Goal: Complete application form: Complete application form

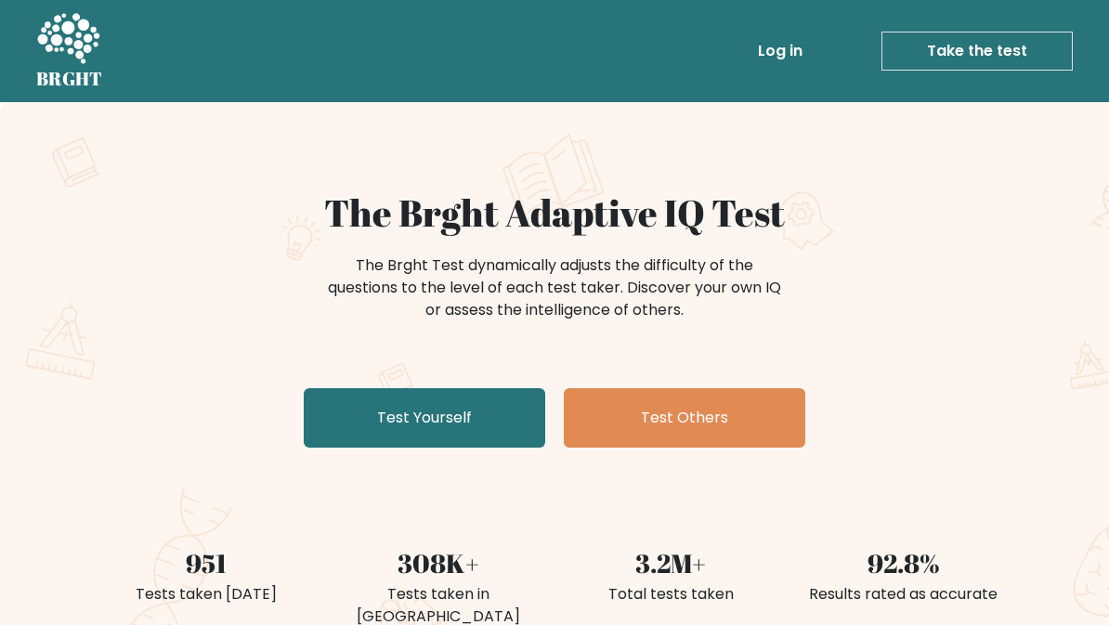
click at [498, 375] on div "The Brght Adaptive IQ Test The Brght Test dynamically adjusts the difficulty of…" at bounding box center [554, 323] width 929 height 264
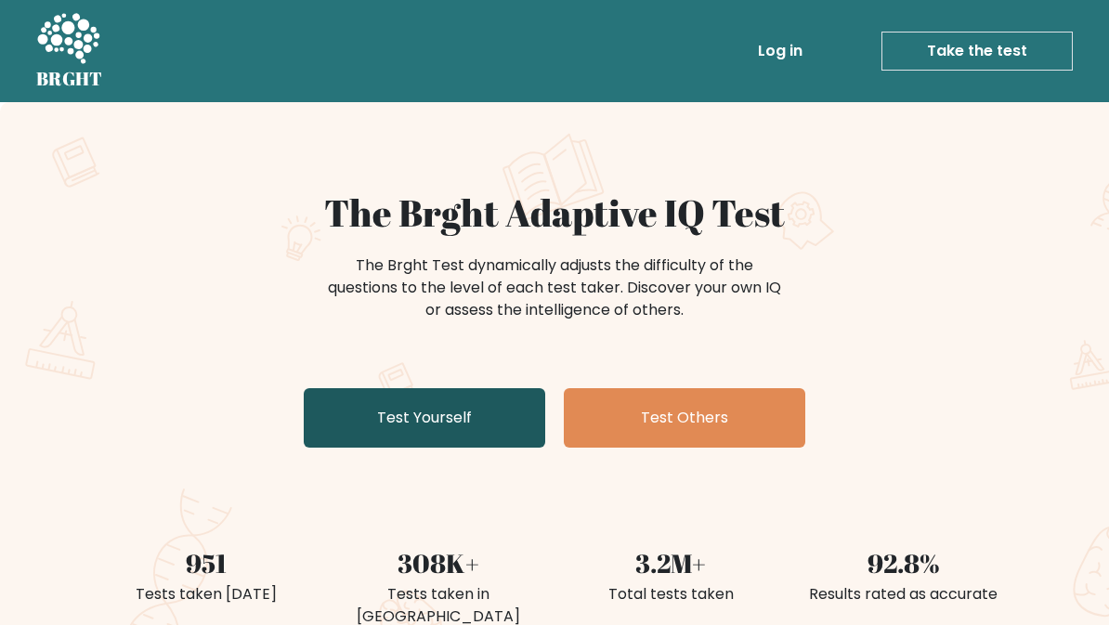
click at [504, 396] on link "Test Yourself" at bounding box center [425, 417] width 242 height 59
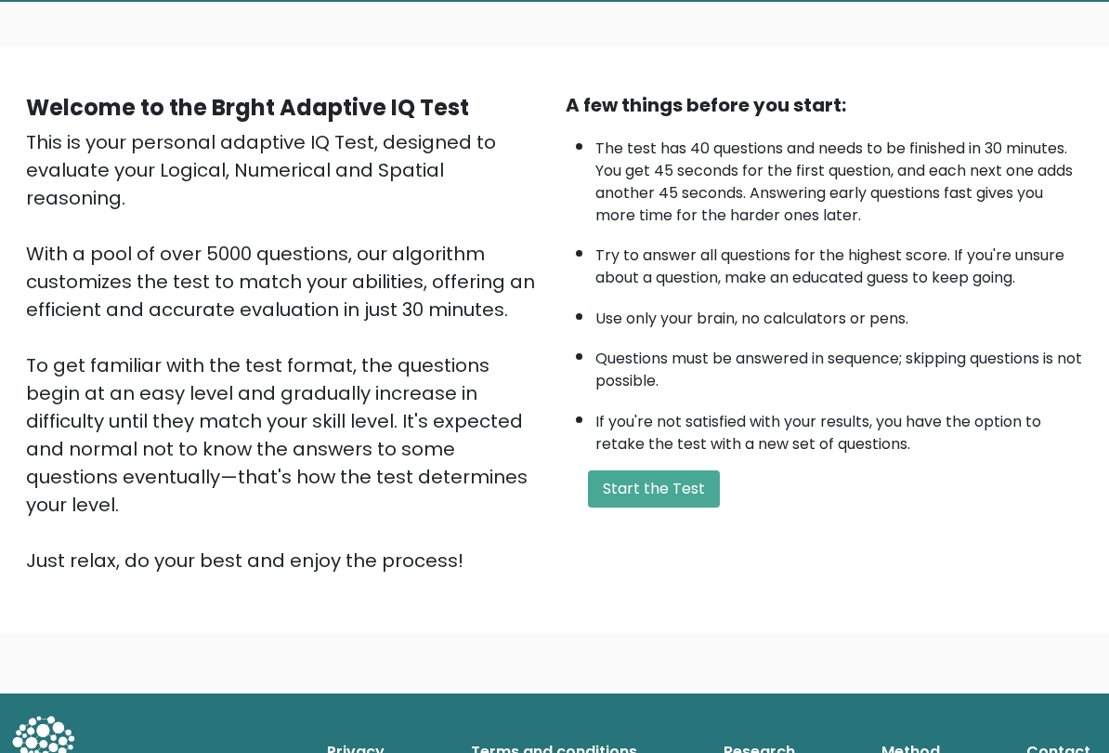
scroll to position [102, 0]
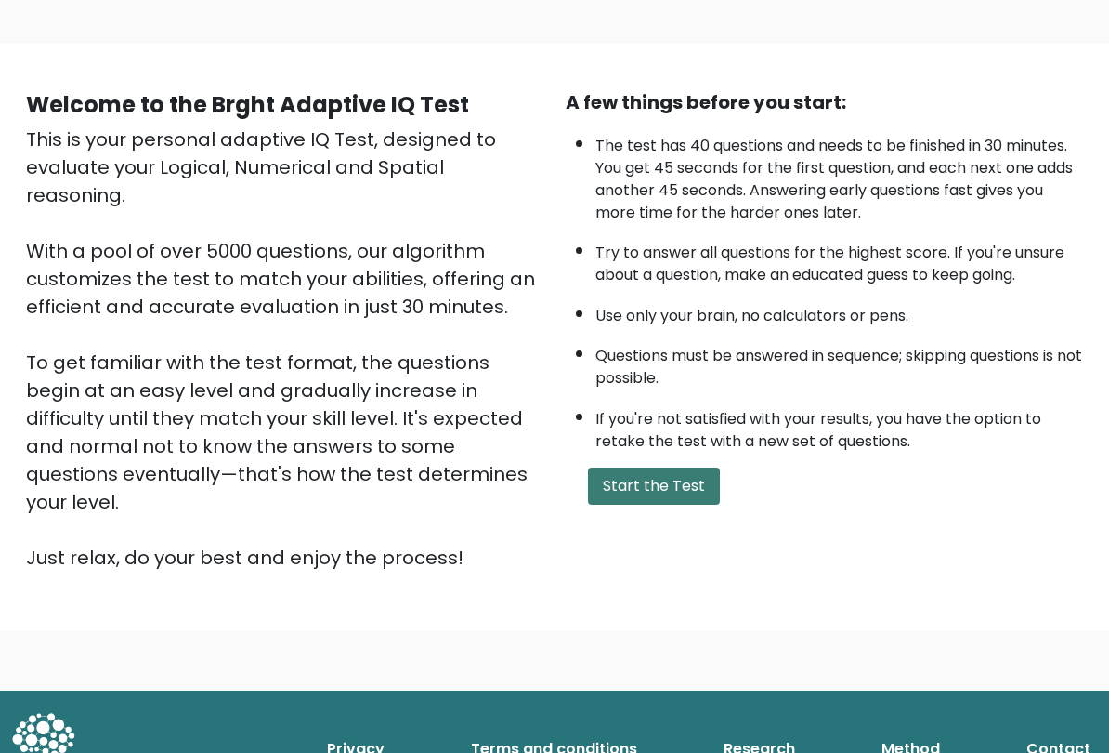
click at [686, 501] on button "Start the Test" at bounding box center [654, 486] width 132 height 37
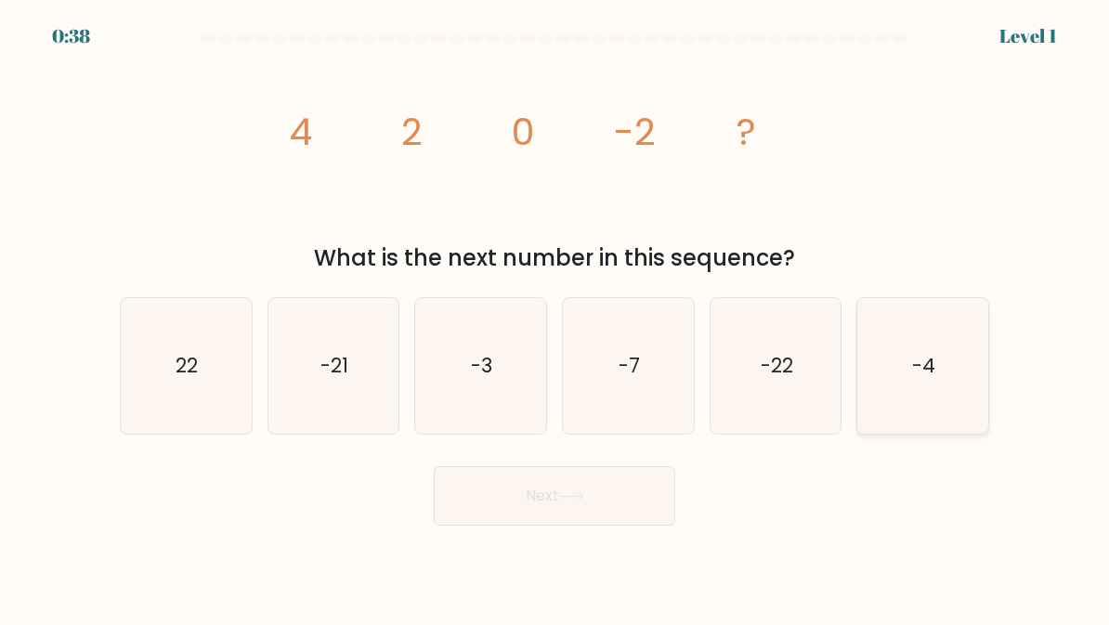
click at [950, 380] on icon "-4" at bounding box center [923, 366] width 131 height 131
click at [556, 318] on input "f. -4" at bounding box center [555, 315] width 1 height 5
radio input "true"
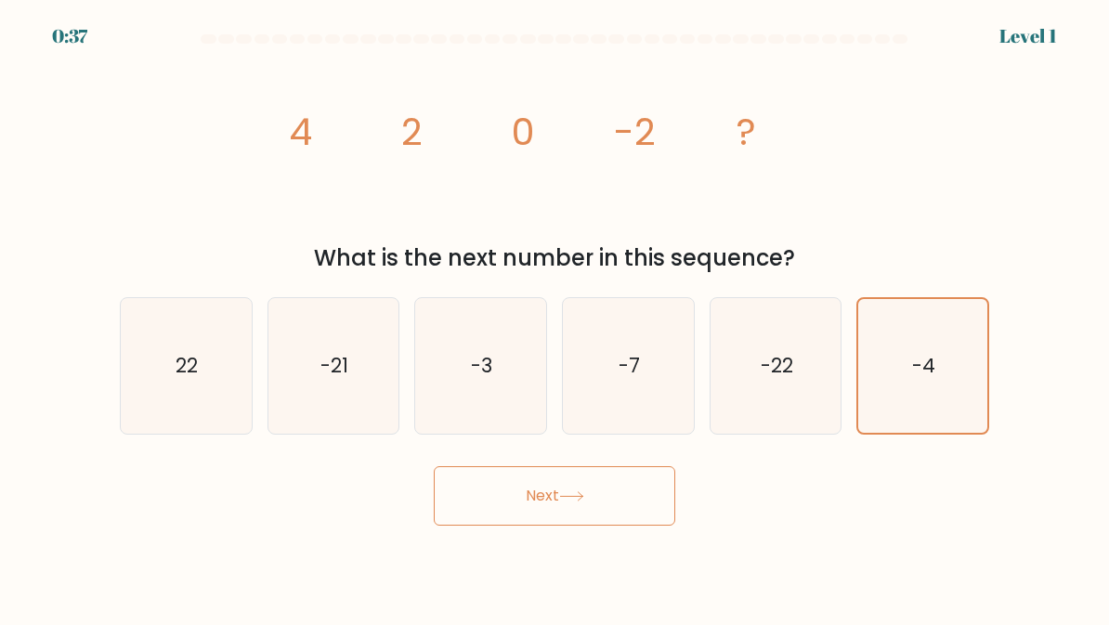
click at [533, 501] on button "Next" at bounding box center [555, 495] width 242 height 59
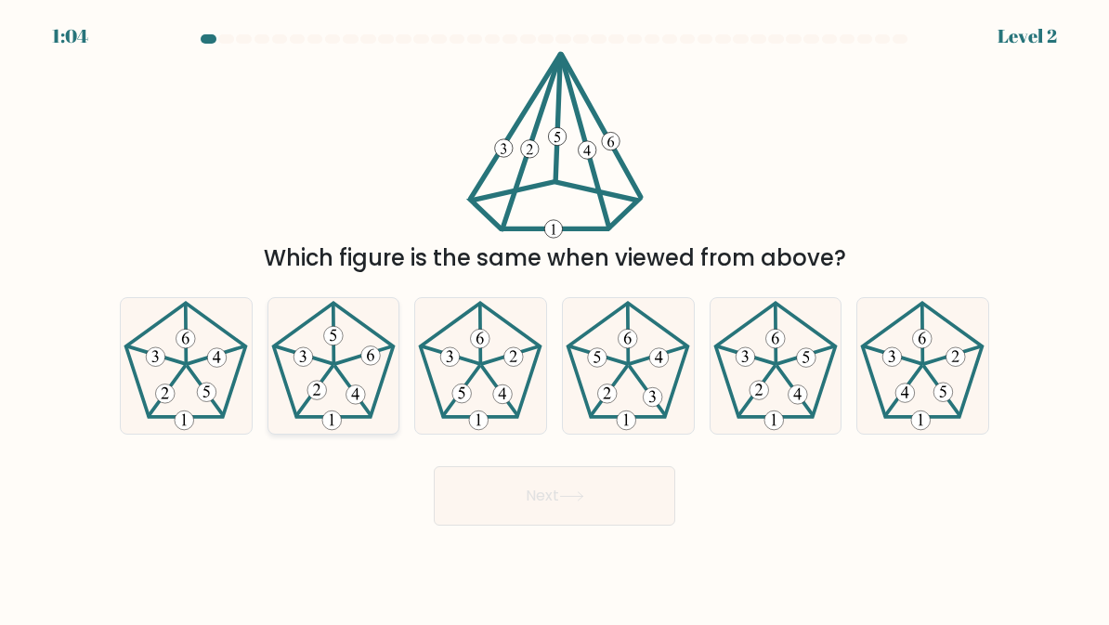
click at [357, 391] on icon at bounding box center [354, 394] width 7 height 12
click at [555, 318] on input "b." at bounding box center [555, 315] width 1 height 5
radio input "true"
click at [597, 513] on button "Next" at bounding box center [555, 495] width 242 height 59
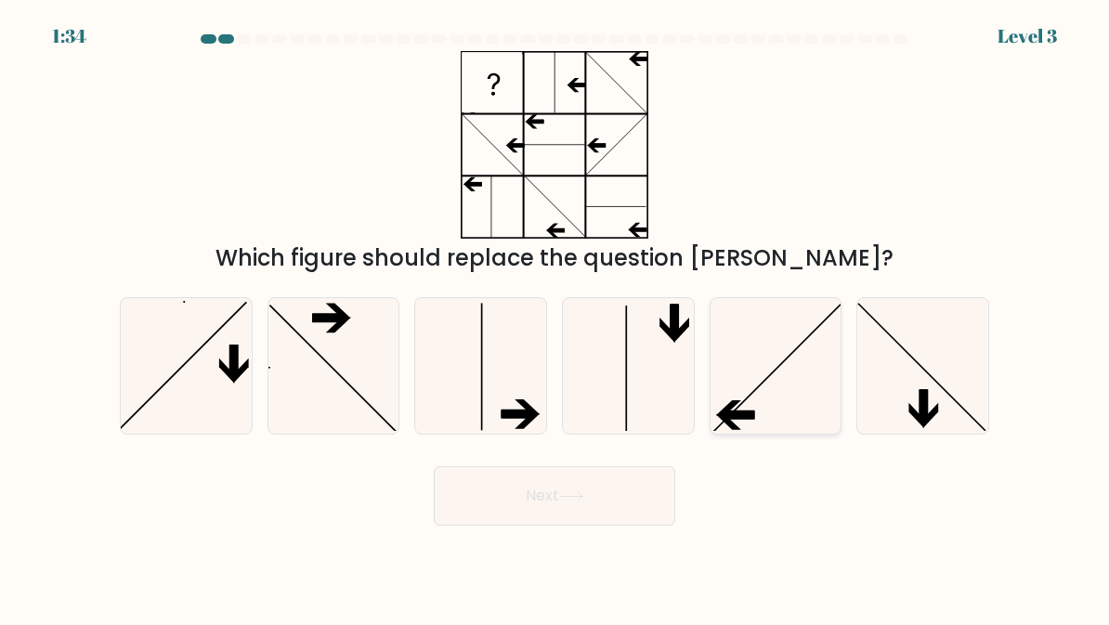
click at [804, 396] on icon at bounding box center [776, 366] width 131 height 131
click at [556, 318] on input "e." at bounding box center [555, 315] width 1 height 5
radio input "true"
click at [668, 492] on button "Next" at bounding box center [555, 495] width 242 height 59
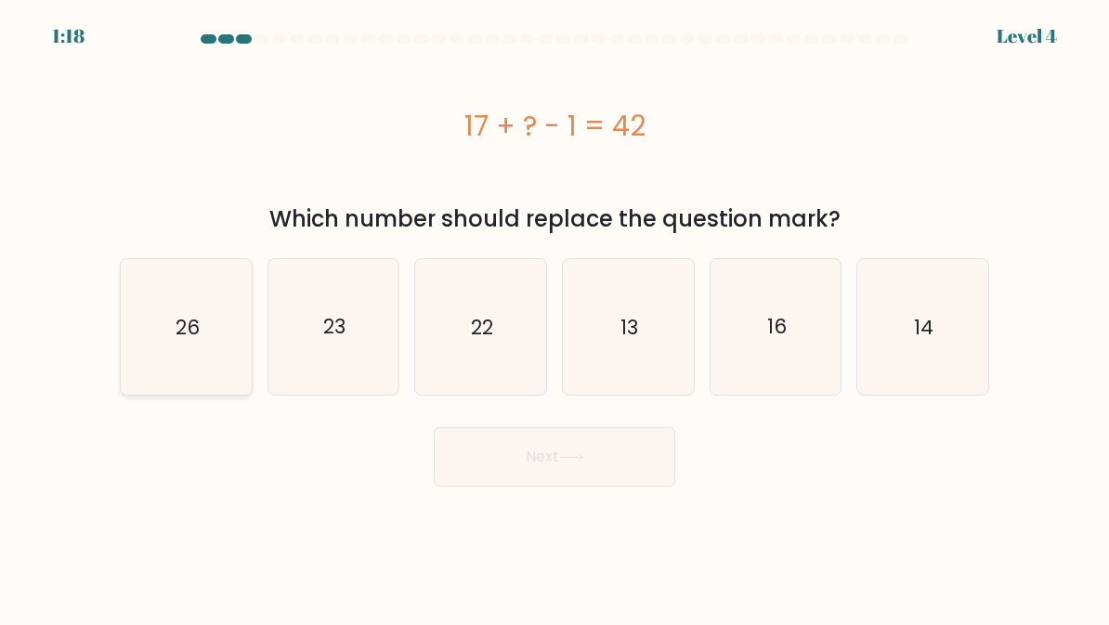
click at [190, 340] on text "26" at bounding box center [188, 326] width 24 height 27
click at [555, 318] on input "a. 26" at bounding box center [555, 315] width 1 height 5
radio input "true"
click at [637, 464] on button "Next" at bounding box center [555, 456] width 242 height 59
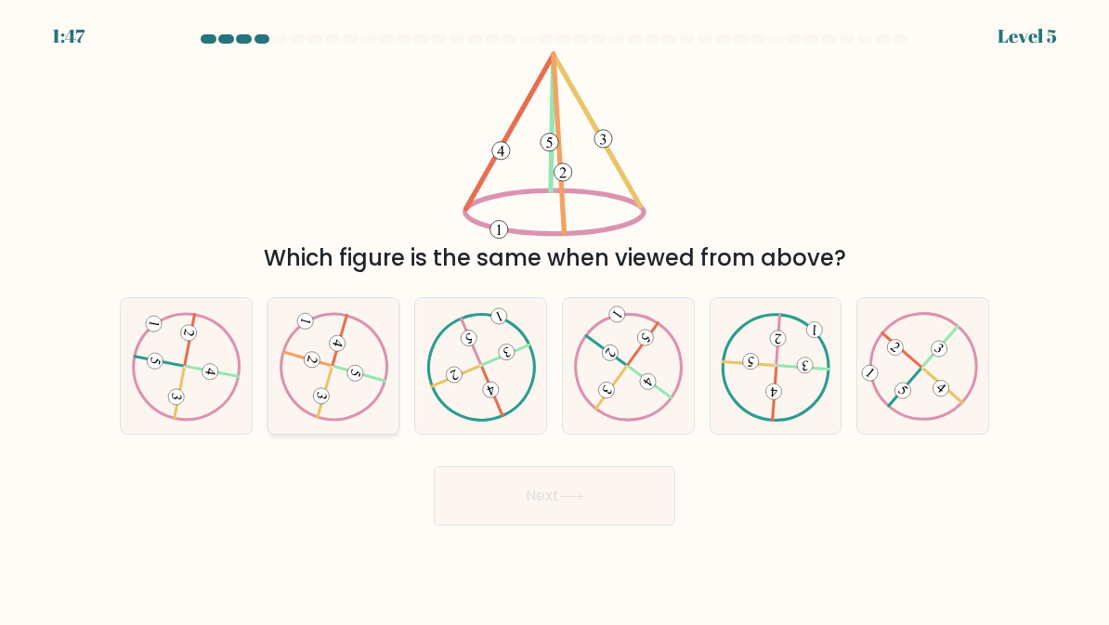
click at [375, 394] on icon at bounding box center [334, 366] width 110 height 109
click at [555, 318] on input "b." at bounding box center [555, 315] width 1 height 5
radio input "true"
click at [450, 497] on button "Next" at bounding box center [555, 495] width 242 height 59
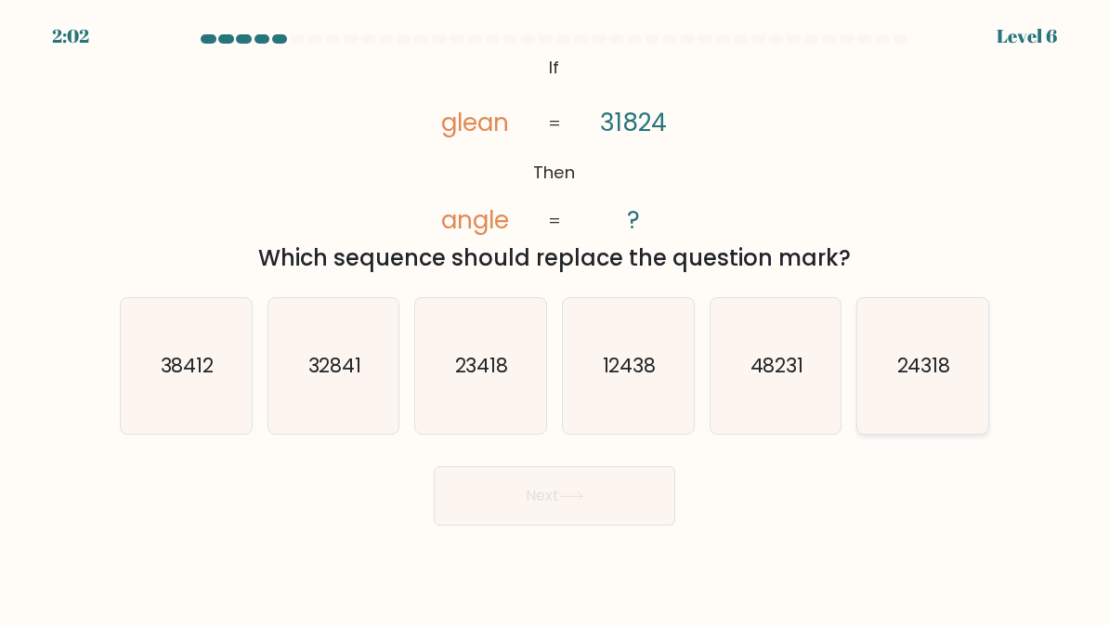
click at [911, 391] on icon "24318" at bounding box center [923, 366] width 131 height 131
click at [556, 318] on input "f. 24318" at bounding box center [555, 315] width 1 height 5
radio input "true"
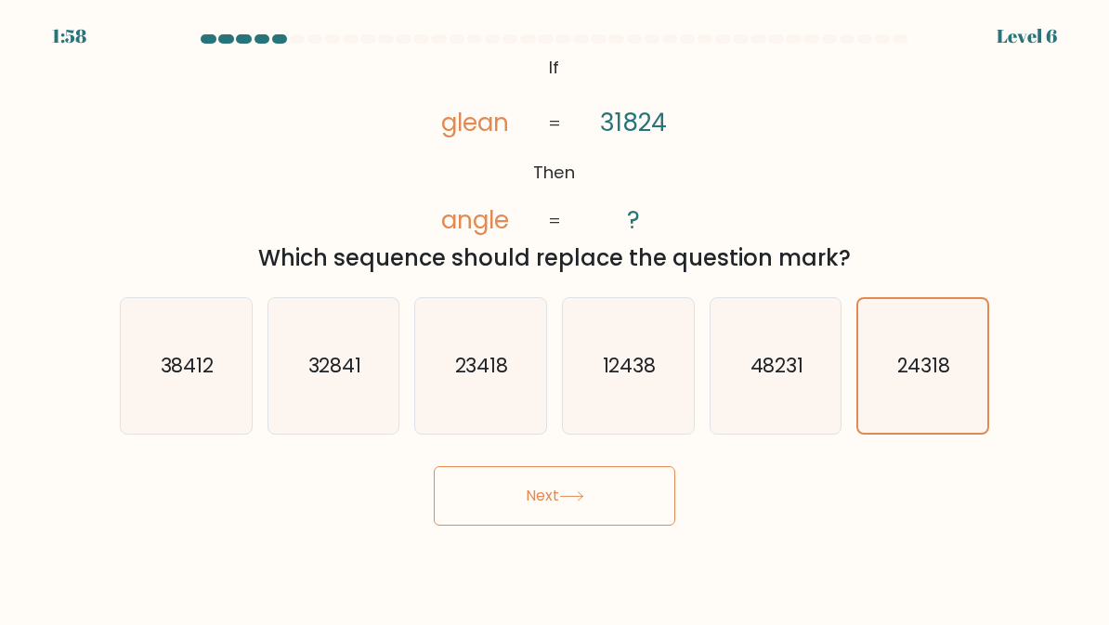
click at [599, 502] on button "Next" at bounding box center [555, 495] width 242 height 59
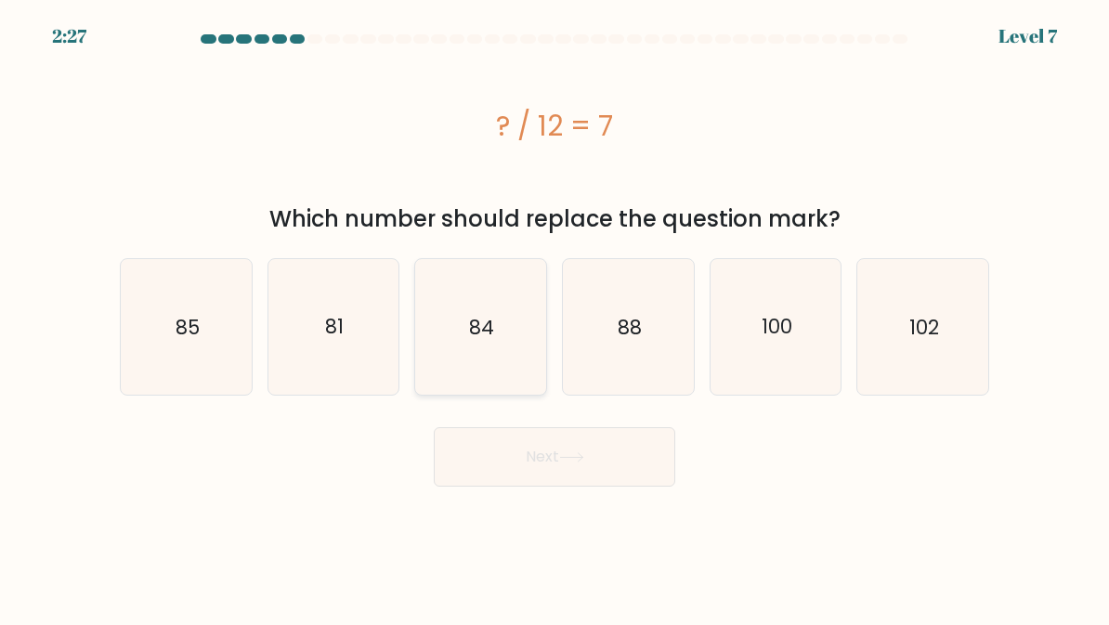
click at [490, 387] on icon "84" at bounding box center [480, 327] width 131 height 131
click at [555, 318] on input "c. 84" at bounding box center [555, 315] width 1 height 5
radio input "true"
click at [667, 447] on button "Next" at bounding box center [555, 456] width 242 height 59
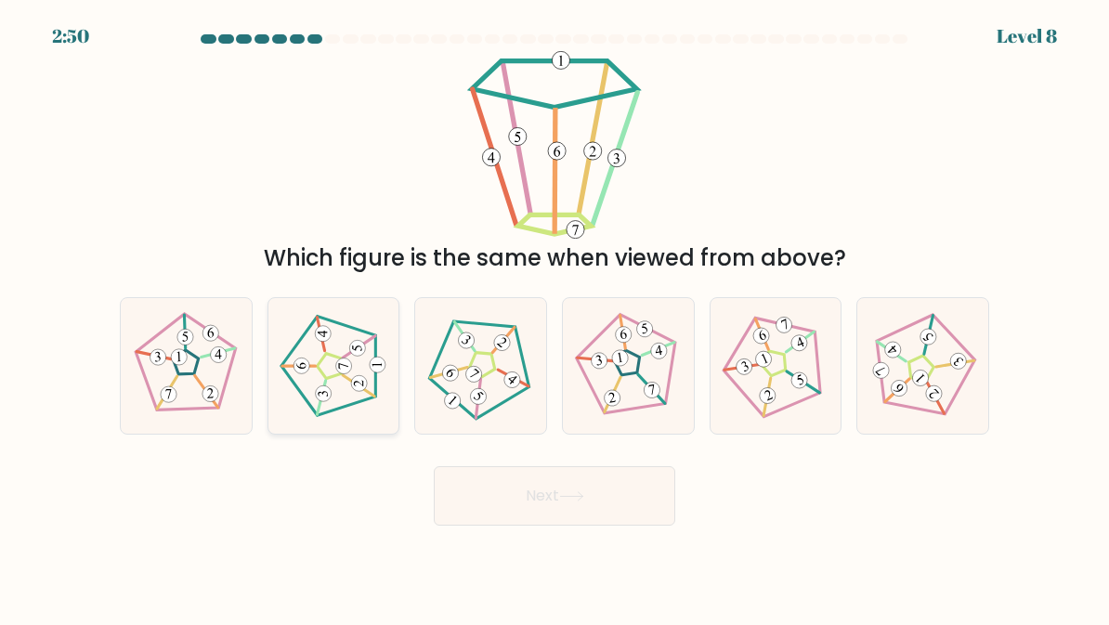
click at [374, 364] on 189 at bounding box center [378, 365] width 16 height 16
click at [555, 318] on input "b." at bounding box center [555, 315] width 1 height 5
radio input "true"
click at [612, 511] on button "Next" at bounding box center [555, 495] width 242 height 59
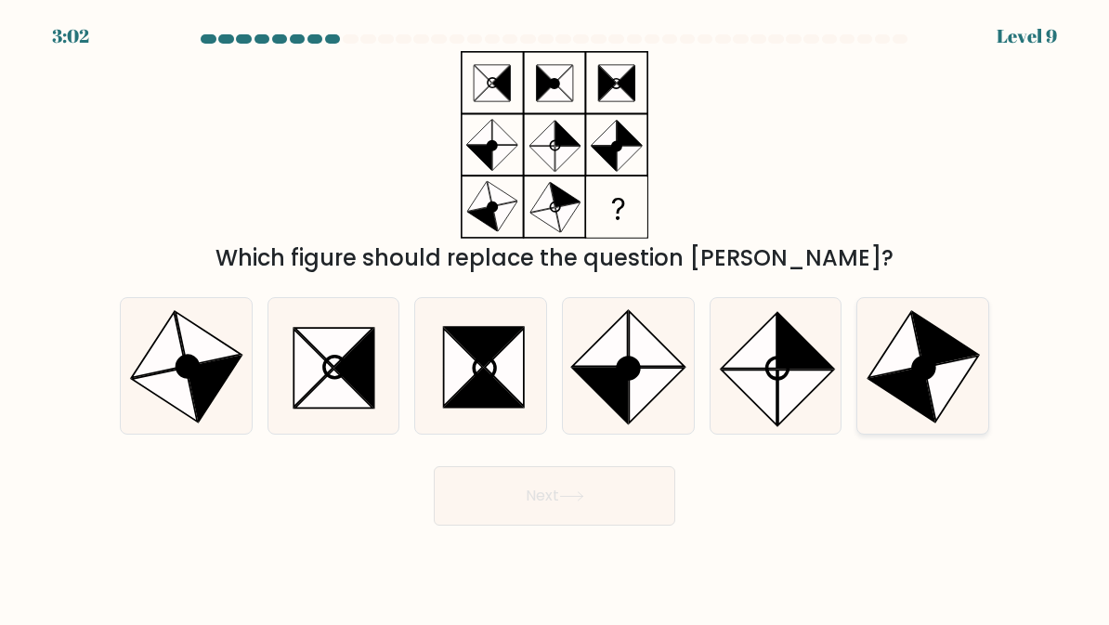
click at [954, 388] on icon at bounding box center [952, 389] width 54 height 66
click at [556, 318] on input "f." at bounding box center [555, 315] width 1 height 5
radio input "true"
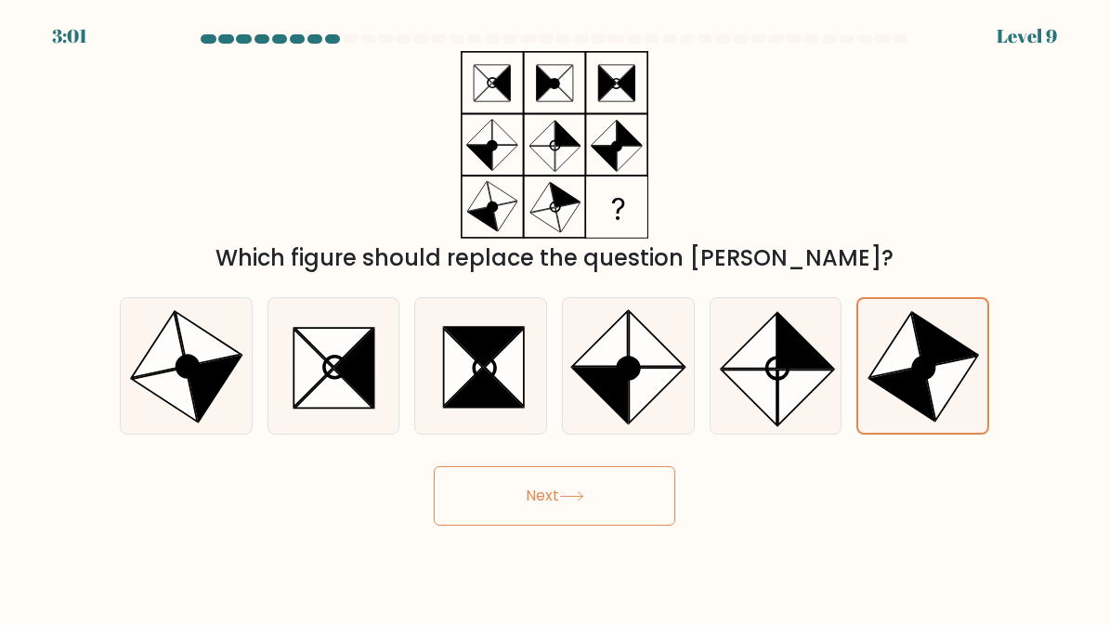
click at [599, 508] on button "Next" at bounding box center [555, 495] width 242 height 59
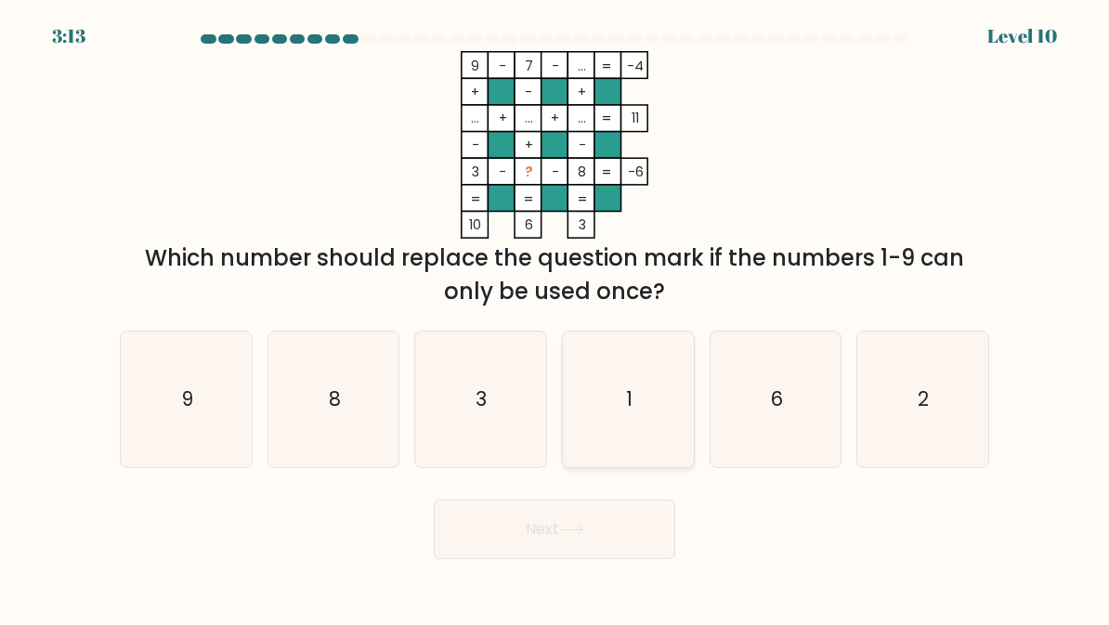
click at [635, 423] on icon "1" at bounding box center [628, 399] width 131 height 131
click at [556, 318] on input "d. 1" at bounding box center [555, 315] width 1 height 5
radio input "true"
click at [605, 518] on button "Next" at bounding box center [555, 529] width 242 height 59
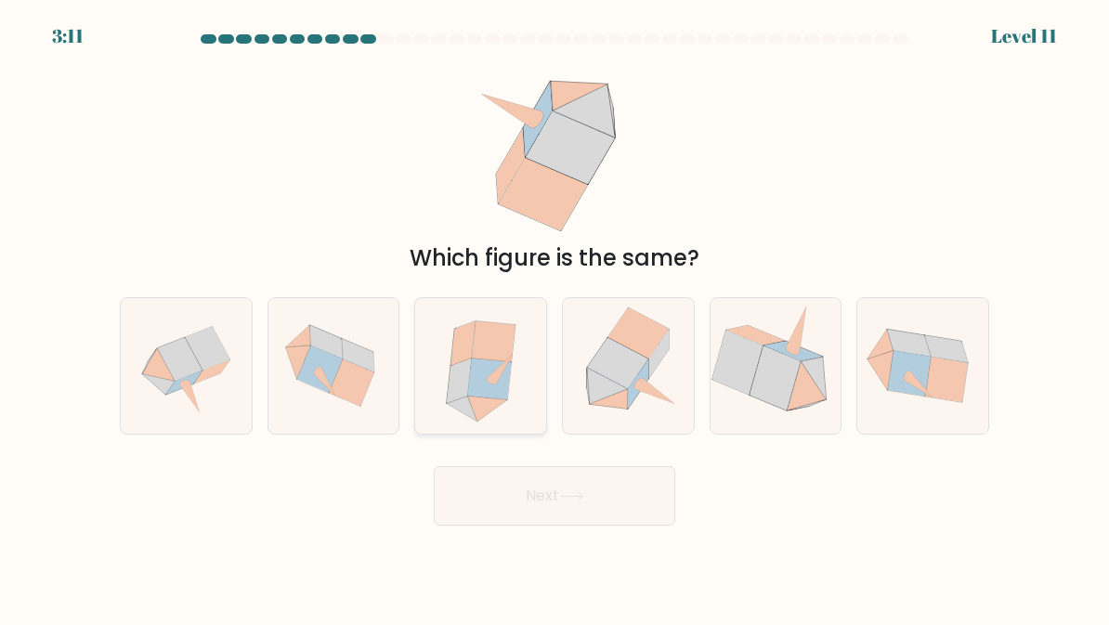
click at [491, 350] on icon at bounding box center [493, 341] width 44 height 41
click at [555, 318] on input "c." at bounding box center [555, 315] width 1 height 5
radio input "true"
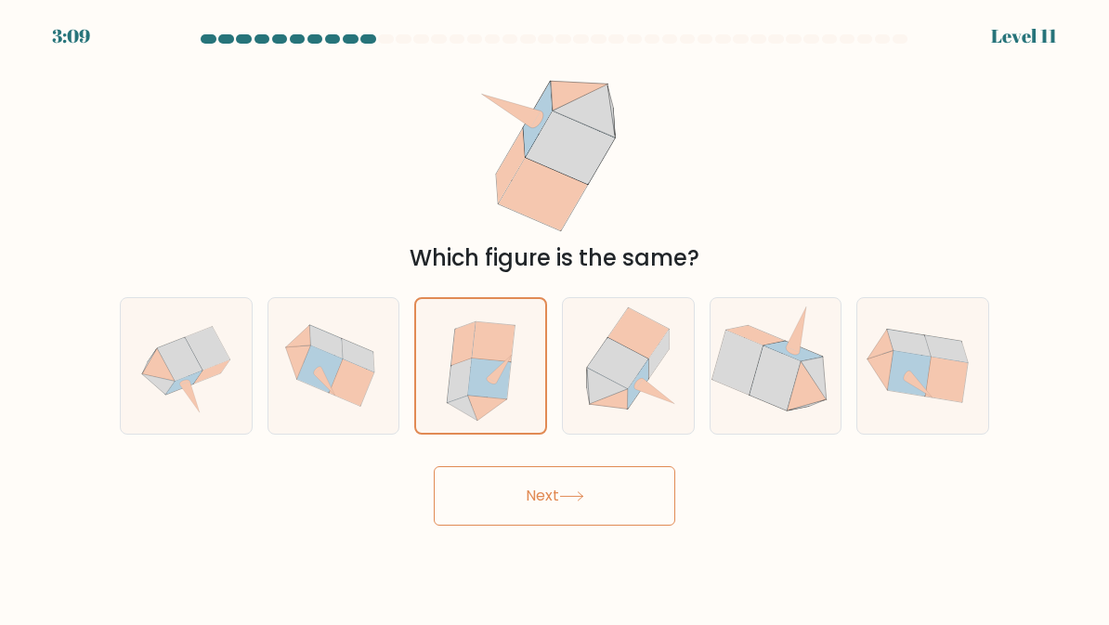
click at [649, 501] on button "Next" at bounding box center [555, 495] width 242 height 59
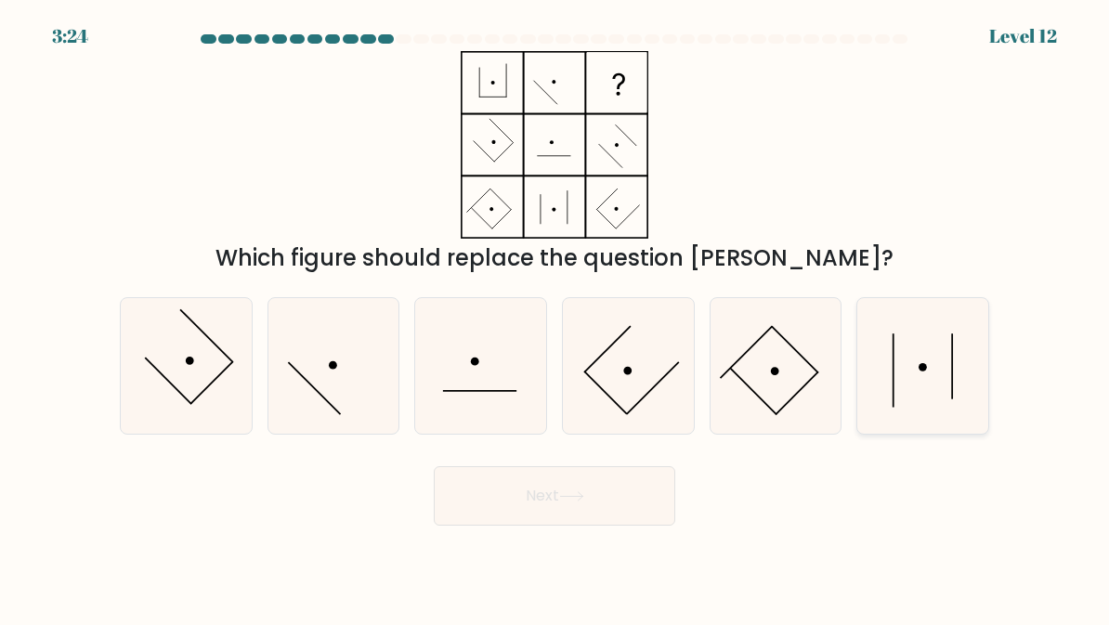
click at [919, 354] on icon at bounding box center [923, 366] width 131 height 131
click at [556, 318] on input "f." at bounding box center [555, 315] width 1 height 5
radio input "true"
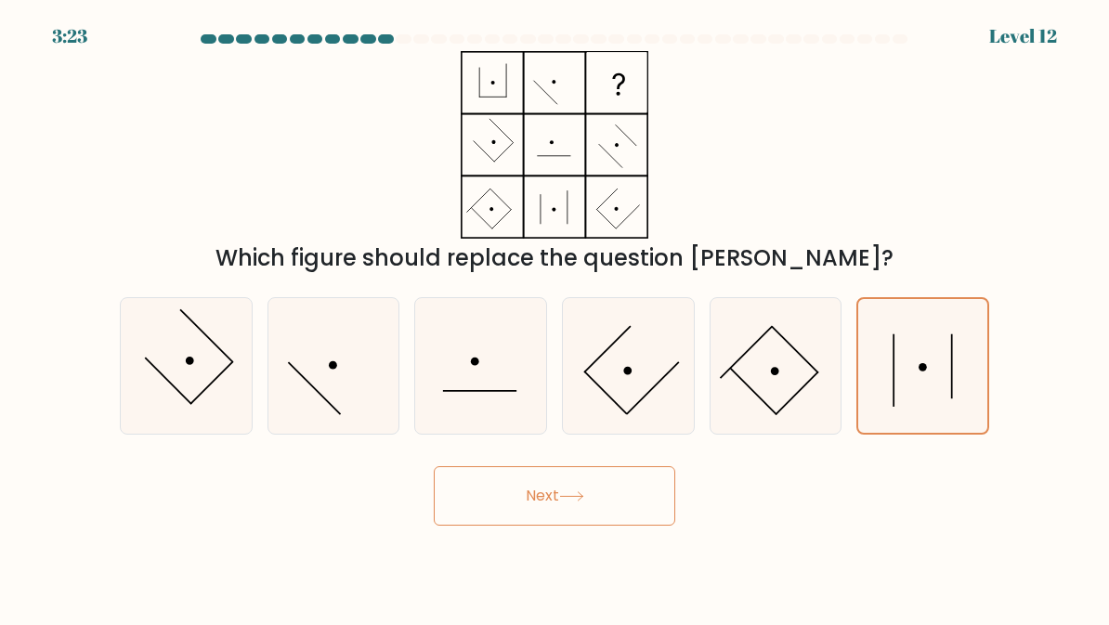
click at [622, 504] on button "Next" at bounding box center [555, 495] width 242 height 59
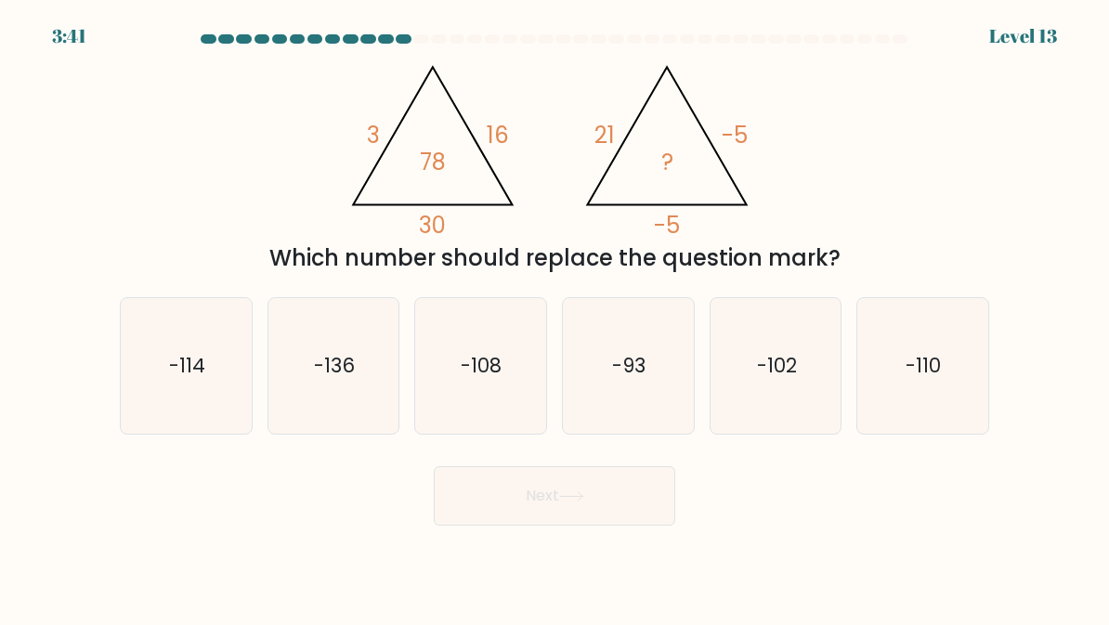
click at [633, 520] on button "Next" at bounding box center [555, 495] width 242 height 59
click at [904, 373] on icon "-110" at bounding box center [923, 366] width 131 height 131
click at [556, 318] on input "f. -110" at bounding box center [555, 315] width 1 height 5
radio input "true"
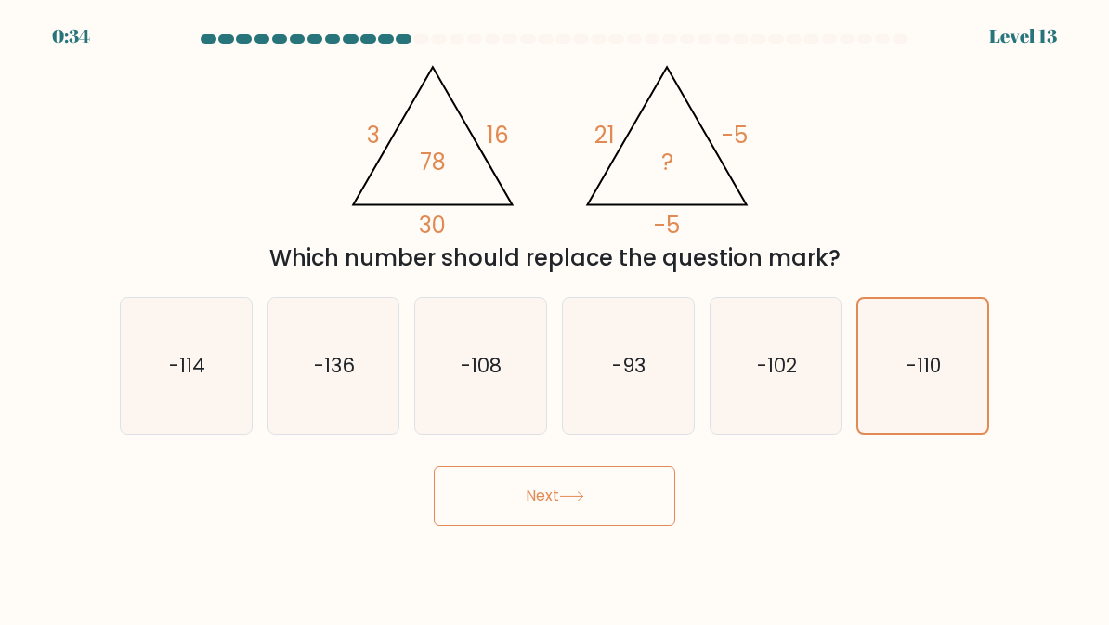
click at [630, 494] on button "Next" at bounding box center [555, 495] width 242 height 59
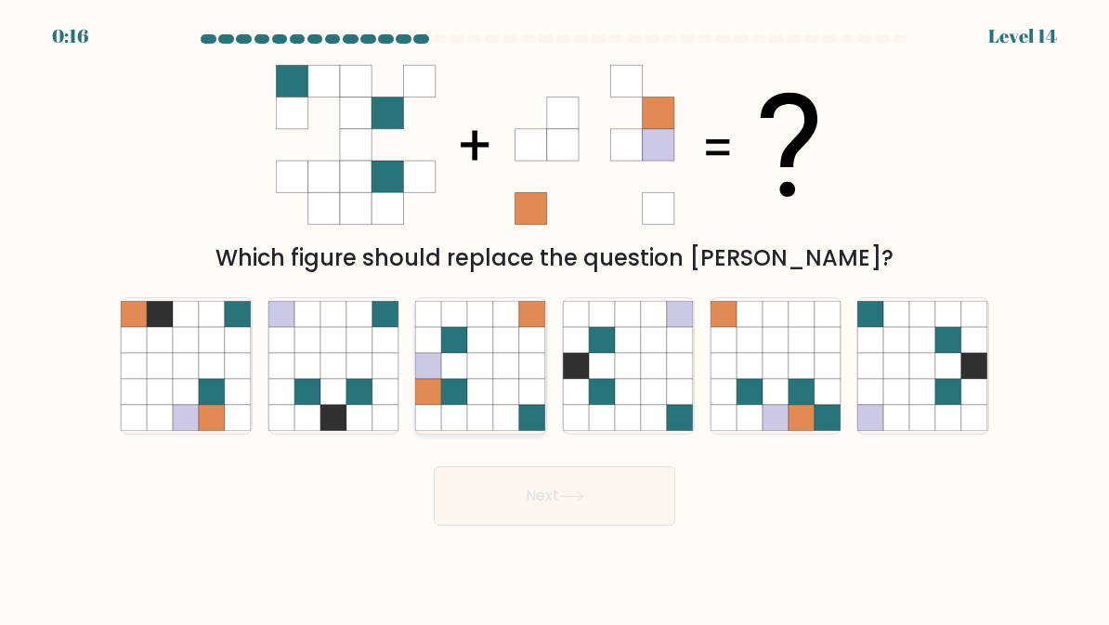
click at [488, 366] on icon at bounding box center [481, 366] width 26 height 26
click at [555, 318] on input "c." at bounding box center [555, 315] width 1 height 5
radio input "true"
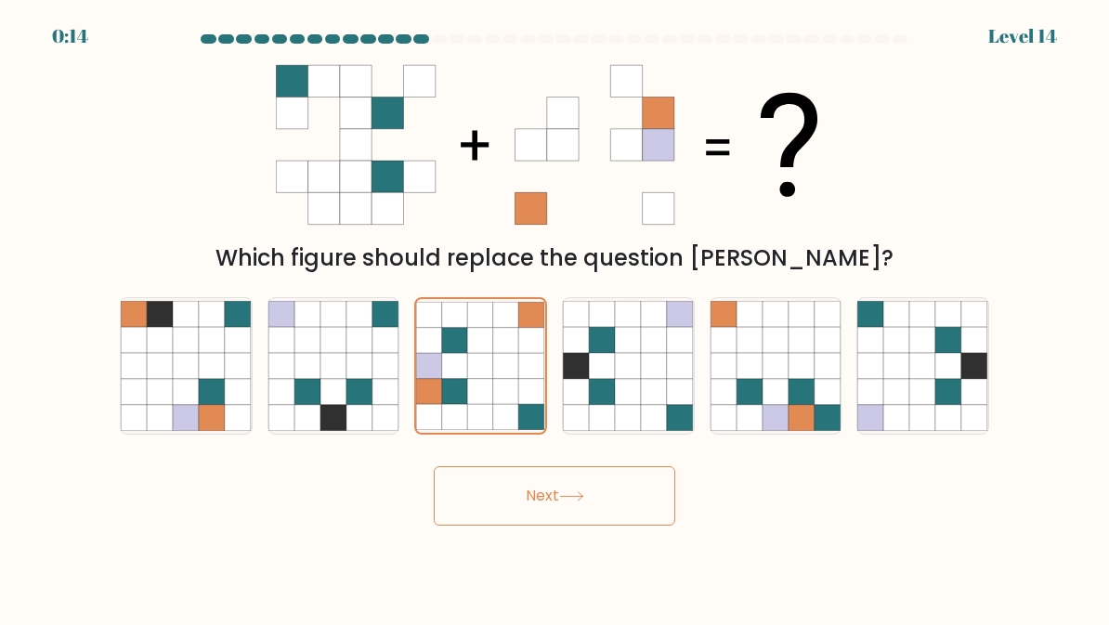
click at [504, 485] on button "Next" at bounding box center [555, 495] width 242 height 59
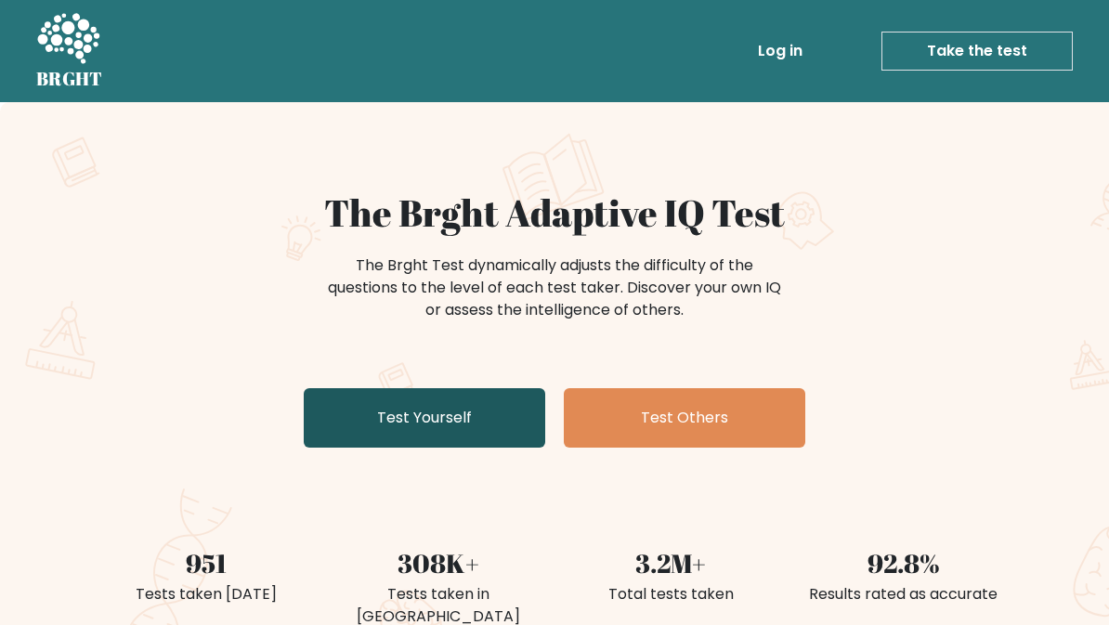
click at [440, 416] on link "Test Yourself" at bounding box center [425, 417] width 242 height 59
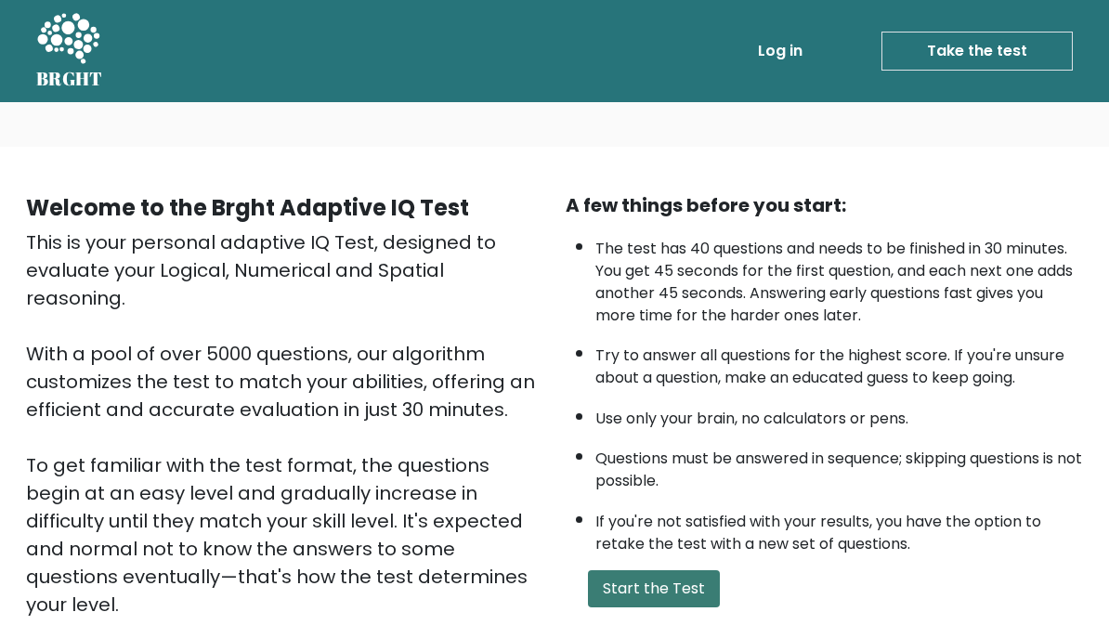
click at [687, 597] on button "Start the Test" at bounding box center [654, 588] width 132 height 37
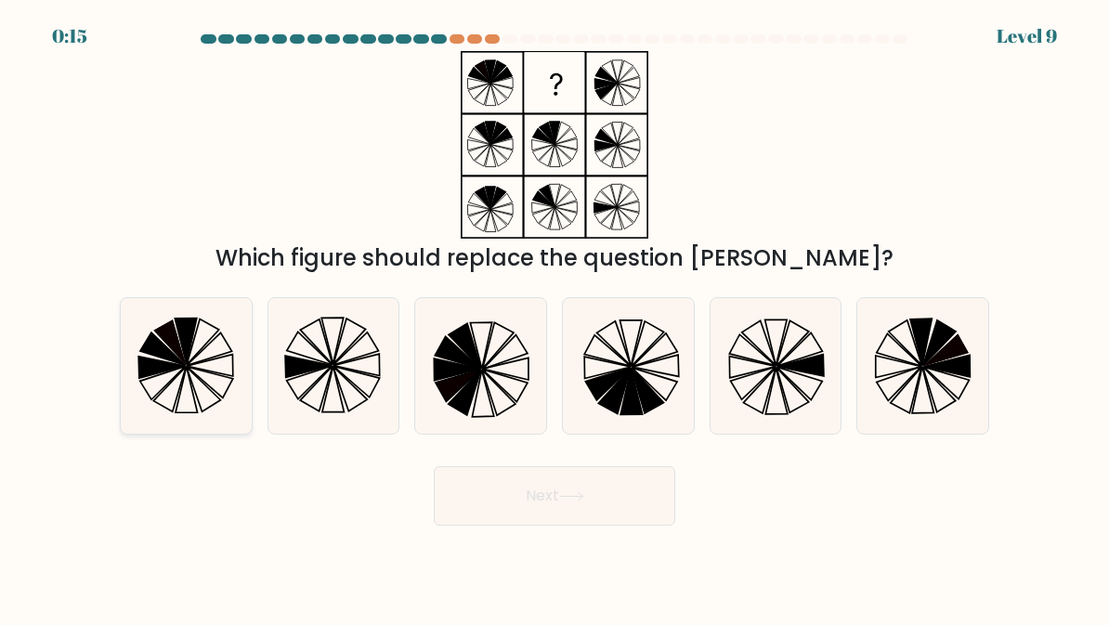
click at [186, 369] on icon at bounding box center [169, 390] width 33 height 46
click at [555, 318] on input "a." at bounding box center [555, 315] width 1 height 5
radio input "true"
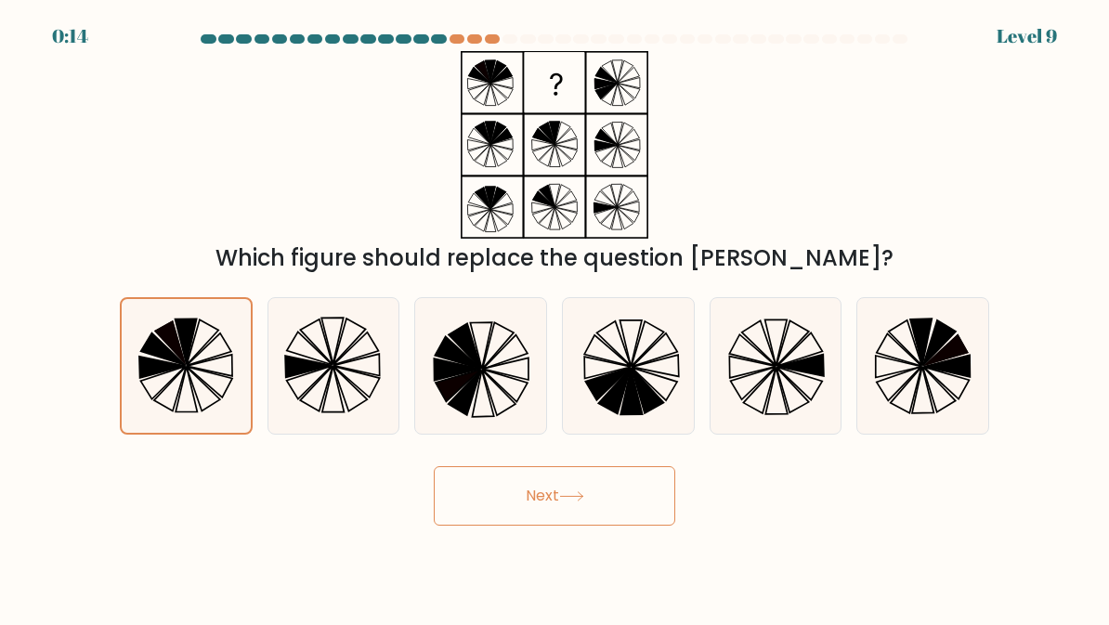
click at [631, 494] on button "Next" at bounding box center [555, 495] width 242 height 59
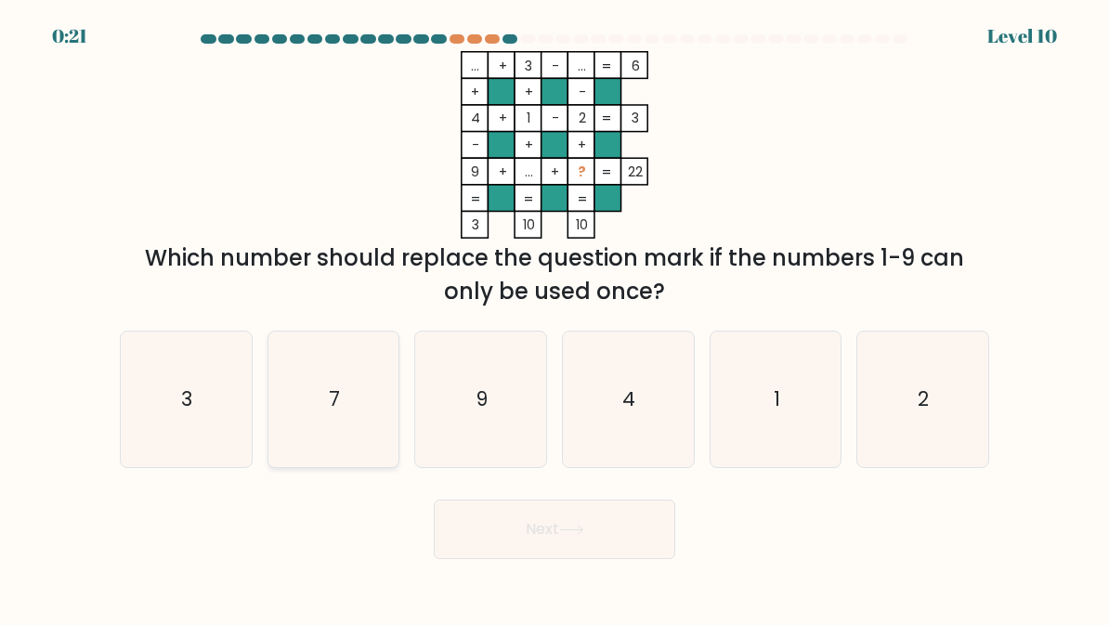
click at [364, 420] on icon "7" at bounding box center [334, 399] width 131 height 131
click at [555, 318] on input "b. 7" at bounding box center [555, 315] width 1 height 5
radio input "true"
click at [634, 538] on button "Next" at bounding box center [555, 529] width 242 height 59
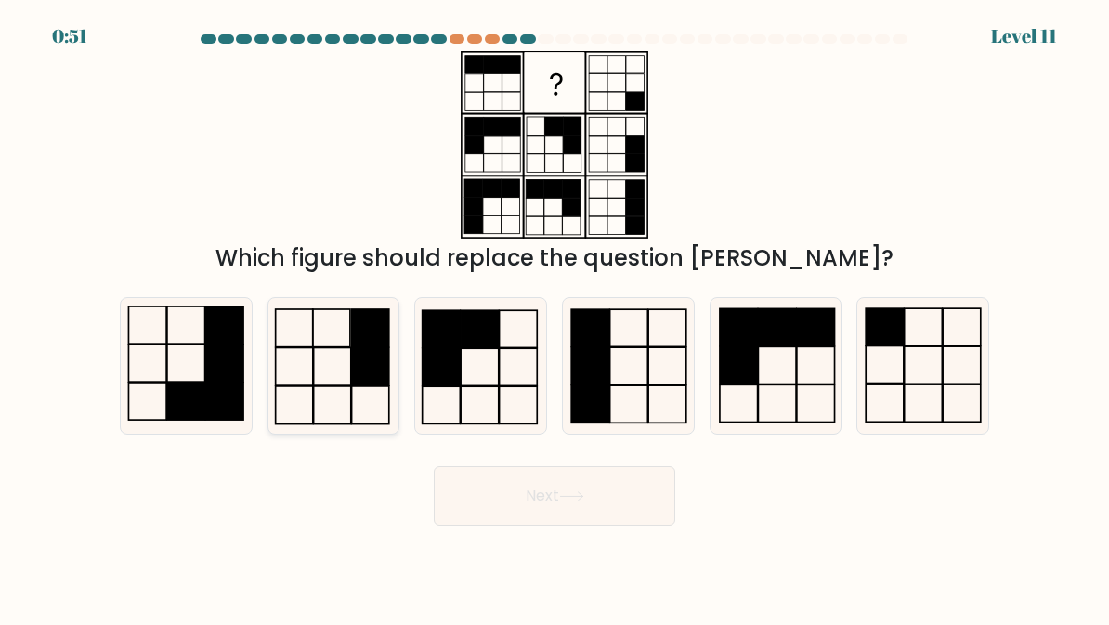
click at [360, 382] on rect at bounding box center [370, 366] width 37 height 38
click at [555, 318] on input "b." at bounding box center [555, 315] width 1 height 5
radio input "true"
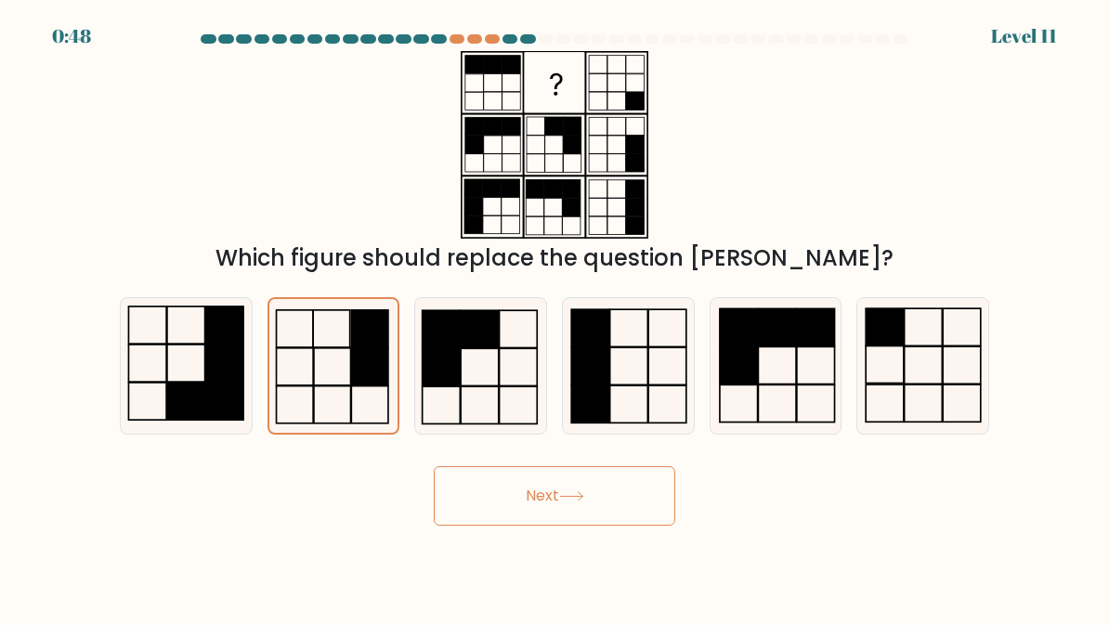
click at [658, 514] on button "Next" at bounding box center [555, 495] width 242 height 59
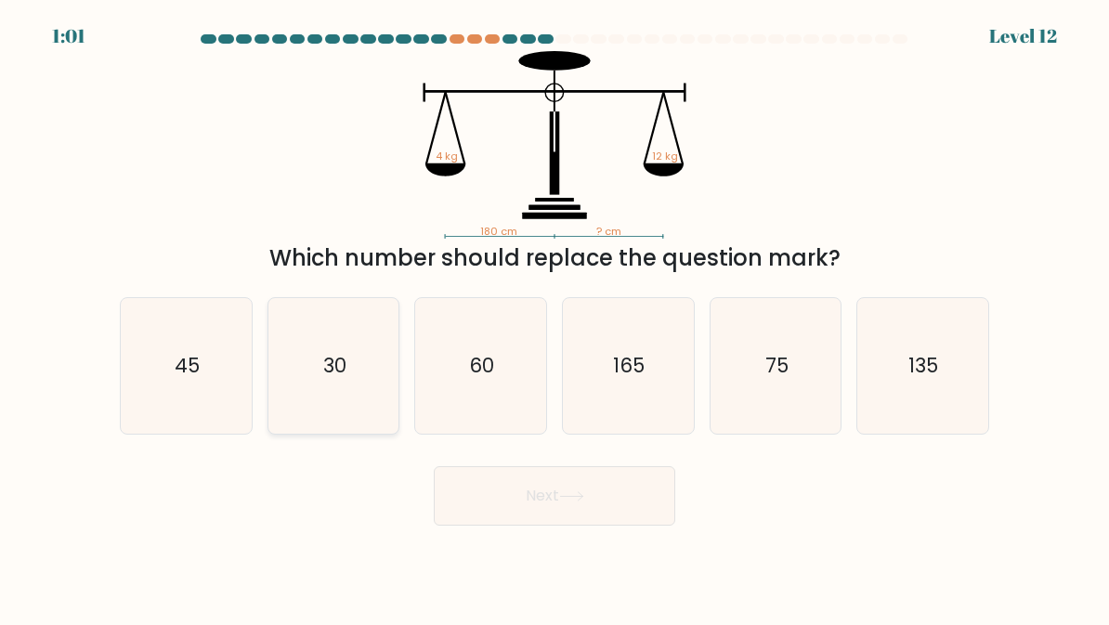
click at [361, 409] on icon "30" at bounding box center [334, 366] width 131 height 131
click at [555, 318] on input "b. 30" at bounding box center [555, 315] width 1 height 5
radio input "true"
click at [628, 498] on button "Next" at bounding box center [555, 495] width 242 height 59
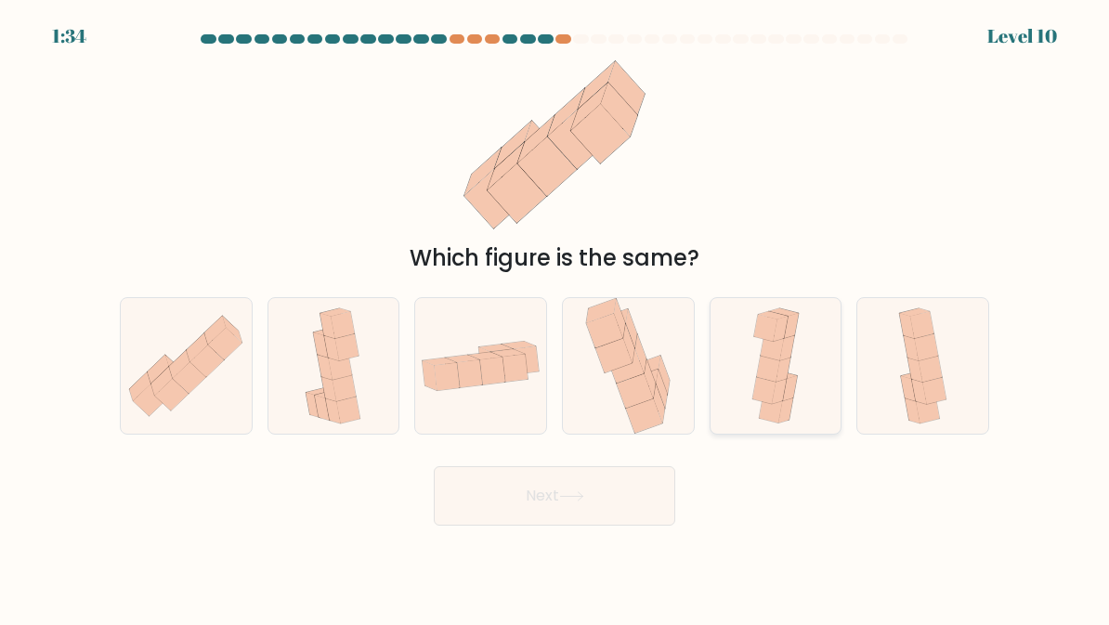
click at [796, 353] on icon at bounding box center [775, 366] width 61 height 136
click at [556, 318] on input "e." at bounding box center [555, 315] width 1 height 5
radio input "true"
click at [591, 504] on button "Next" at bounding box center [555, 495] width 242 height 59
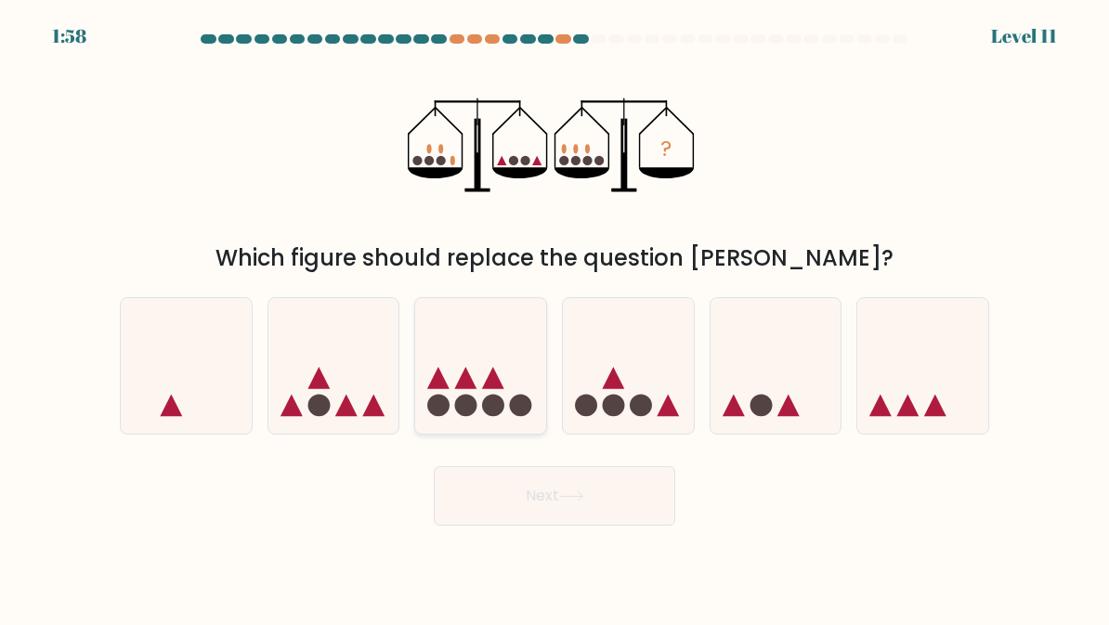
click at [498, 426] on div at bounding box center [480, 366] width 133 height 138
click at [555, 318] on input "c." at bounding box center [555, 315] width 1 height 5
radio input "true"
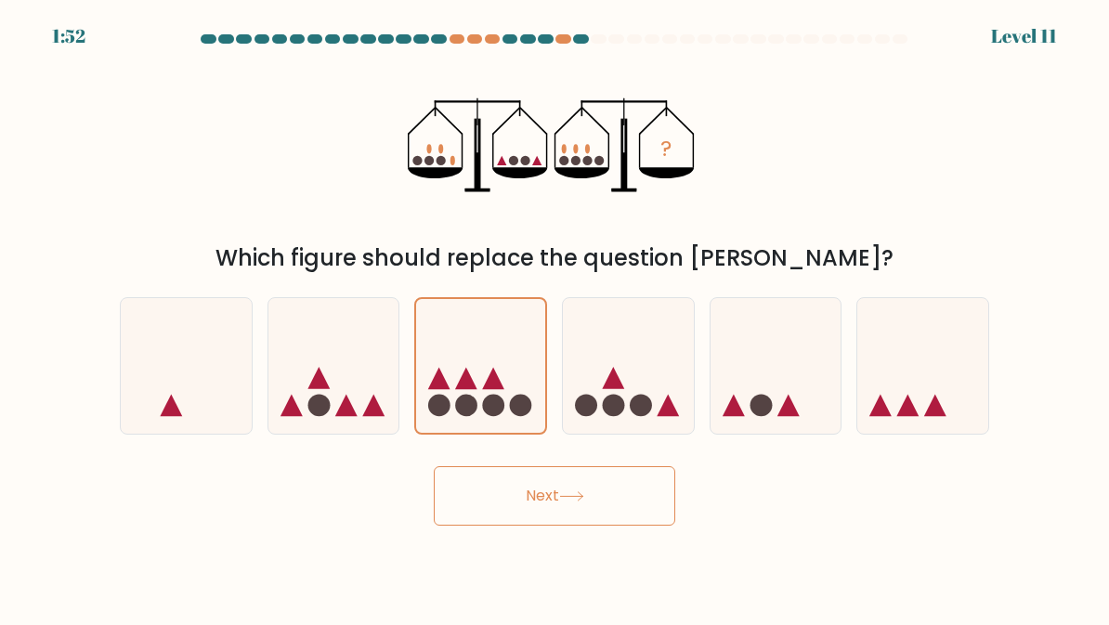
click at [580, 499] on icon at bounding box center [571, 496] width 25 height 10
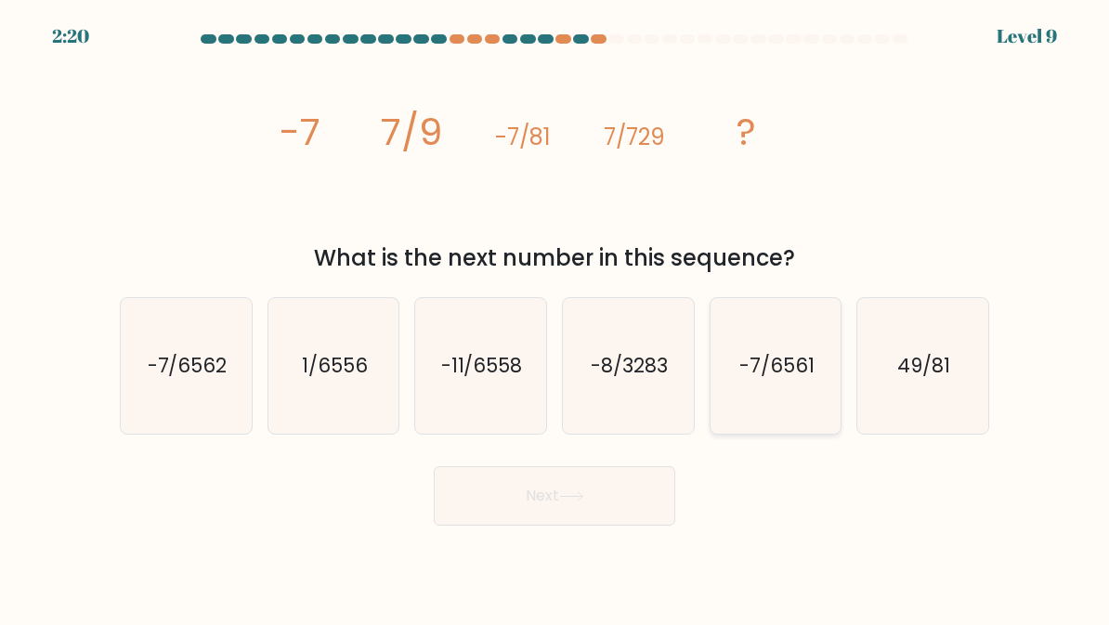
click at [816, 383] on icon "-7/6561" at bounding box center [776, 366] width 131 height 131
click at [556, 318] on input "e. -7/6561" at bounding box center [555, 315] width 1 height 5
radio input "true"
click at [596, 504] on button "Next" at bounding box center [555, 495] width 242 height 59
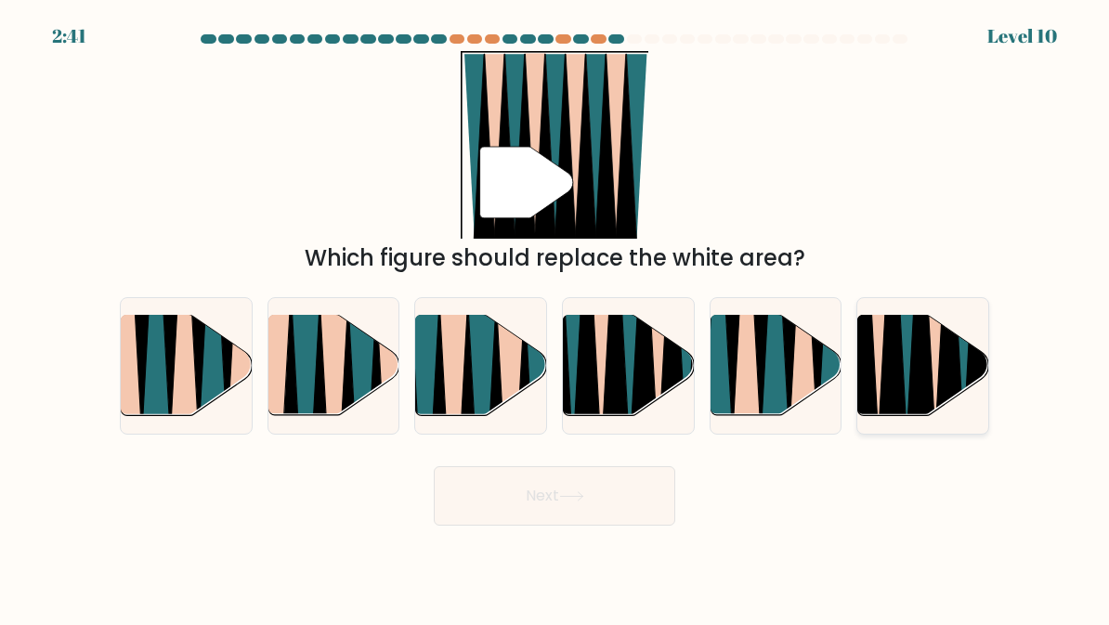
click at [949, 381] on icon at bounding box center [951, 317] width 30 height 262
click at [556, 318] on input "f." at bounding box center [555, 315] width 1 height 5
radio input "true"
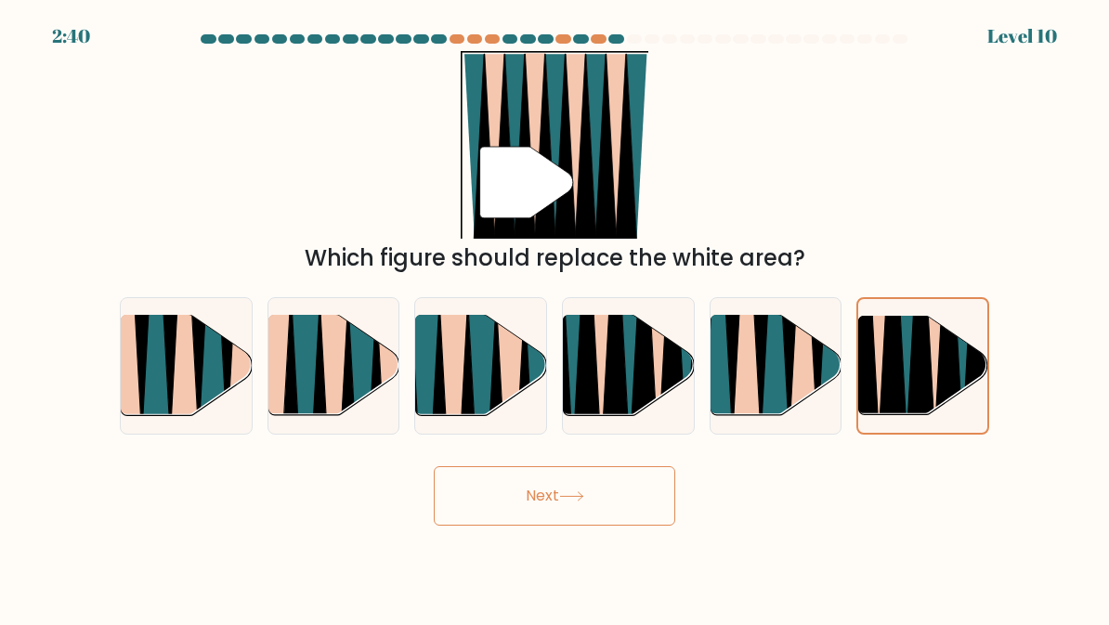
click at [642, 492] on button "Next" at bounding box center [555, 495] width 242 height 59
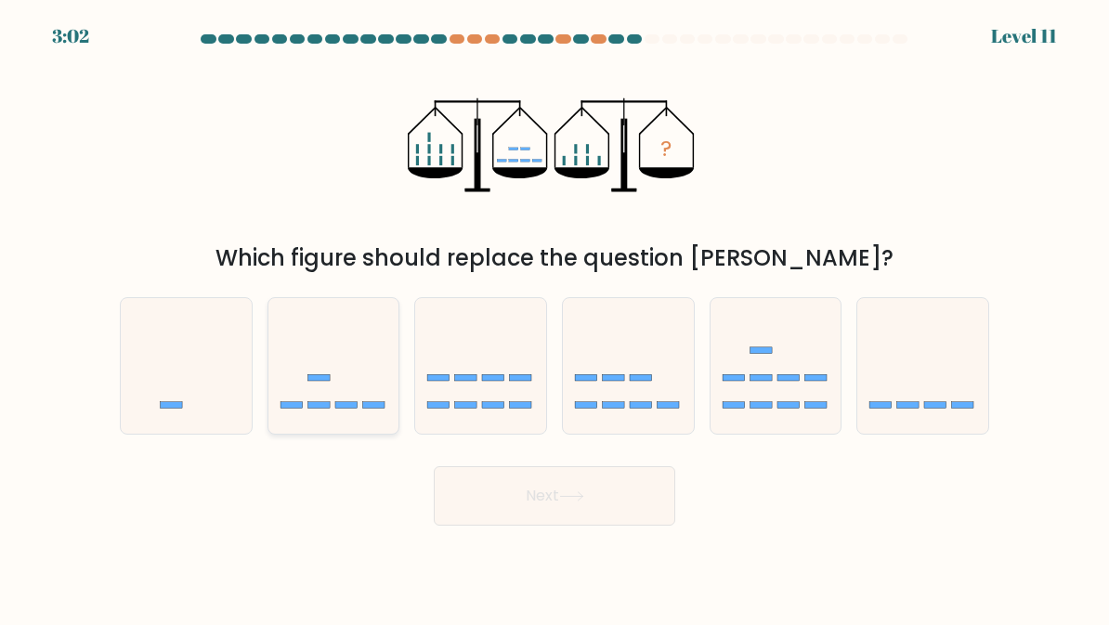
click at [379, 386] on icon at bounding box center [334, 366] width 131 height 109
click at [555, 318] on input "b." at bounding box center [555, 315] width 1 height 5
radio input "true"
click at [616, 510] on button "Next" at bounding box center [555, 495] width 242 height 59
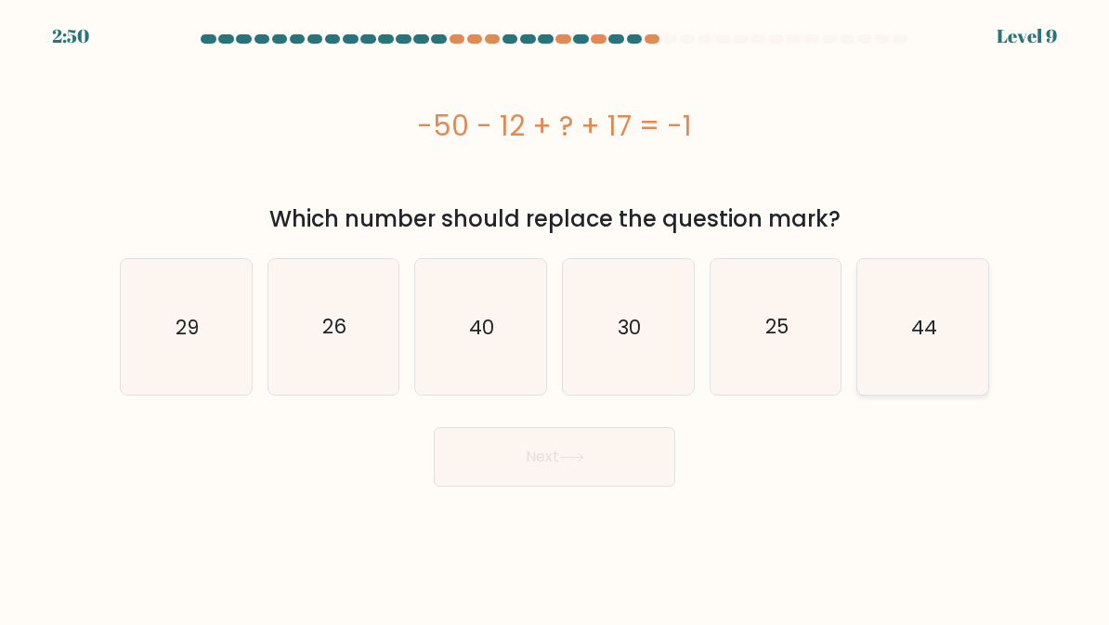
click at [903, 325] on icon "44" at bounding box center [923, 327] width 131 height 131
click at [556, 318] on input "f. 44" at bounding box center [555, 315] width 1 height 5
radio input "true"
click at [635, 477] on button "Next" at bounding box center [555, 456] width 242 height 59
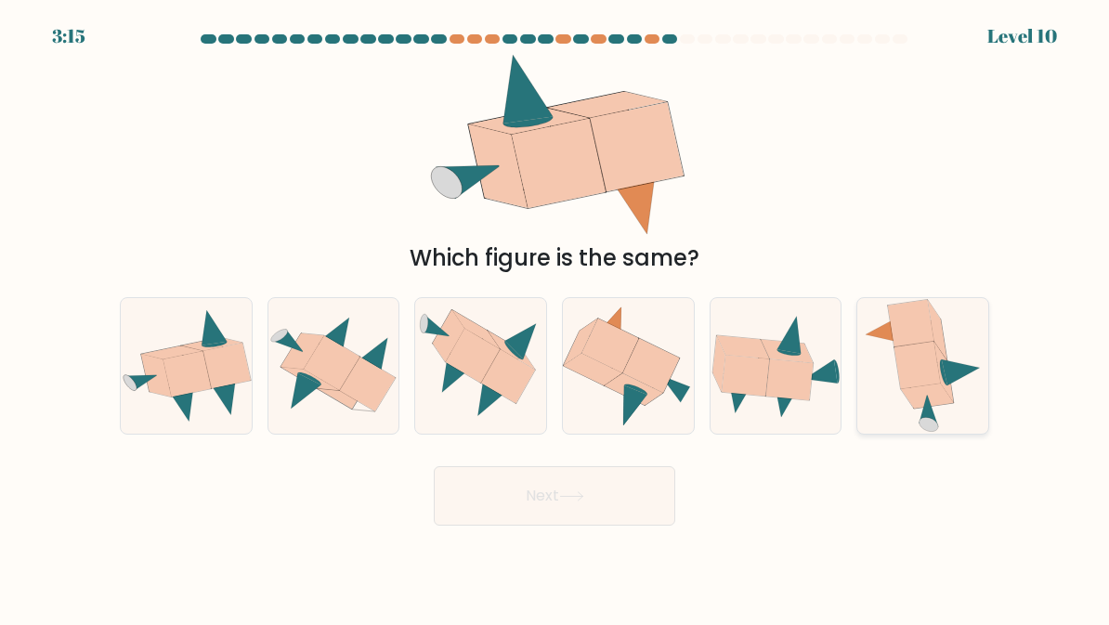
click at [936, 327] on icon at bounding box center [938, 330] width 20 height 60
click at [556, 318] on input "f." at bounding box center [555, 315] width 1 height 5
radio input "true"
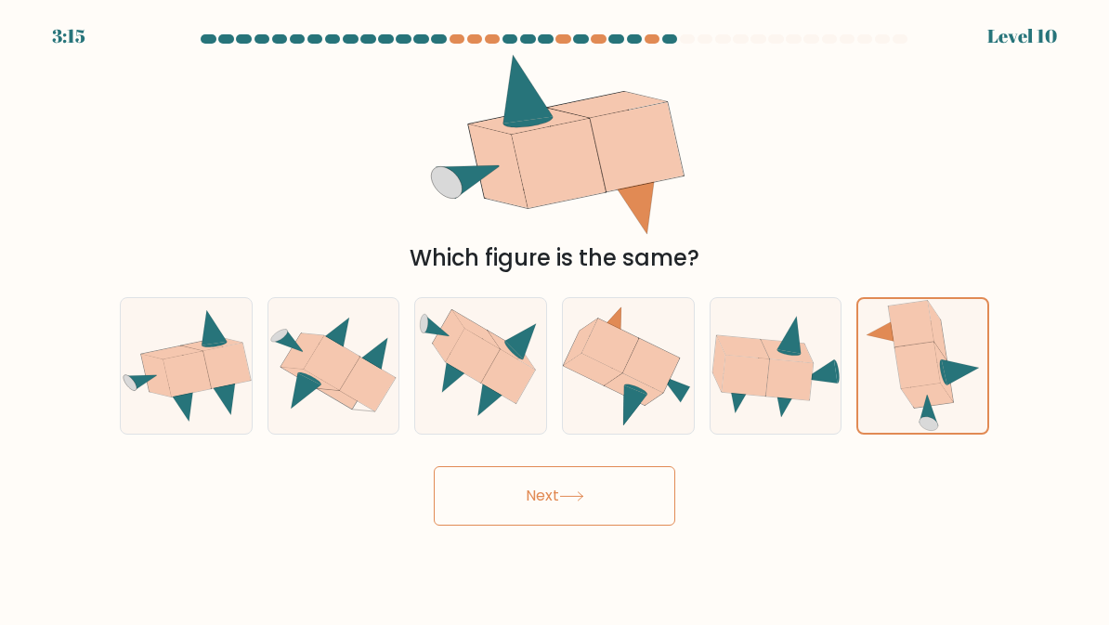
click at [609, 500] on button "Next" at bounding box center [555, 495] width 242 height 59
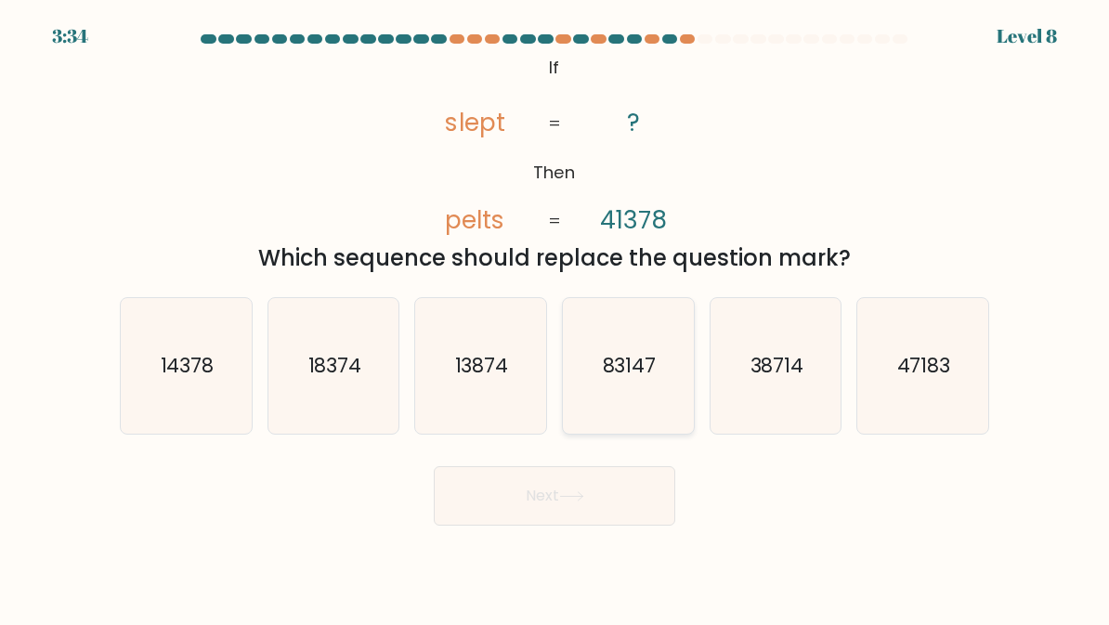
click at [637, 397] on icon "83147" at bounding box center [628, 366] width 131 height 131
click at [556, 318] on input "d. 83147" at bounding box center [555, 315] width 1 height 5
radio input "true"
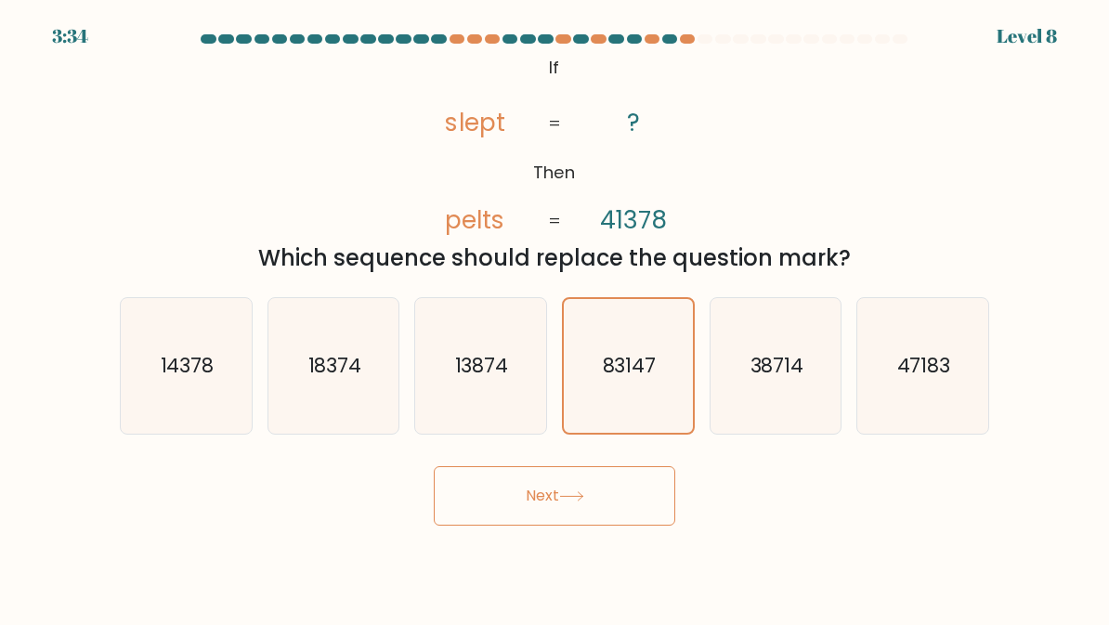
click at [624, 504] on button "Next" at bounding box center [555, 495] width 242 height 59
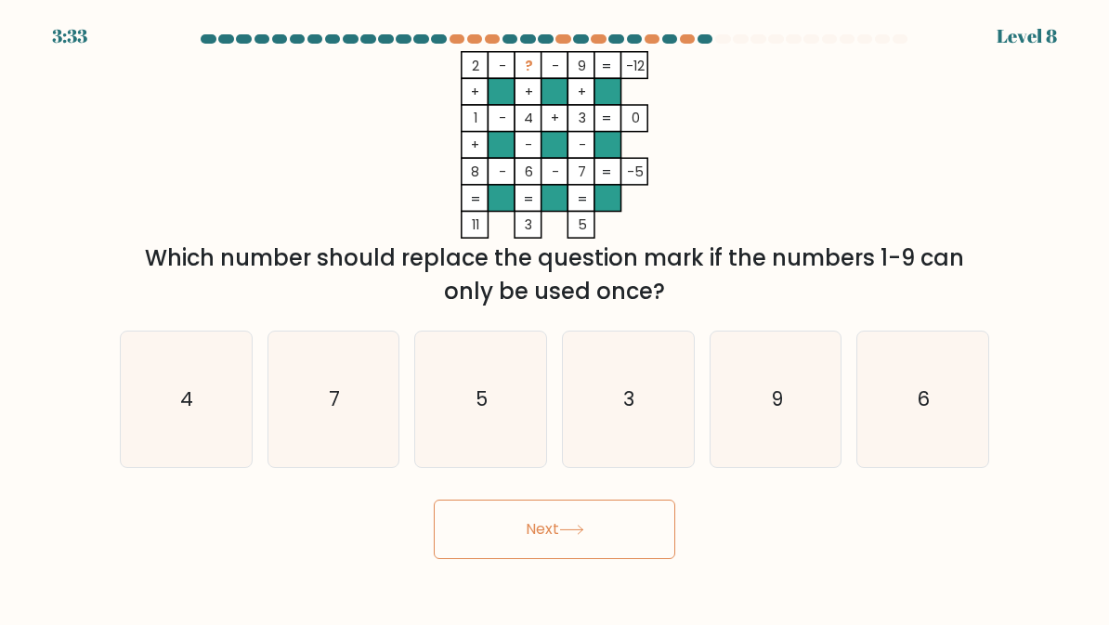
click at [635, 501] on button "Next" at bounding box center [555, 529] width 242 height 59
click at [918, 169] on div "2 - ? - 9 -12 + + + 1 - 4 + 3 0 + - - 8 - 6 - 7 = -5 = = = = 11 3 5 = Which num…" at bounding box center [555, 179] width 892 height 257
click at [485, 408] on text "5" at bounding box center [483, 399] width 12 height 27
click at [555, 318] on input "c. 5" at bounding box center [555, 315] width 1 height 5
radio input "true"
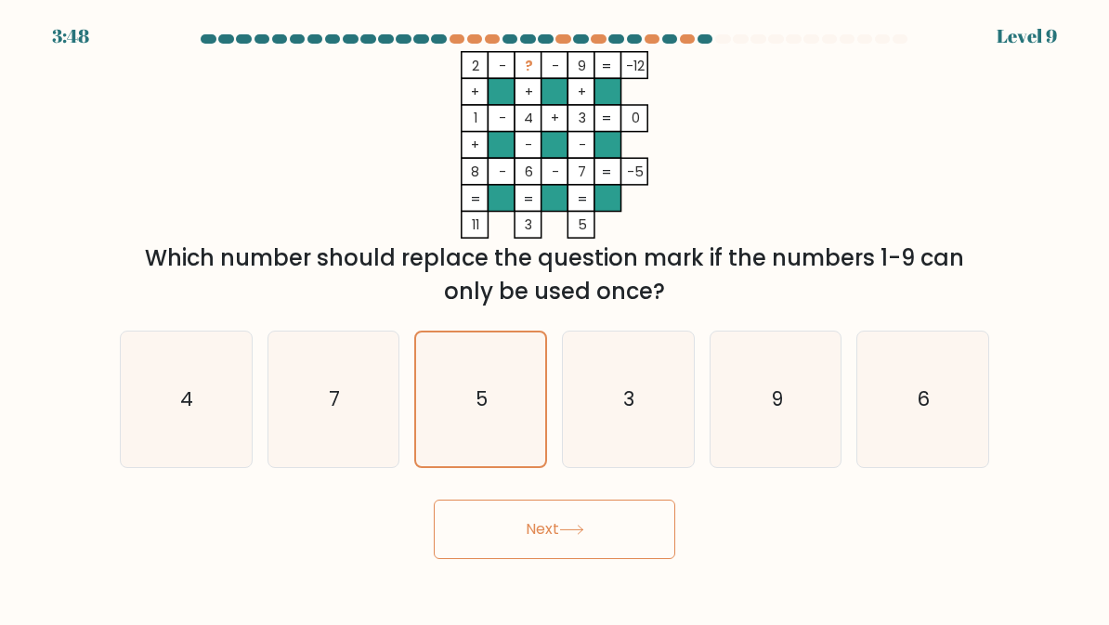
click at [635, 536] on button "Next" at bounding box center [555, 529] width 242 height 59
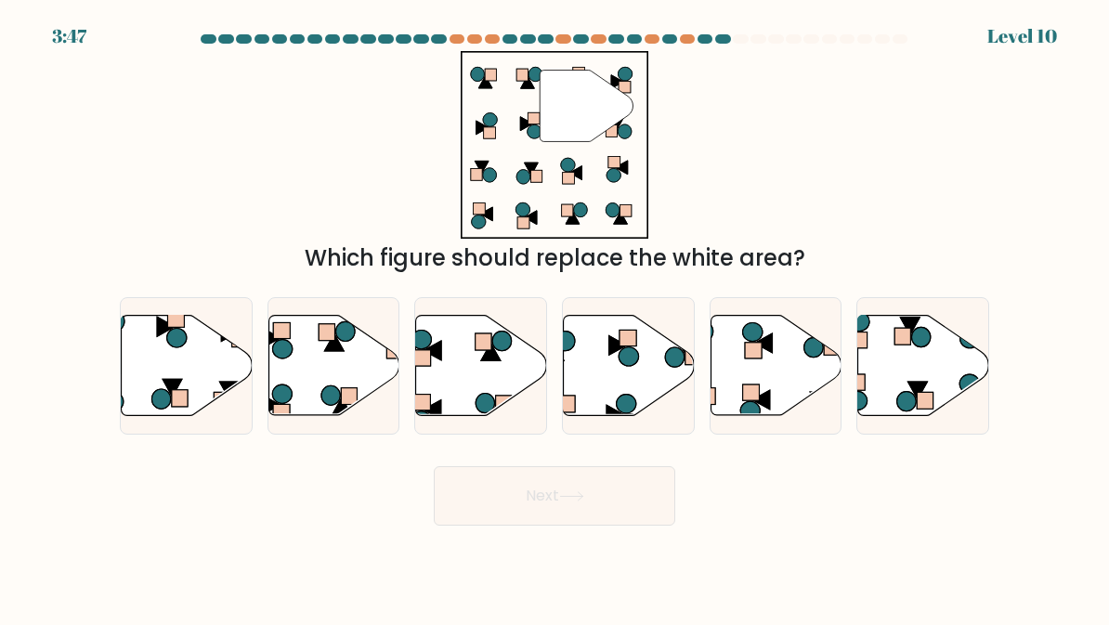
click at [613, 516] on button "Next" at bounding box center [555, 495] width 242 height 59
click at [684, 557] on body "4:28 Level 10" at bounding box center [554, 312] width 1109 height 625
click at [190, 398] on icon at bounding box center [187, 366] width 131 height 100
click at [555, 318] on input "a." at bounding box center [555, 315] width 1 height 5
radio input "true"
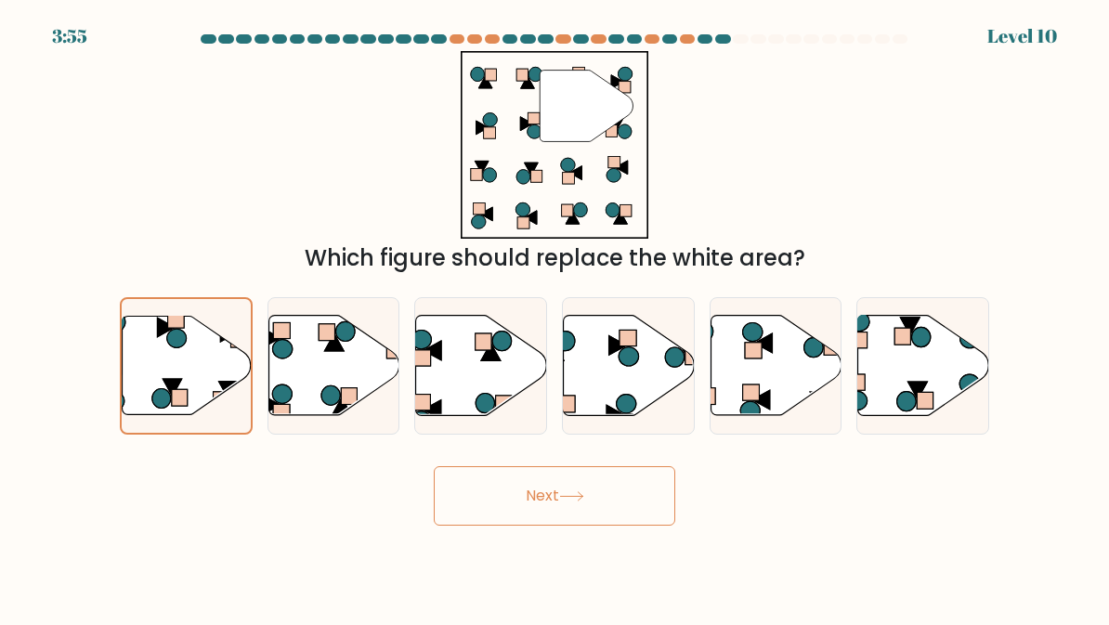
click at [553, 500] on button "Next" at bounding box center [555, 495] width 242 height 59
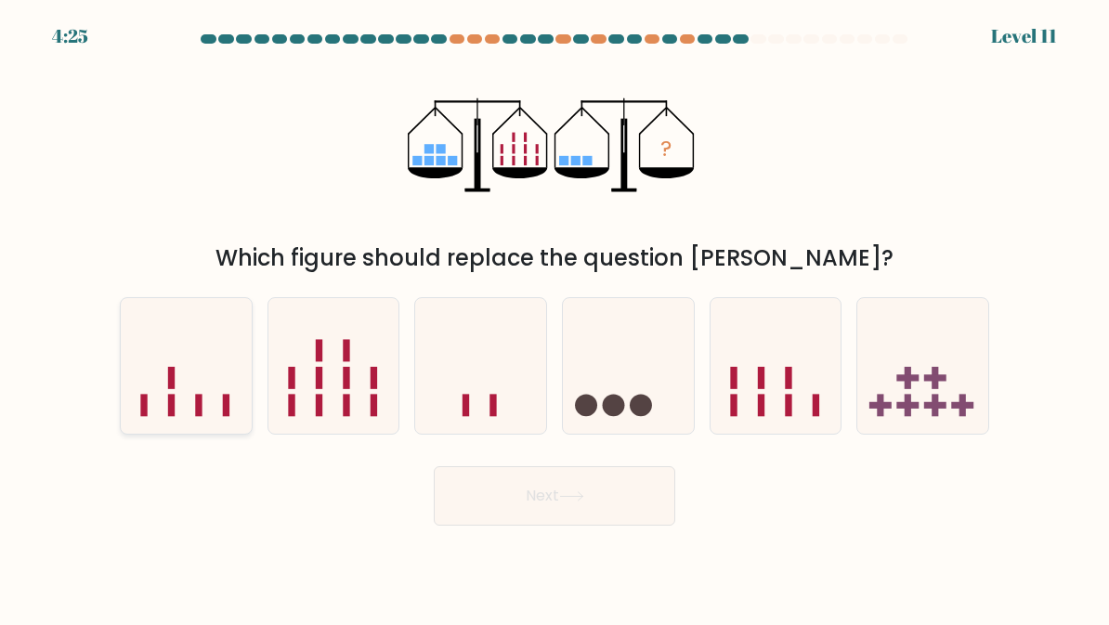
click at [189, 401] on icon at bounding box center [186, 366] width 131 height 109
click at [555, 318] on input "a." at bounding box center [555, 315] width 1 height 5
radio input "true"
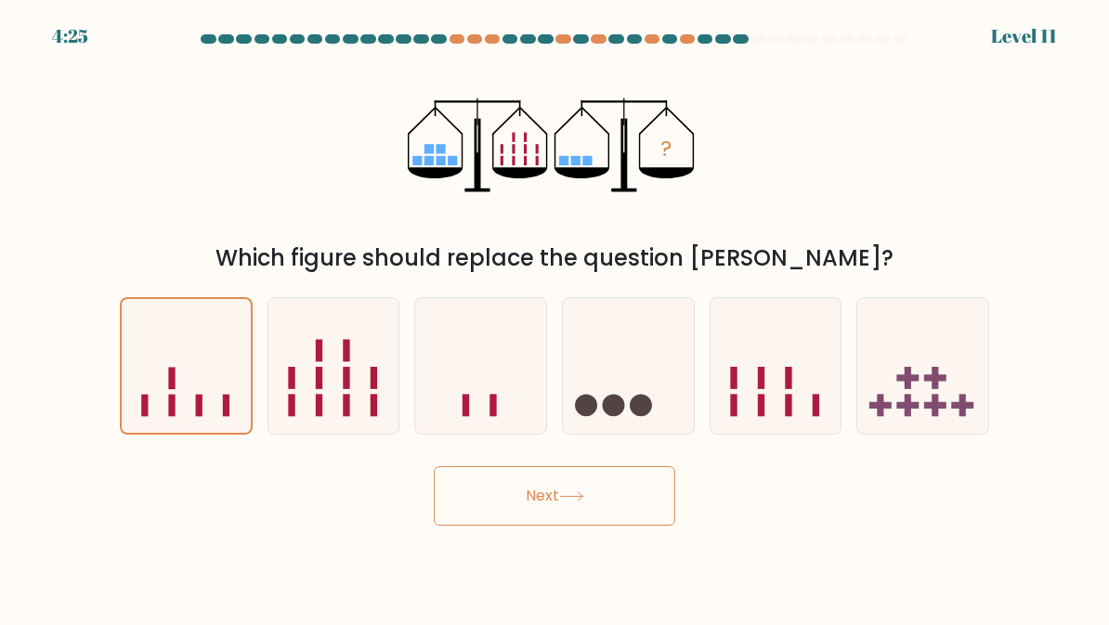
click at [583, 511] on button "Next" at bounding box center [555, 495] width 242 height 59
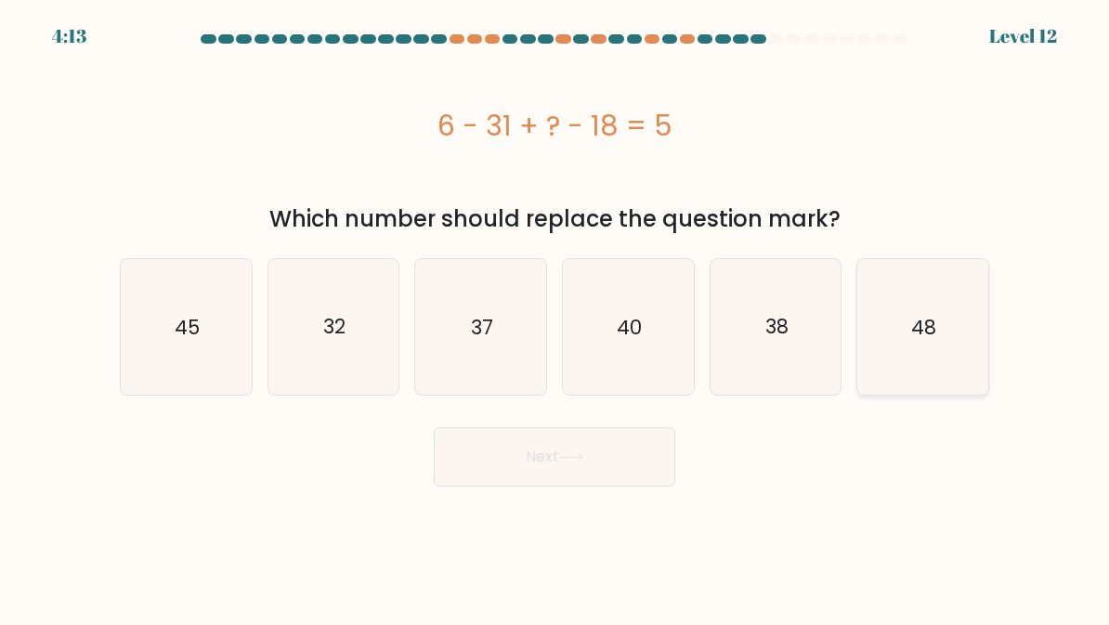
click at [953, 324] on icon "48" at bounding box center [923, 327] width 131 height 131
click at [556, 318] on input "f. 48" at bounding box center [555, 315] width 1 height 5
radio input "true"
click at [631, 452] on button "Next" at bounding box center [555, 456] width 242 height 59
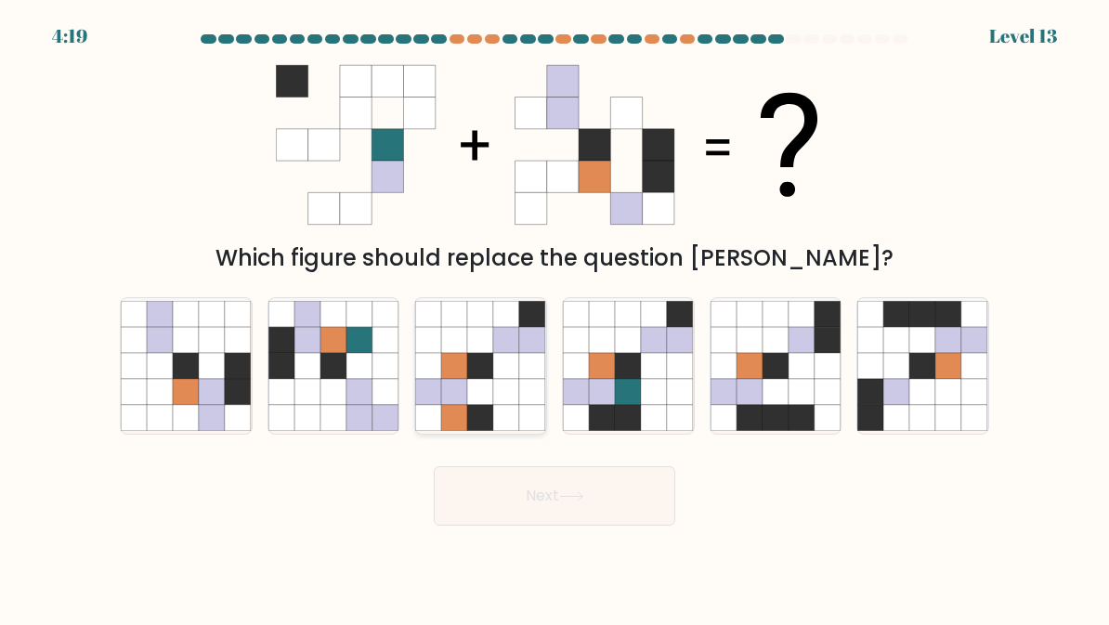
click at [512, 396] on icon at bounding box center [507, 392] width 26 height 26
click at [555, 318] on input "c." at bounding box center [555, 315] width 1 height 5
radio input "true"
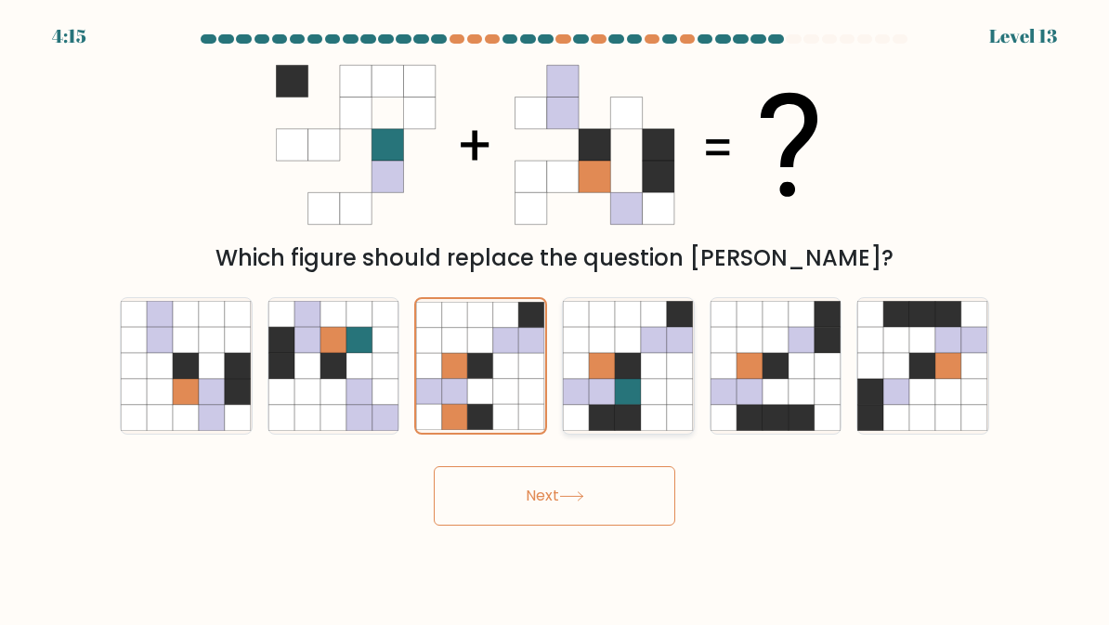
click at [660, 401] on icon at bounding box center [654, 392] width 26 height 26
click at [556, 318] on input "d." at bounding box center [555, 315] width 1 height 5
radio input "true"
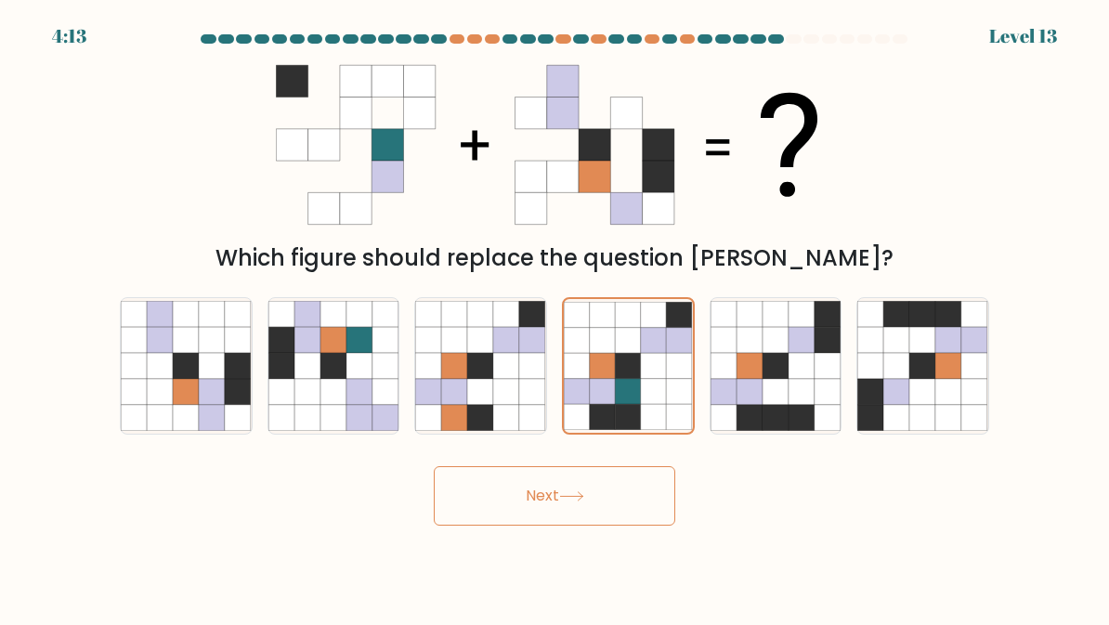
click at [583, 520] on button "Next" at bounding box center [555, 495] width 242 height 59
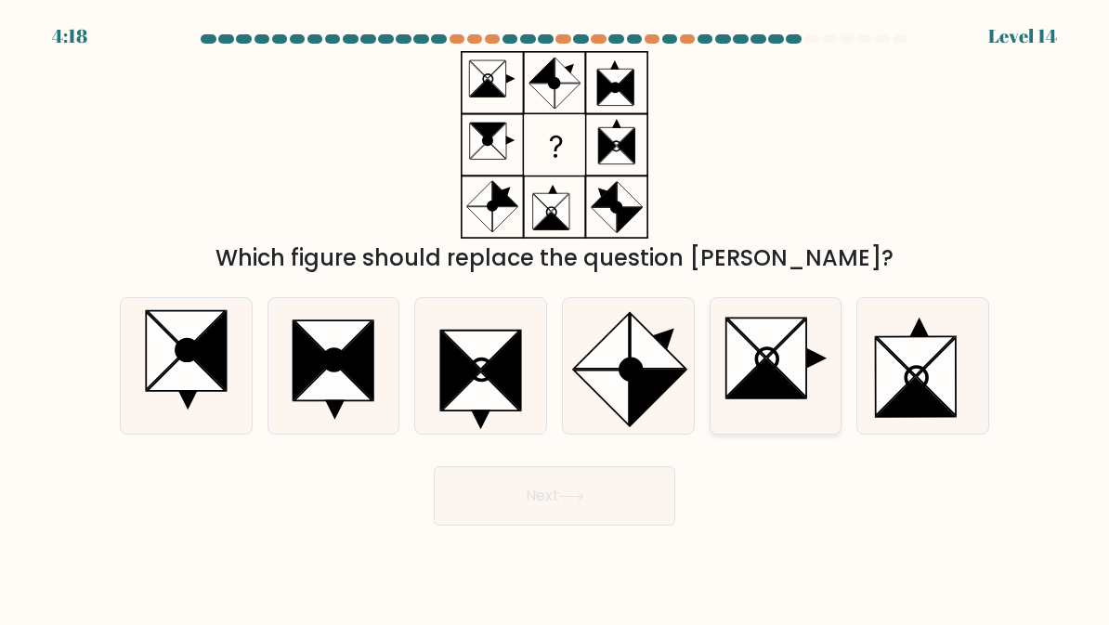
click at [808, 422] on icon at bounding box center [776, 366] width 131 height 131
click at [556, 318] on input "e." at bounding box center [555, 315] width 1 height 5
radio input "true"
click at [636, 498] on button "Next" at bounding box center [555, 495] width 242 height 59
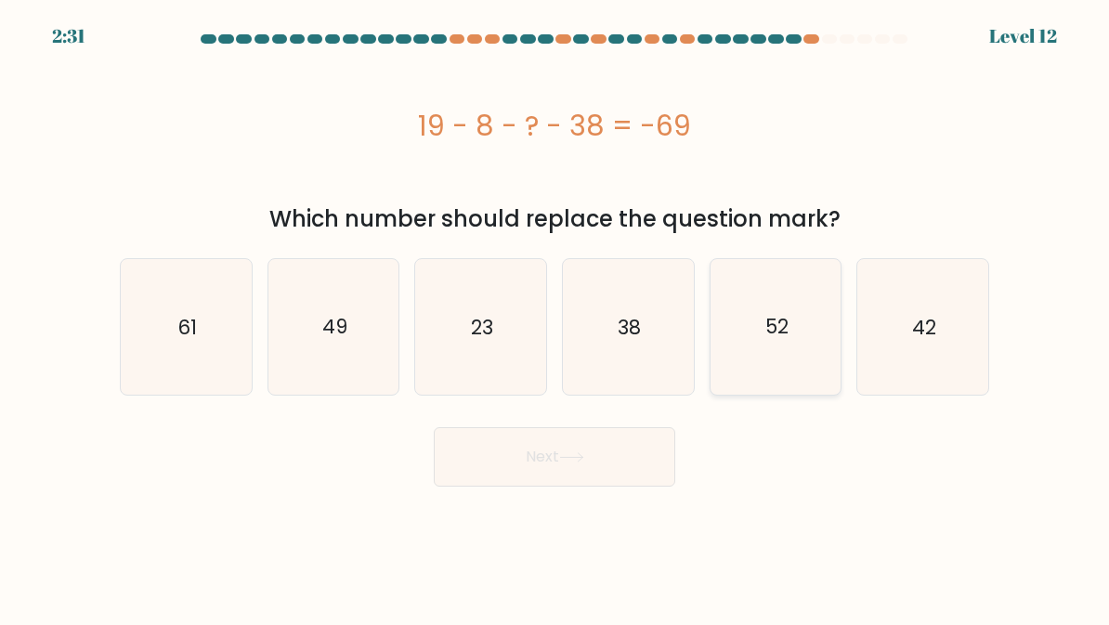
click at [788, 324] on text "52" at bounding box center [777, 326] width 23 height 27
click at [556, 318] on input "e. 52" at bounding box center [555, 315] width 1 height 5
radio input "true"
click at [609, 457] on button "Next" at bounding box center [555, 456] width 242 height 59
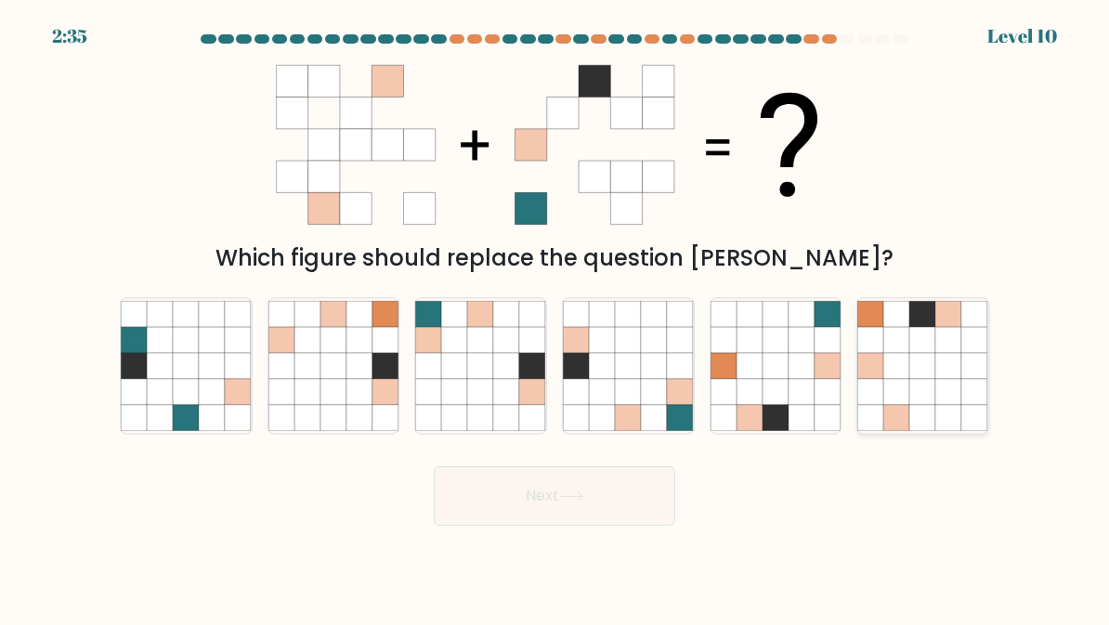
click at [952, 401] on icon at bounding box center [950, 392] width 26 height 26
click at [556, 318] on input "f." at bounding box center [555, 315] width 1 height 5
radio input "true"
click at [465, 392] on icon at bounding box center [455, 392] width 26 height 26
click at [555, 318] on input "c." at bounding box center [555, 315] width 1 height 5
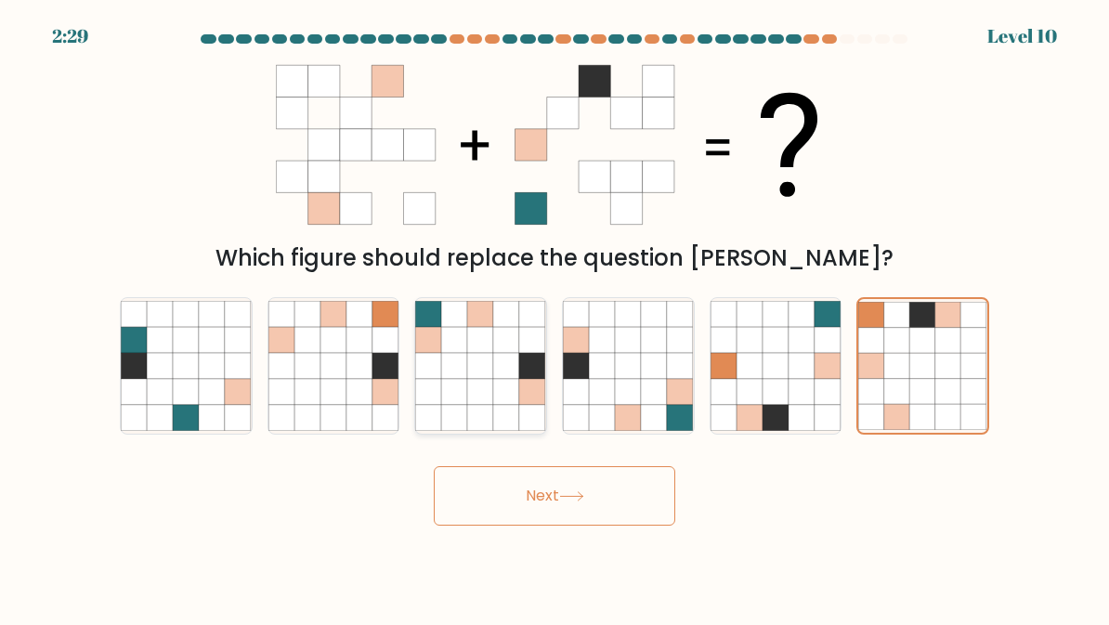
radio input "true"
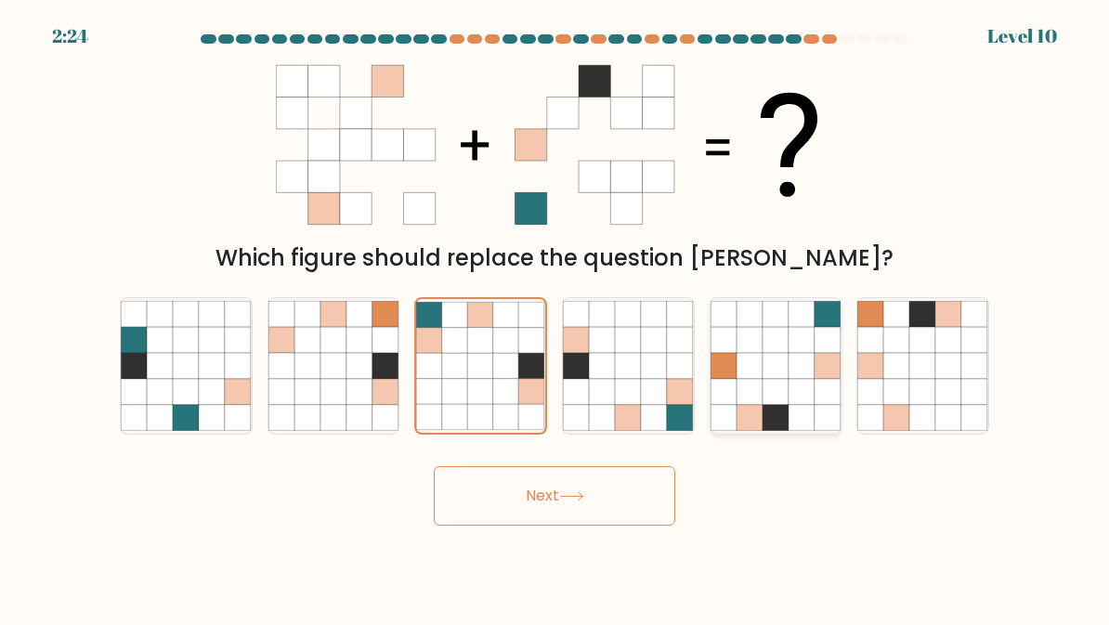
click at [779, 350] on icon at bounding box center [776, 340] width 26 height 26
click at [556, 318] on input "e." at bounding box center [555, 315] width 1 height 5
radio input "true"
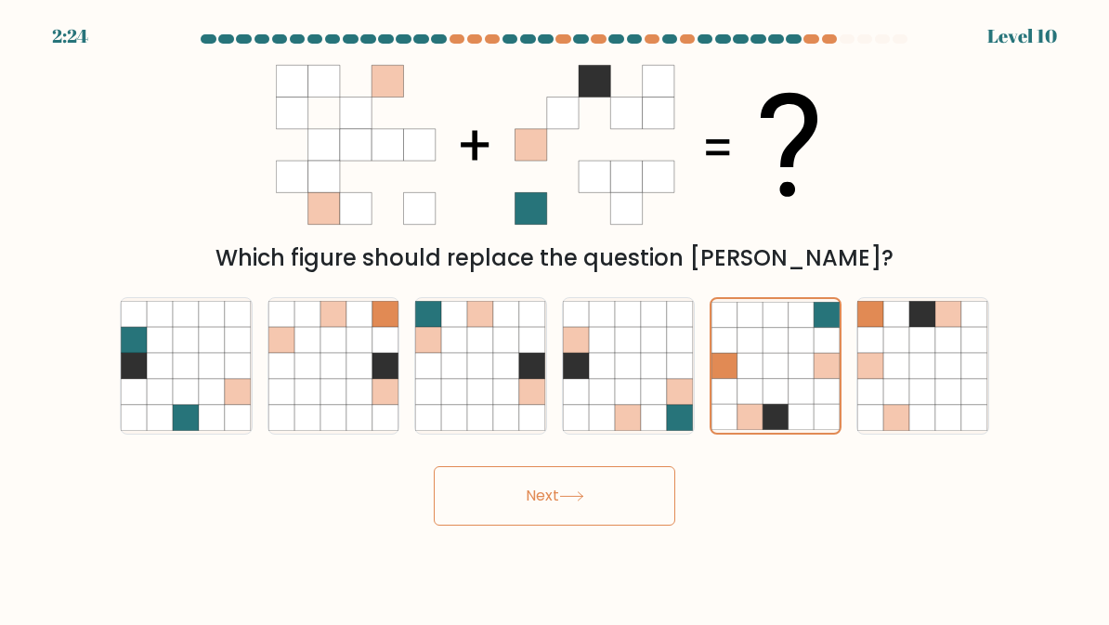
click at [599, 525] on button "Next" at bounding box center [555, 495] width 242 height 59
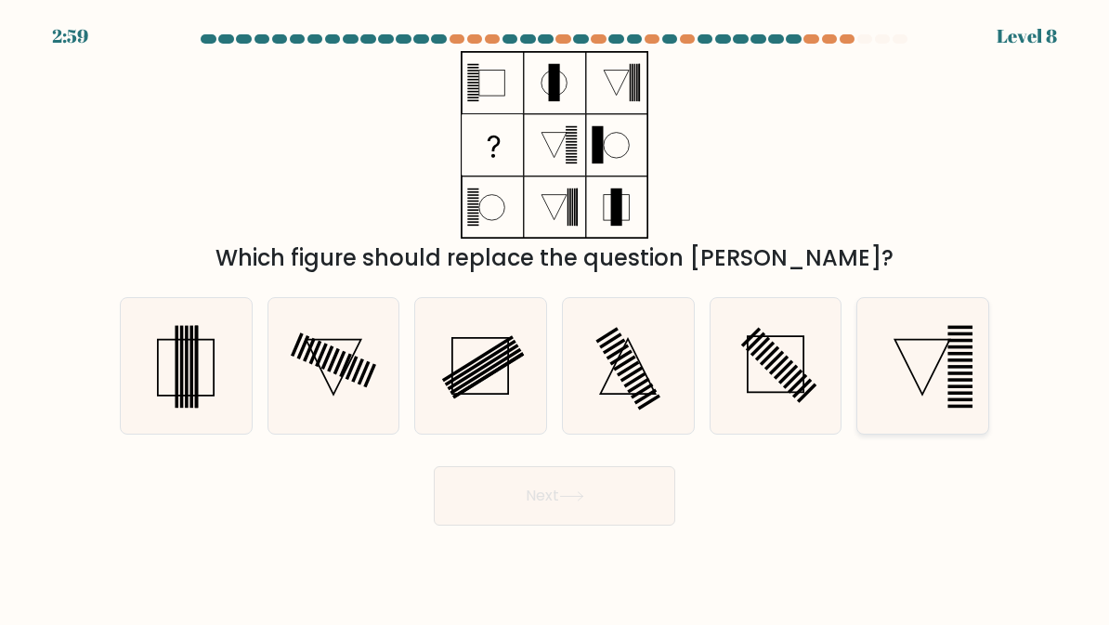
click at [937, 374] on icon at bounding box center [923, 366] width 131 height 131
click at [556, 318] on input "f." at bounding box center [555, 315] width 1 height 5
radio input "true"
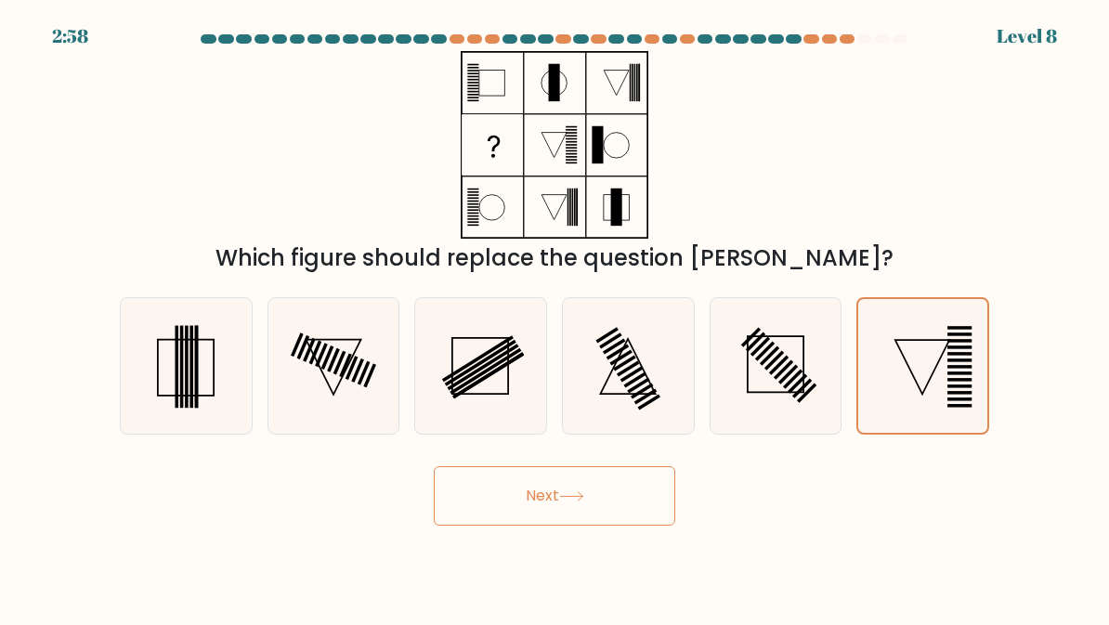
click at [596, 496] on button "Next" at bounding box center [555, 495] width 242 height 59
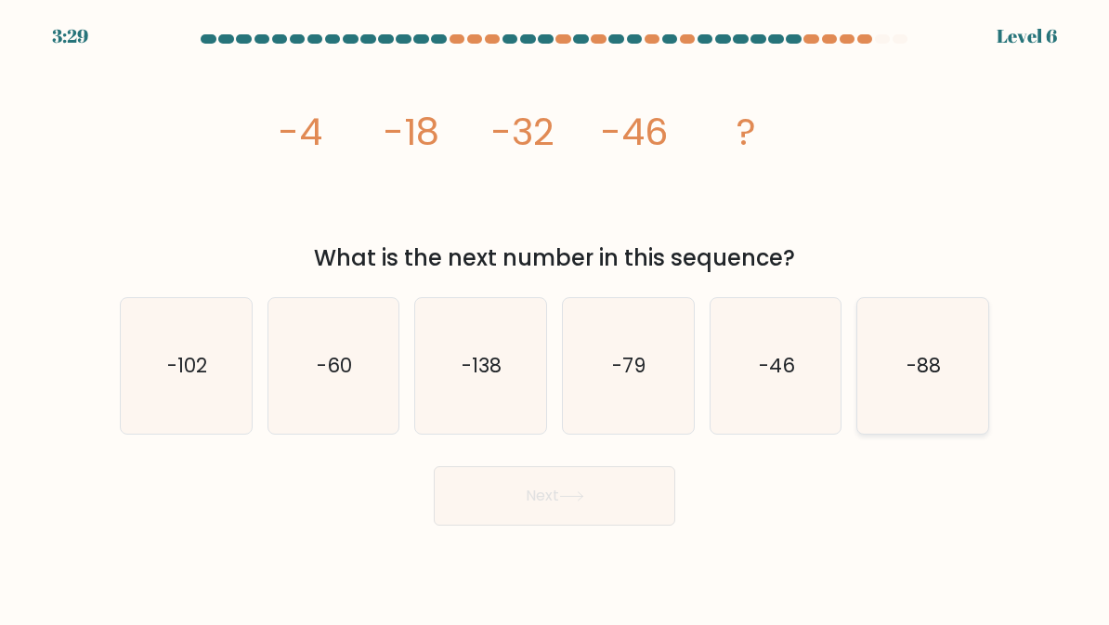
click at [924, 324] on icon "-88" at bounding box center [923, 366] width 131 height 131
click at [556, 318] on input "f. -88" at bounding box center [555, 315] width 1 height 5
radio input "true"
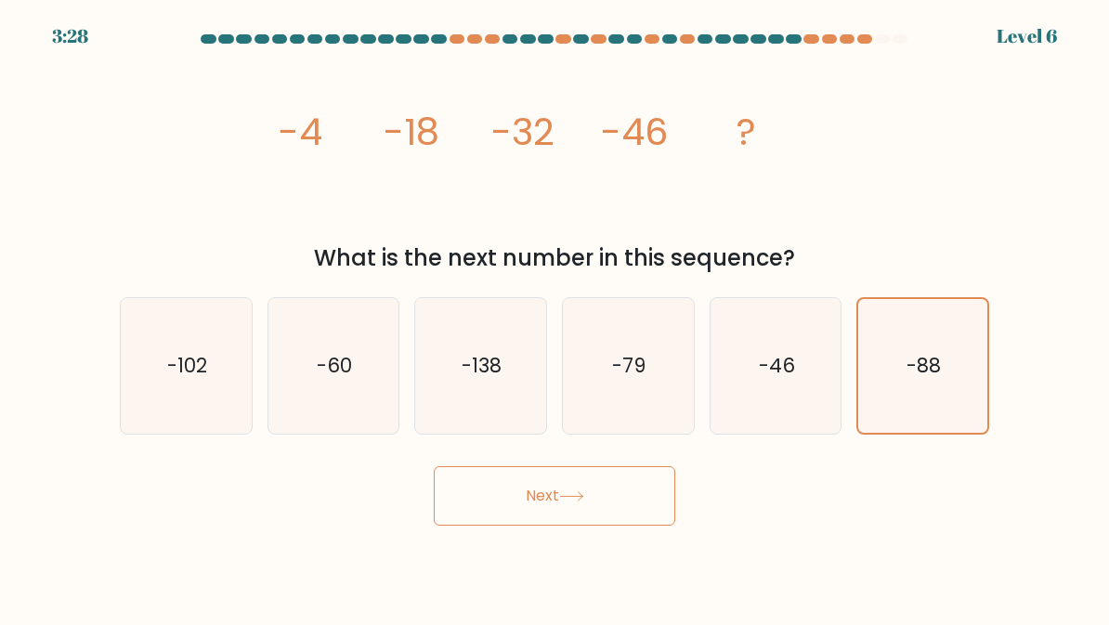
click at [568, 523] on button "Next" at bounding box center [555, 495] width 242 height 59
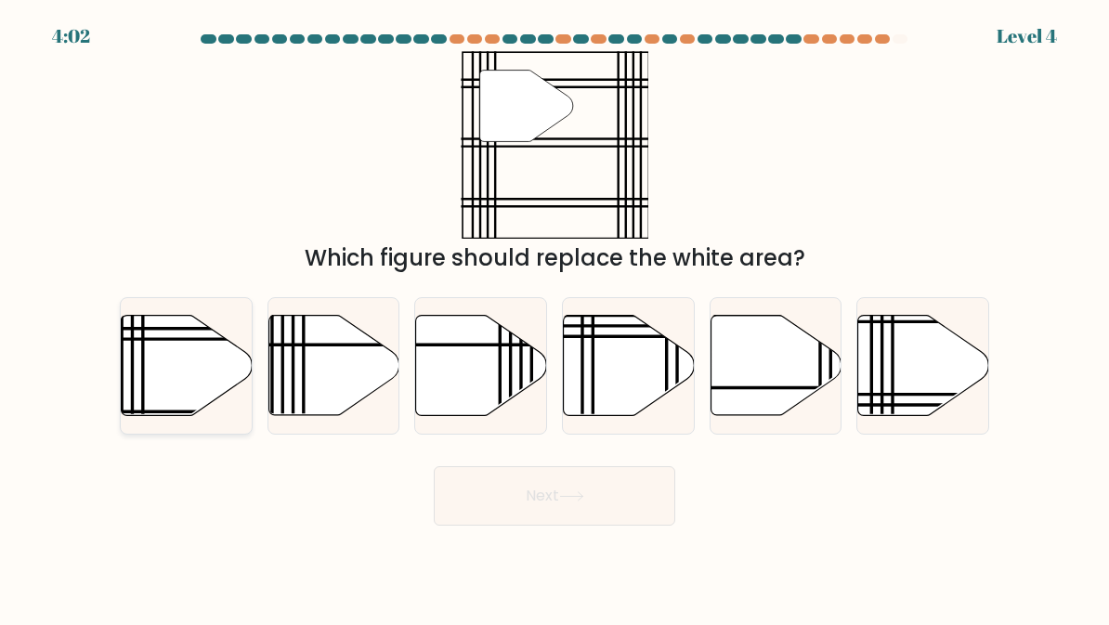
click at [177, 360] on icon at bounding box center [187, 366] width 131 height 100
click at [555, 318] on input "a." at bounding box center [555, 315] width 1 height 5
radio input "true"
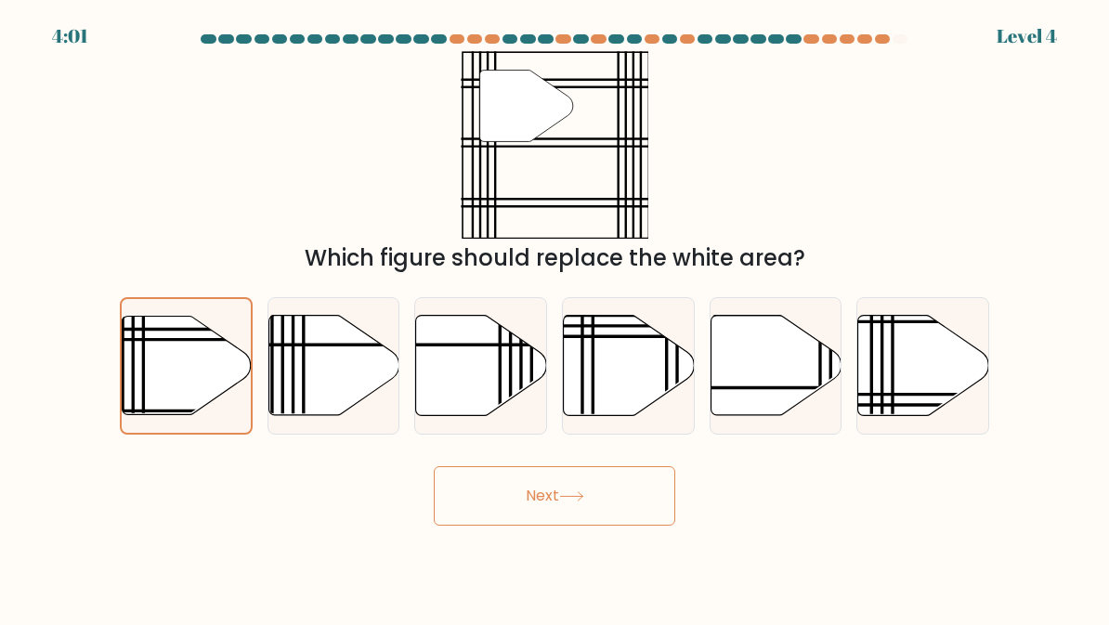
click at [598, 505] on button "Next" at bounding box center [555, 495] width 242 height 59
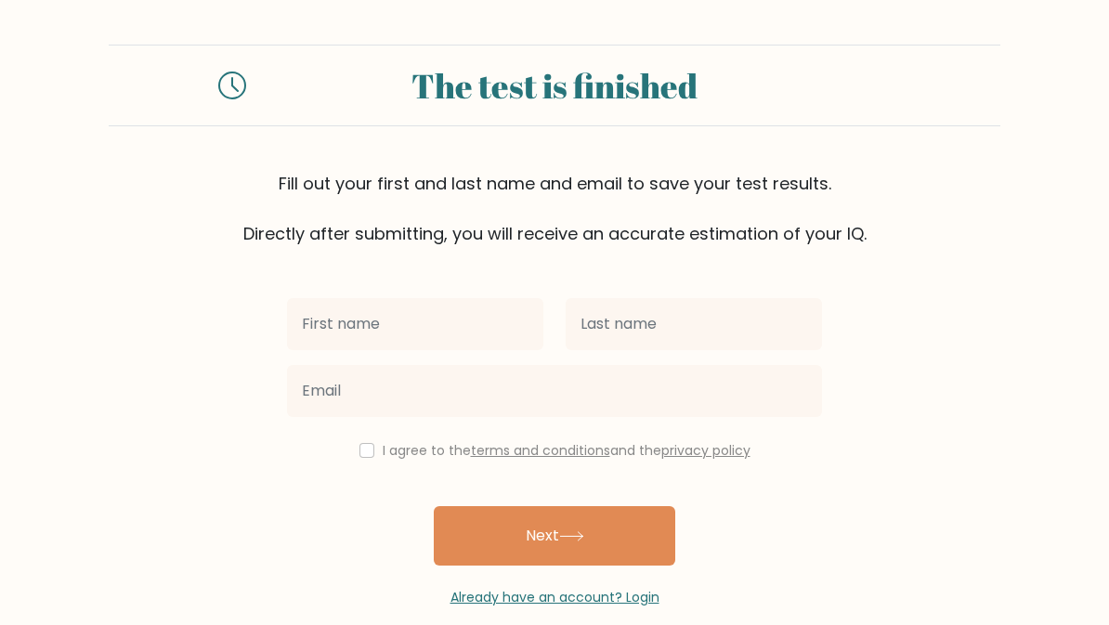
click at [475, 315] on input "text" at bounding box center [415, 324] width 256 height 52
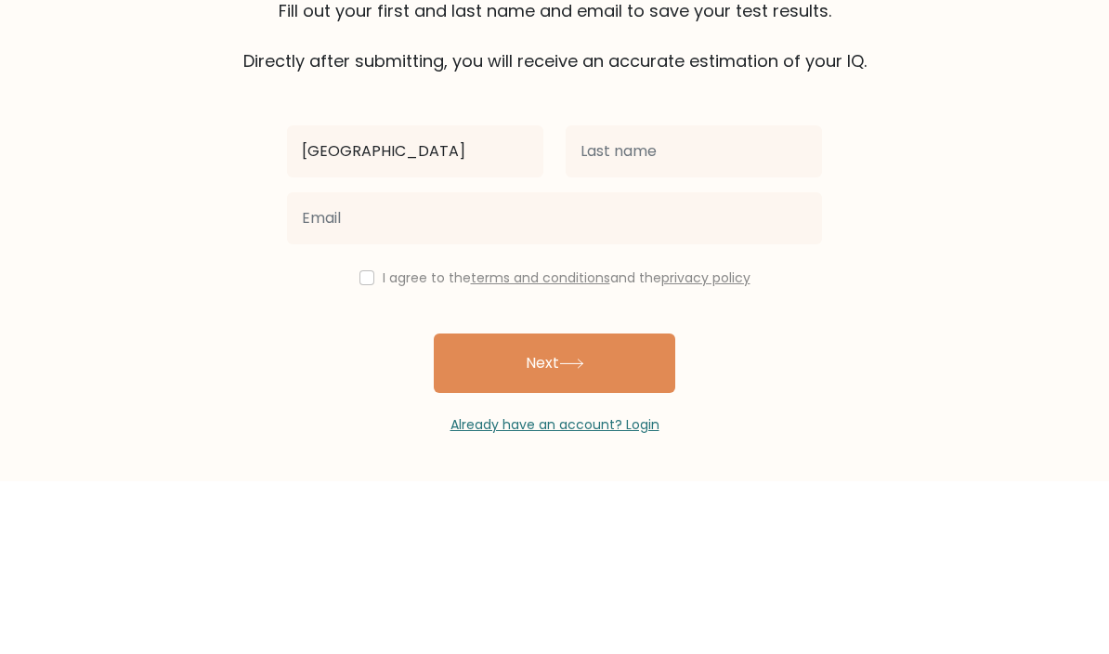
type input "Prag"
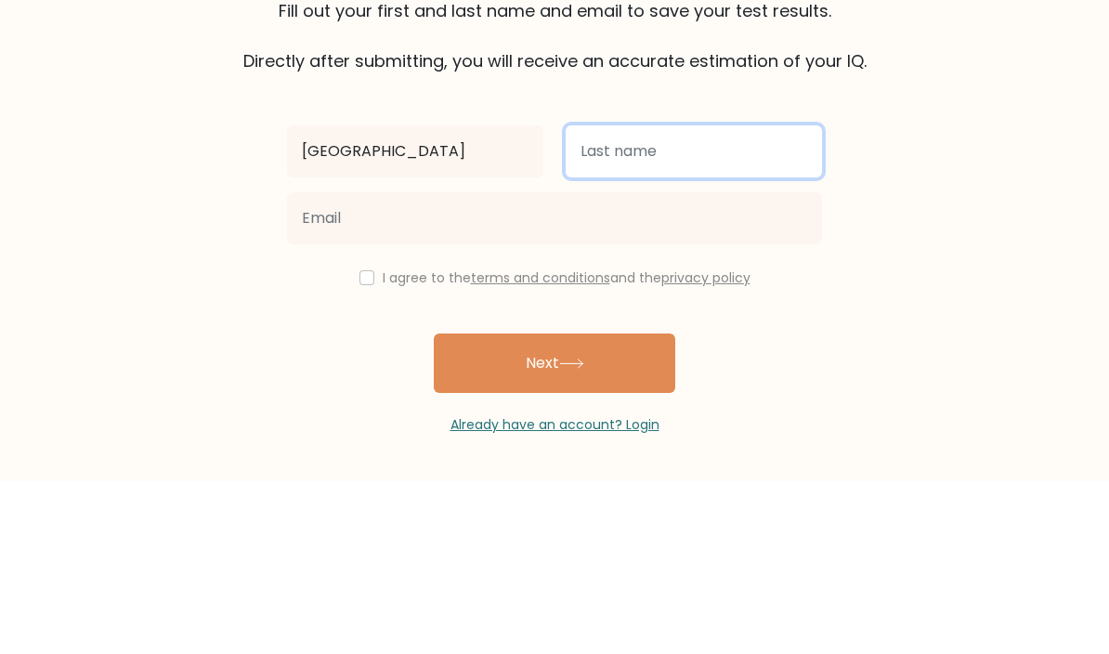
click at [706, 298] on input "text" at bounding box center [694, 324] width 256 height 52
type input "See"
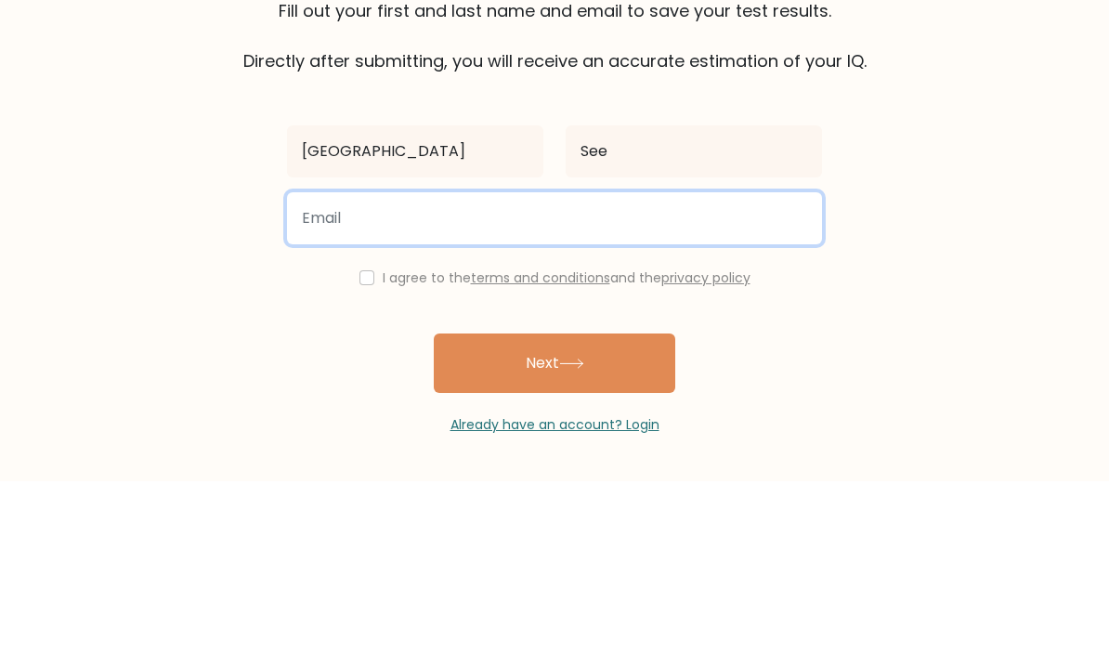
click at [694, 365] on input "email" at bounding box center [554, 391] width 535 height 52
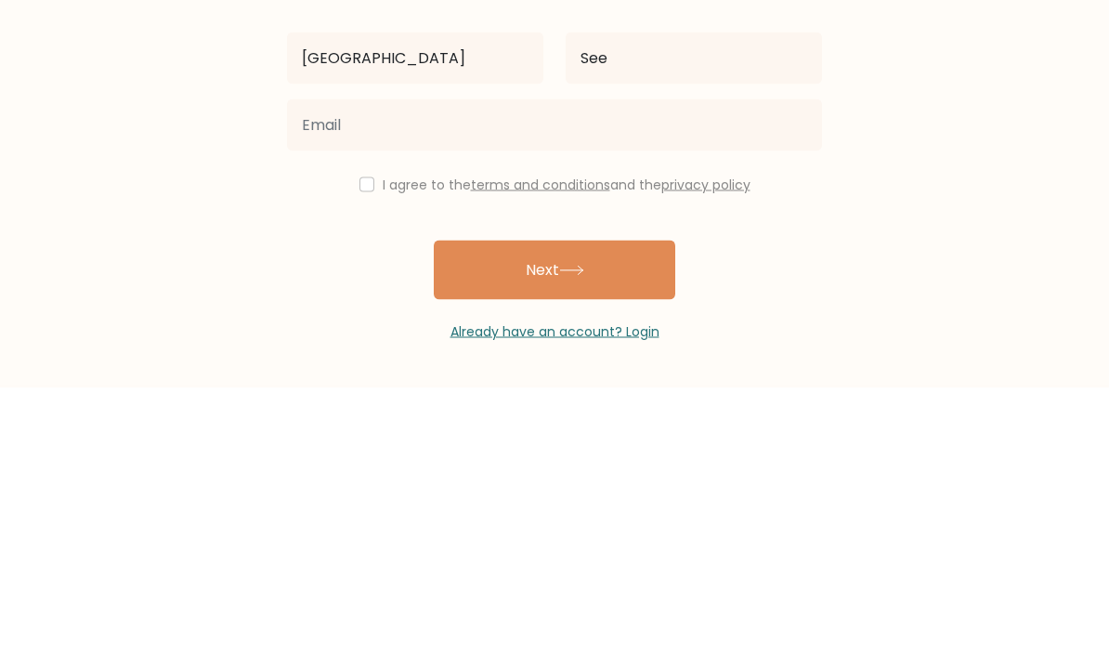
click at [989, 139] on form "The test is finished Fill out your first and last name and email to save your t…" at bounding box center [554, 326] width 1109 height 563
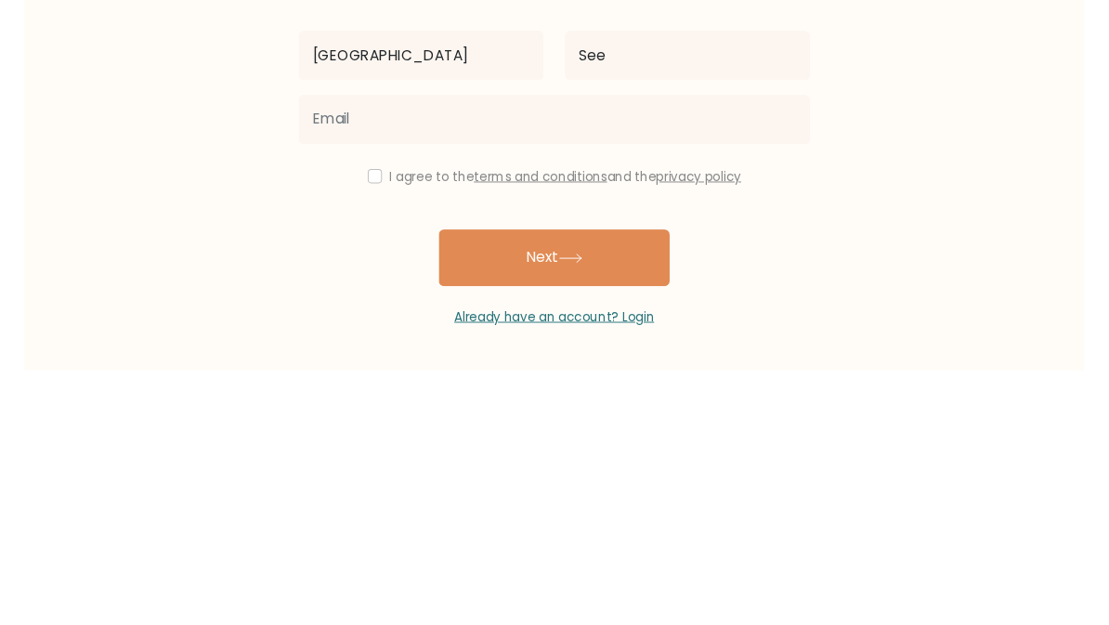
scroll to position [29, 0]
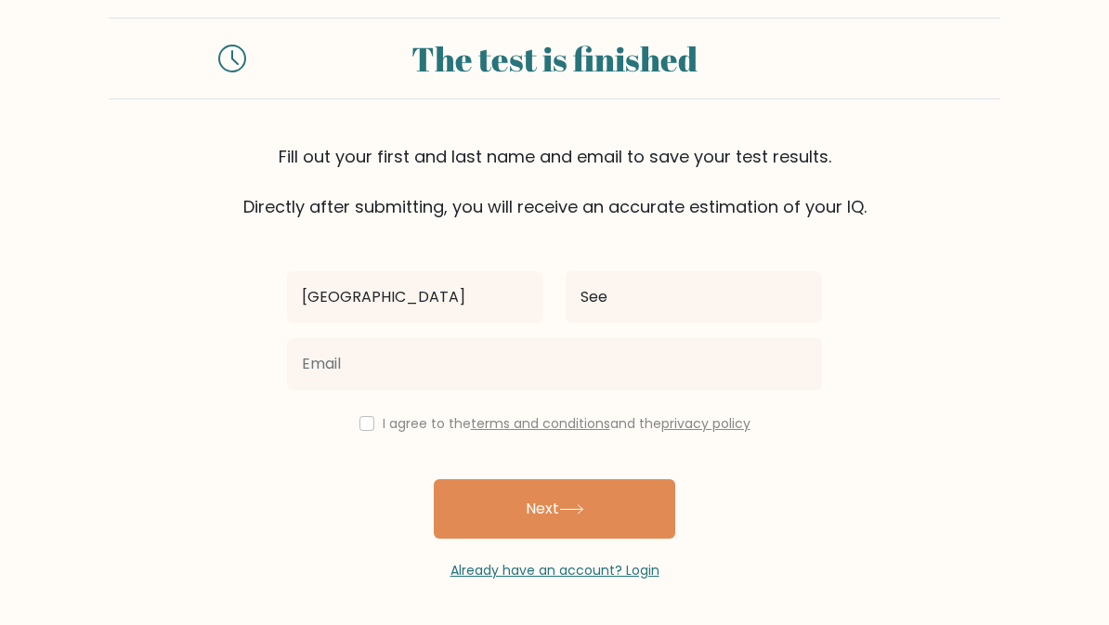
click at [360, 429] on input "checkbox" at bounding box center [367, 423] width 15 height 15
checkbox input "true"
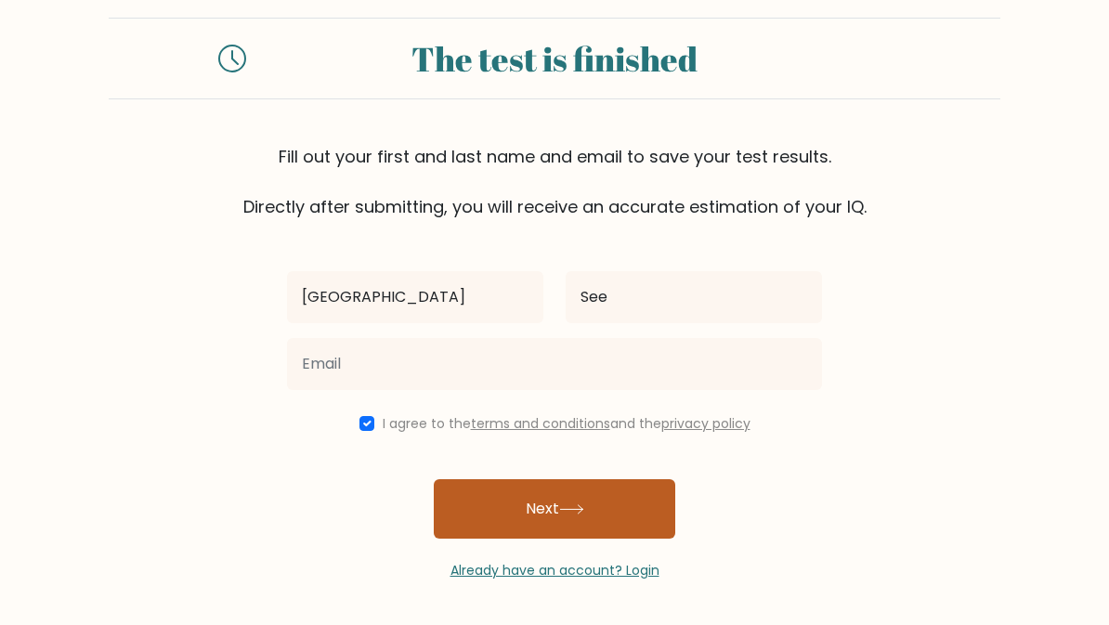
click at [505, 505] on button "Next" at bounding box center [555, 508] width 242 height 59
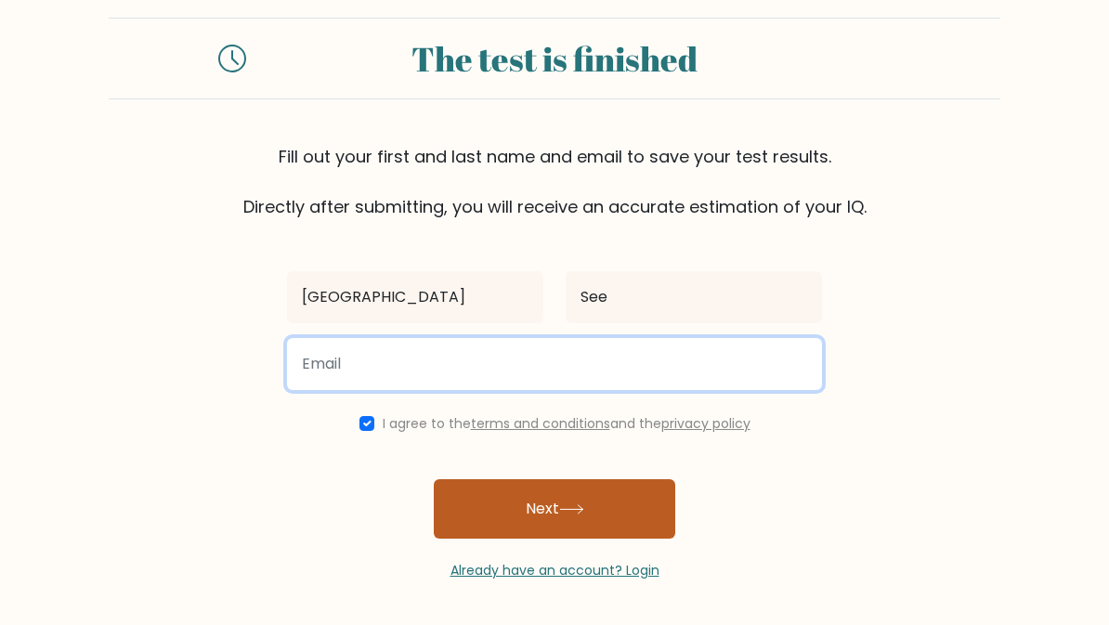
scroll to position [0, 0]
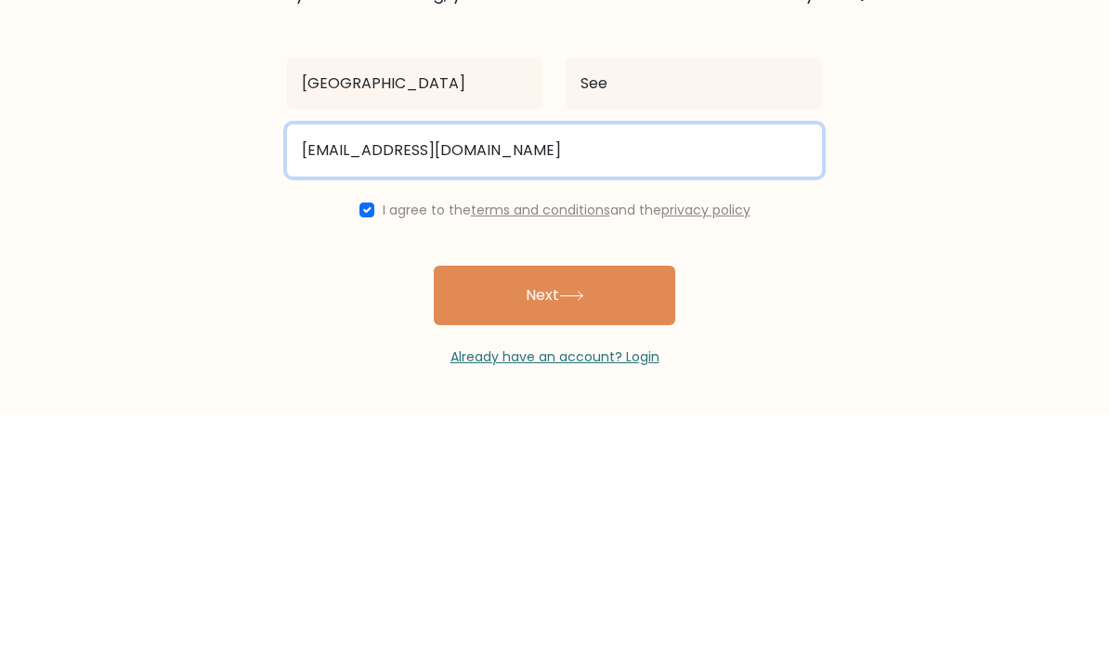
type input "random@gmail.com"
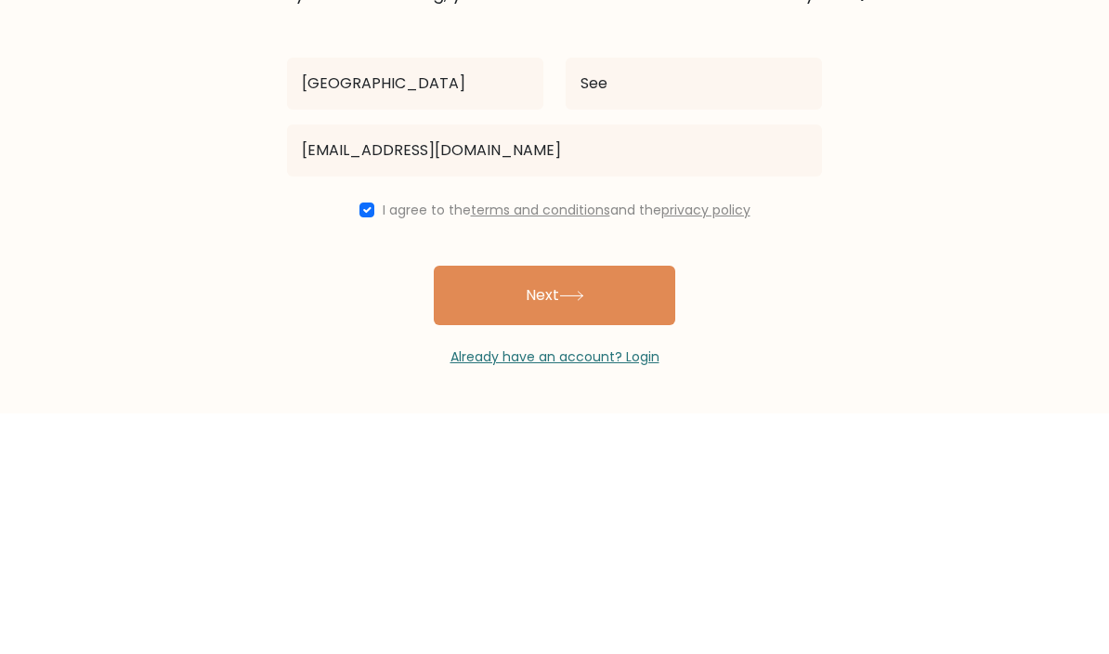
click at [941, 197] on form "The test is finished Fill out your first and last name and email to save your t…" at bounding box center [554, 326] width 1109 height 563
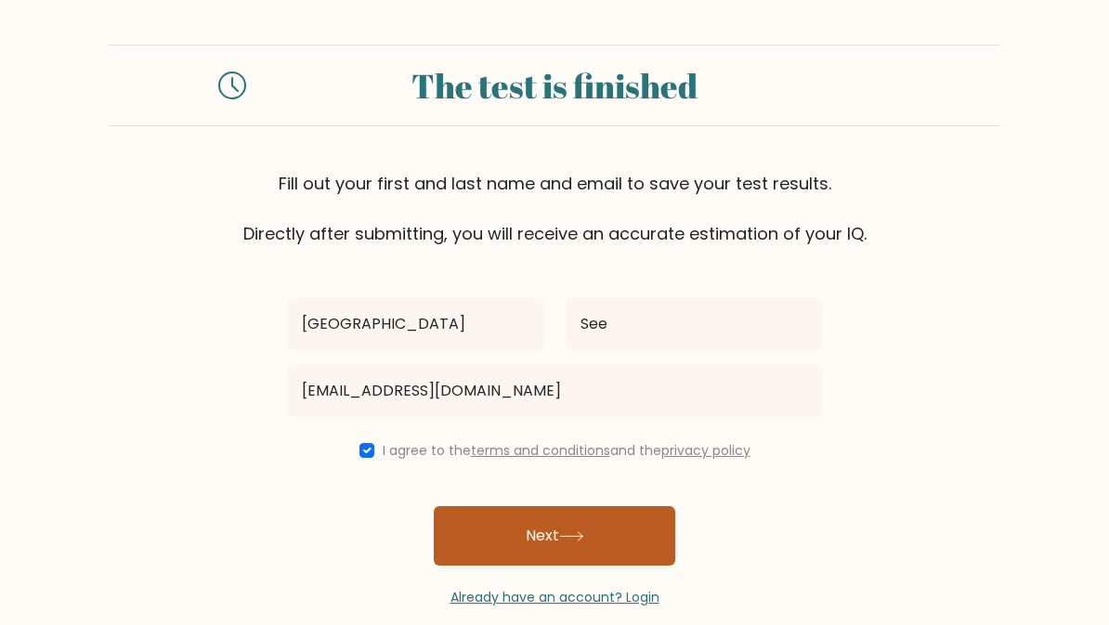
click at [627, 547] on button "Next" at bounding box center [555, 535] width 242 height 59
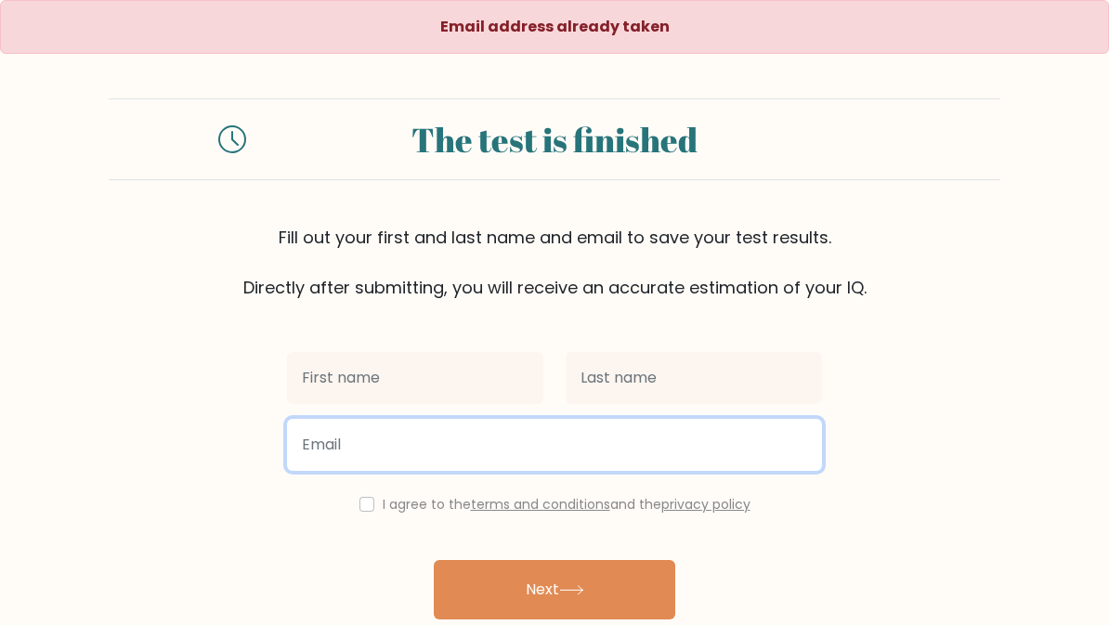
click at [630, 456] on input "email" at bounding box center [554, 445] width 535 height 52
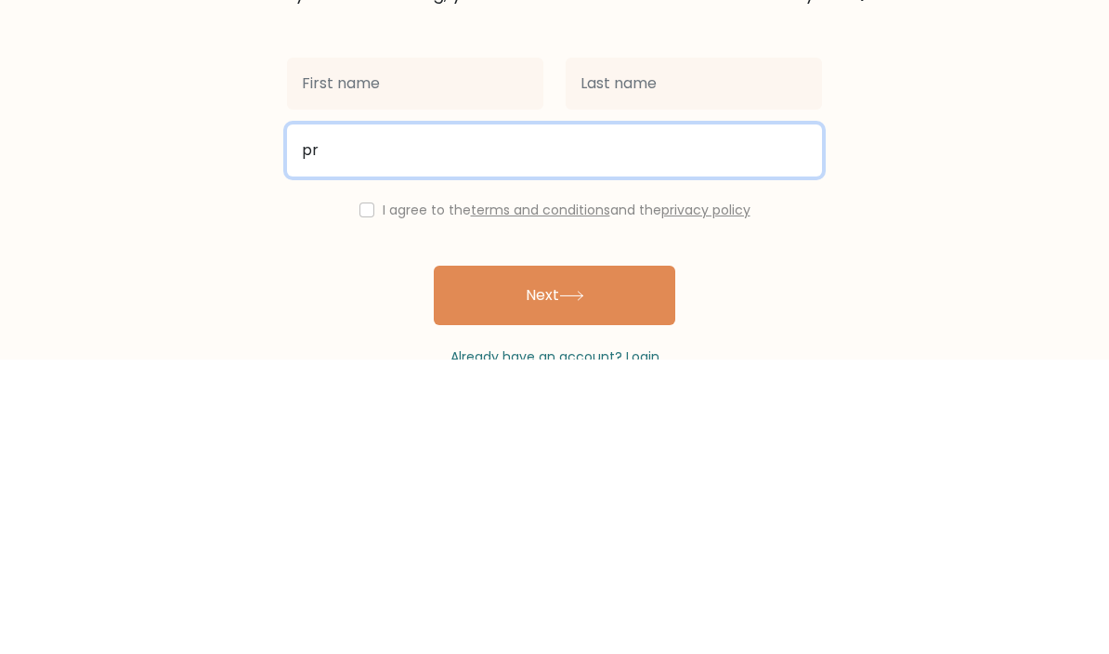
type input "p"
type input "gabby.sins@gmail.com"
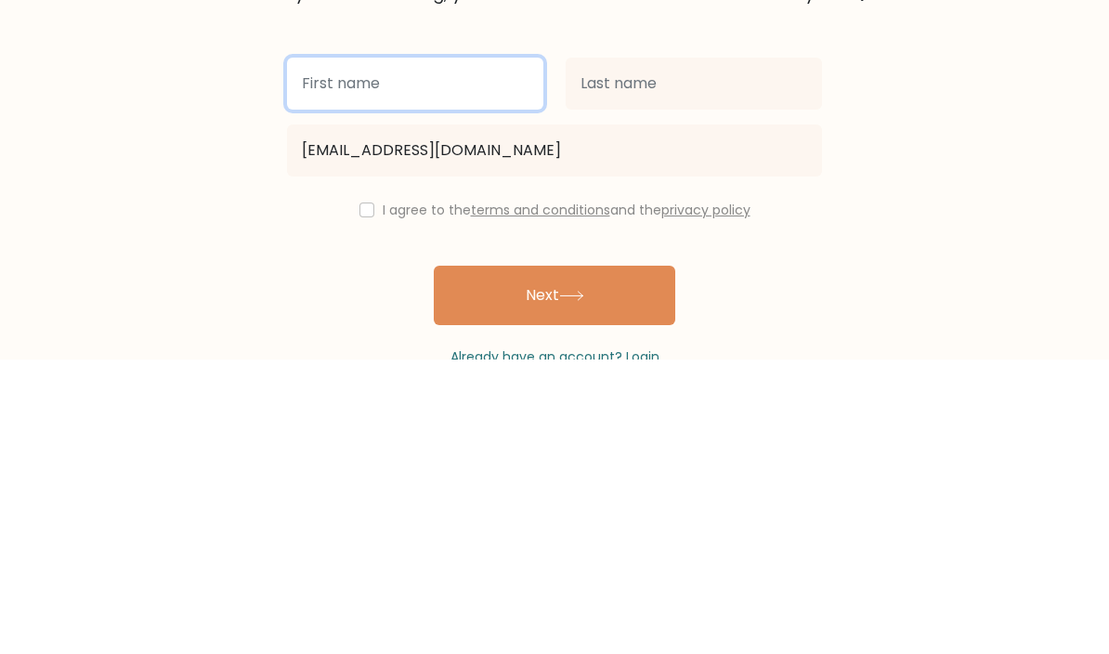
click at [472, 352] on input "text" at bounding box center [415, 378] width 256 height 52
type input "Prags"
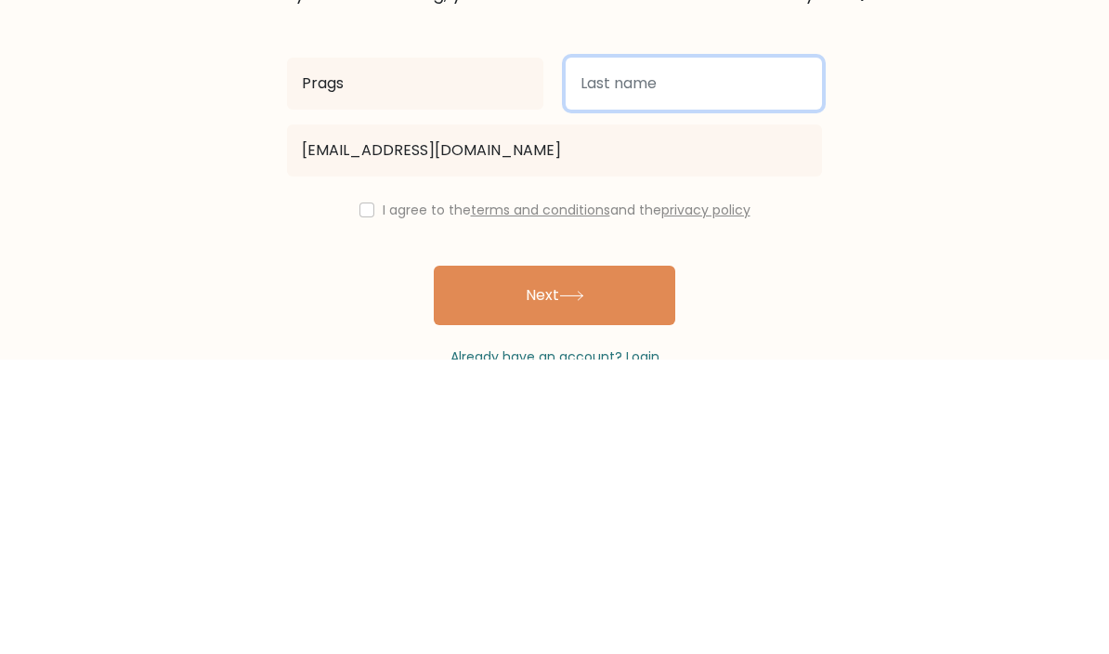
click at [728, 352] on input "text" at bounding box center [694, 378] width 256 height 52
type input "Son"
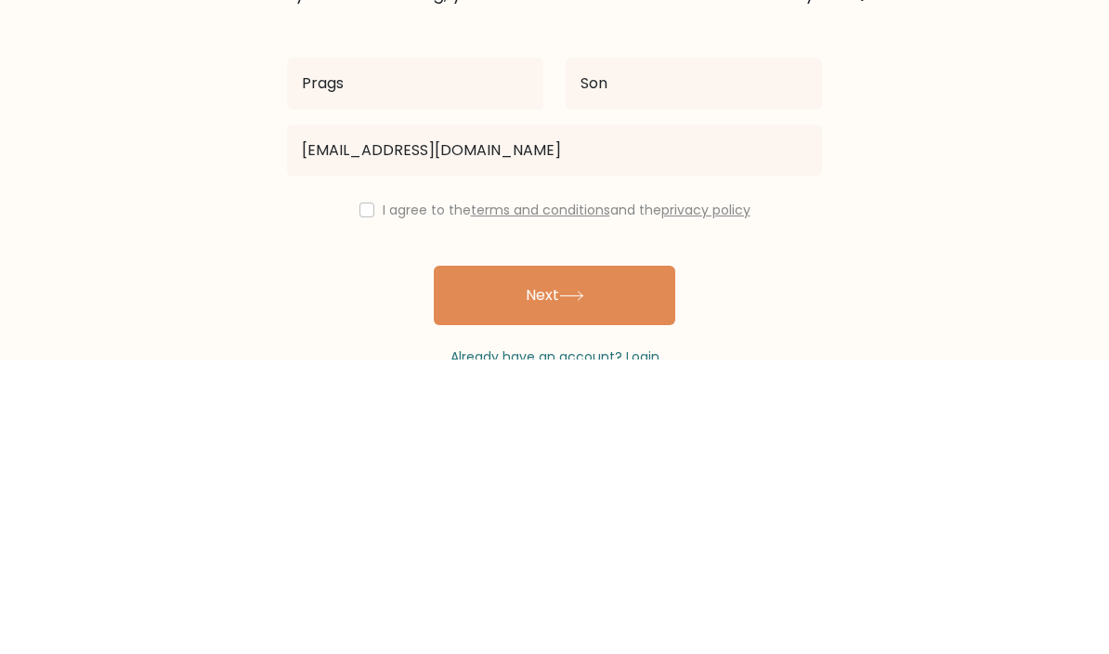
click at [360, 497] on input "checkbox" at bounding box center [367, 504] width 15 height 15
checkbox input "true"
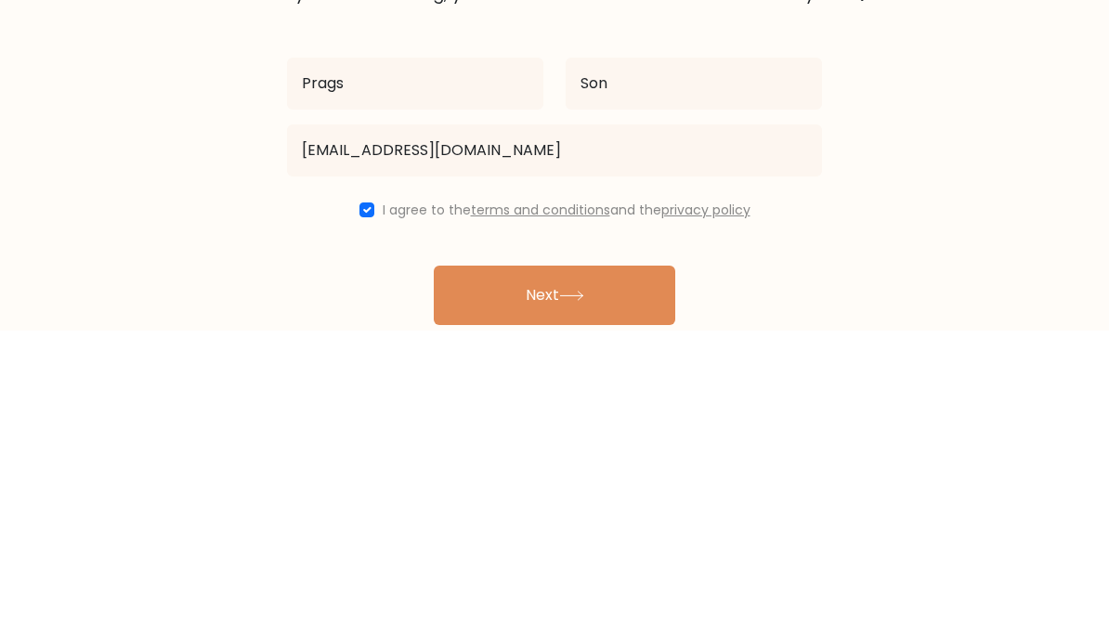
scroll to position [83, 0]
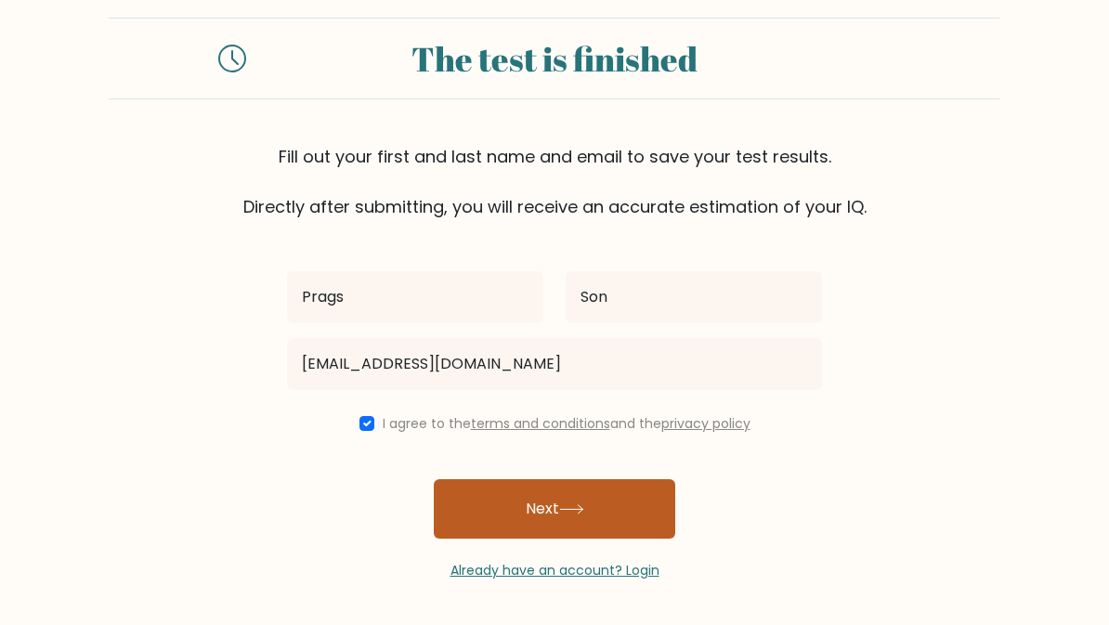
click at [563, 505] on button "Next" at bounding box center [555, 508] width 242 height 59
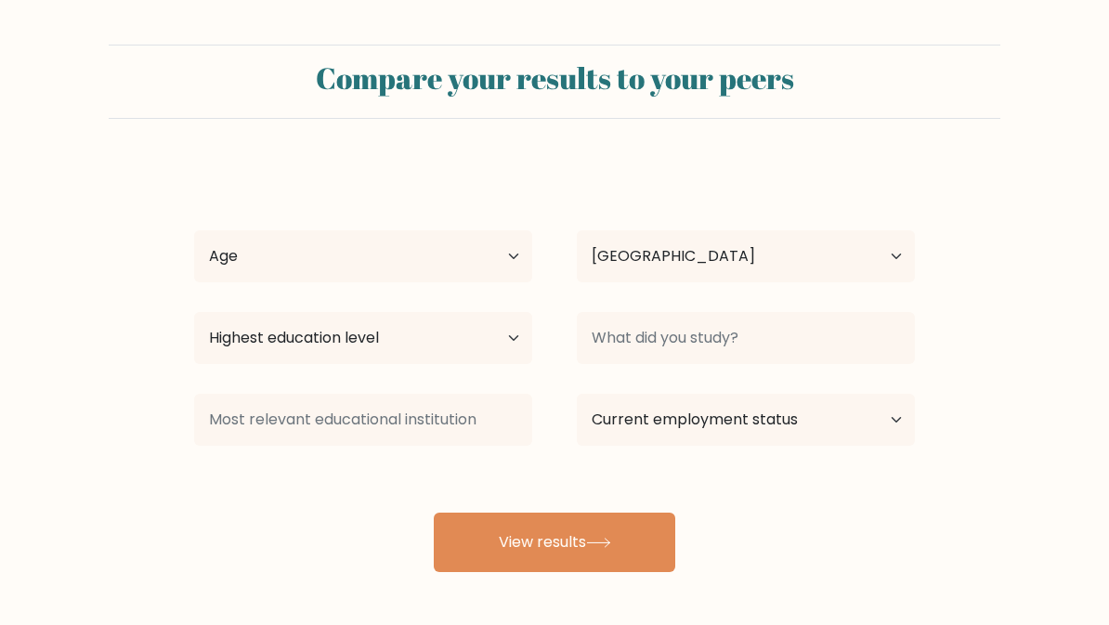
select select "IN"
click at [483, 256] on select "Age Under [DEMOGRAPHIC_DATA] [DEMOGRAPHIC_DATA] [DEMOGRAPHIC_DATA] [DEMOGRAPHIC…" at bounding box center [363, 256] width 338 height 52
select select "25_34"
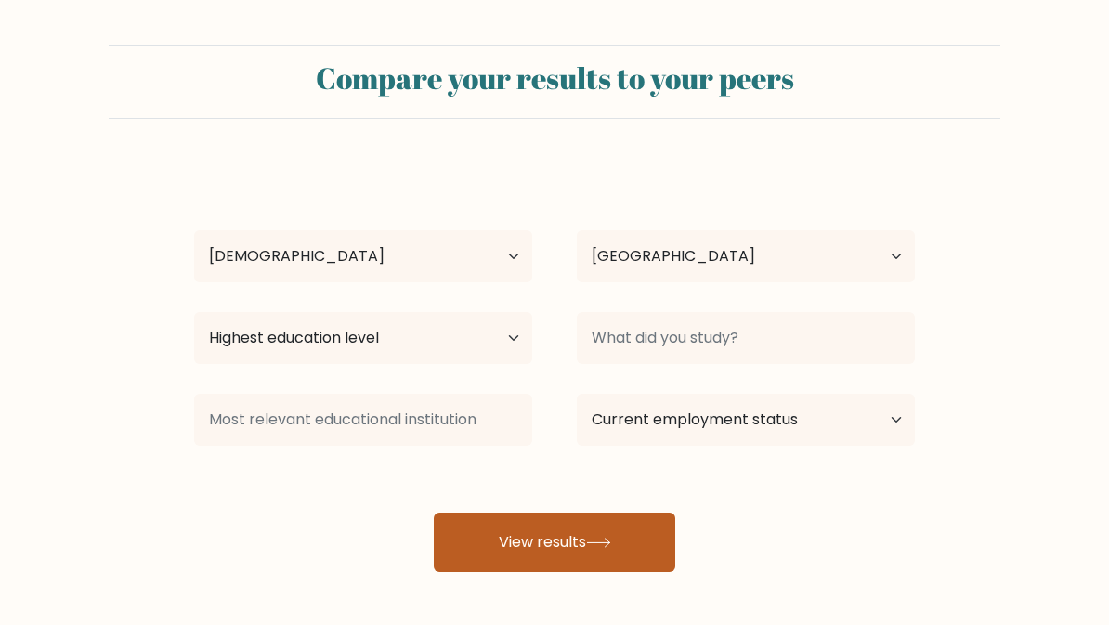
click at [626, 549] on button "View results" at bounding box center [555, 542] width 242 height 59
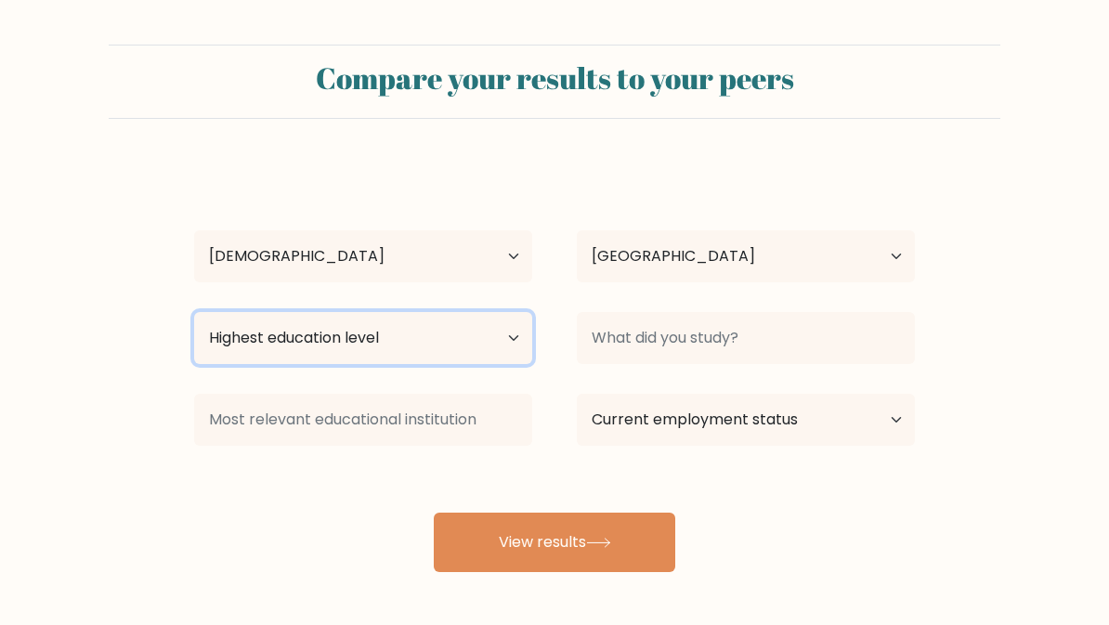
click at [529, 325] on select "Highest education level No schooling Primary Lower Secondary Upper Secondary Oc…" at bounding box center [363, 338] width 338 height 52
select select "no_schooling"
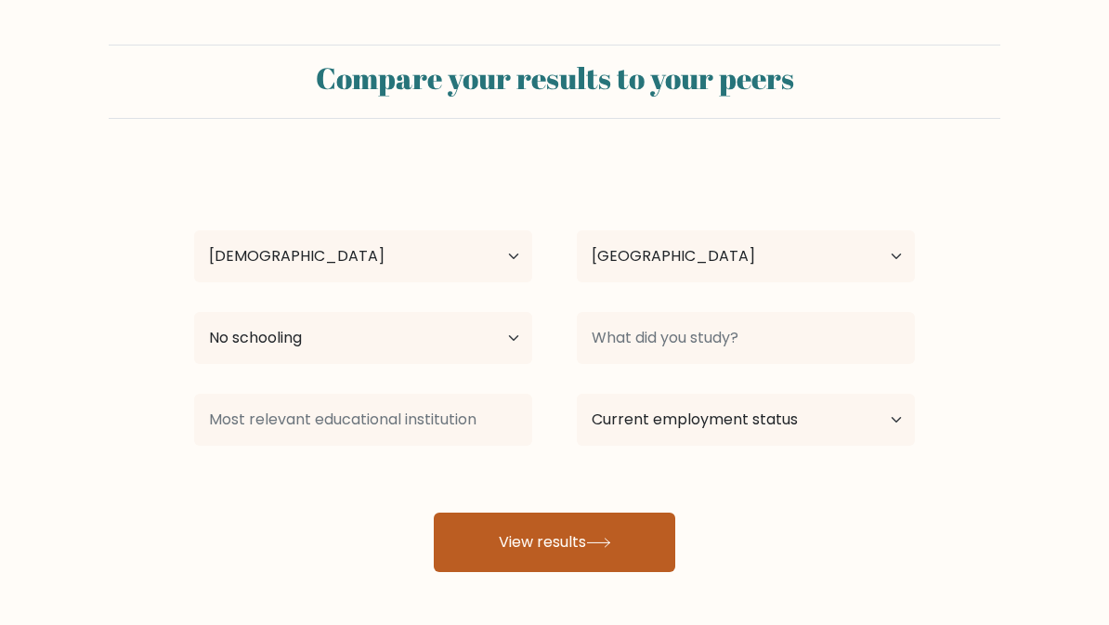
click at [551, 531] on button "View results" at bounding box center [555, 542] width 242 height 59
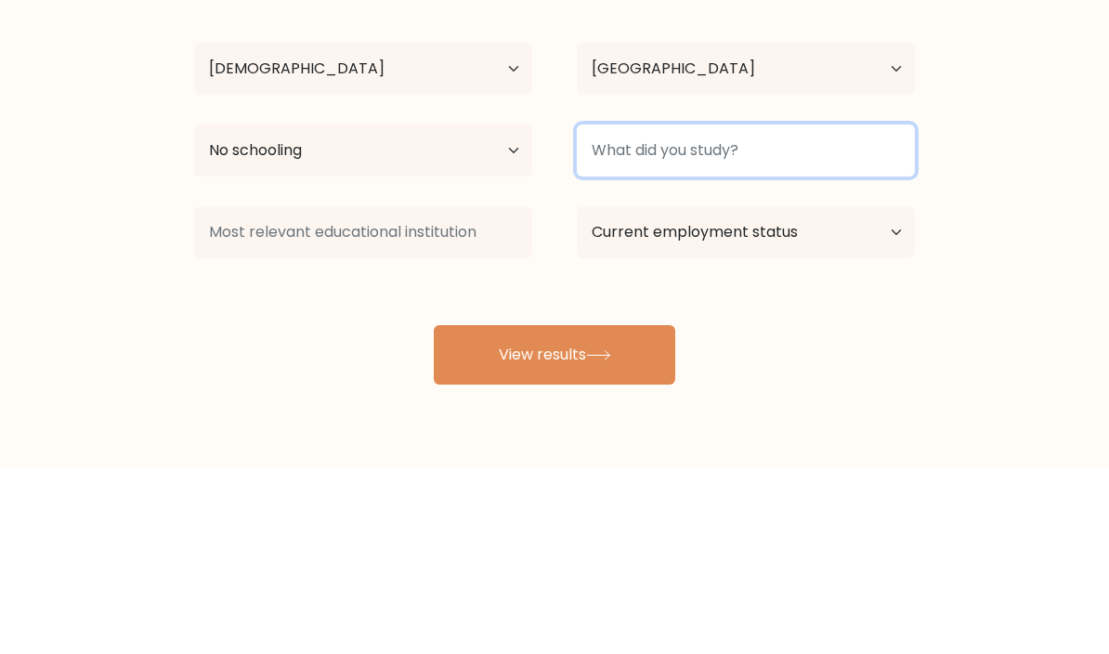
click at [906, 312] on input at bounding box center [746, 338] width 338 height 52
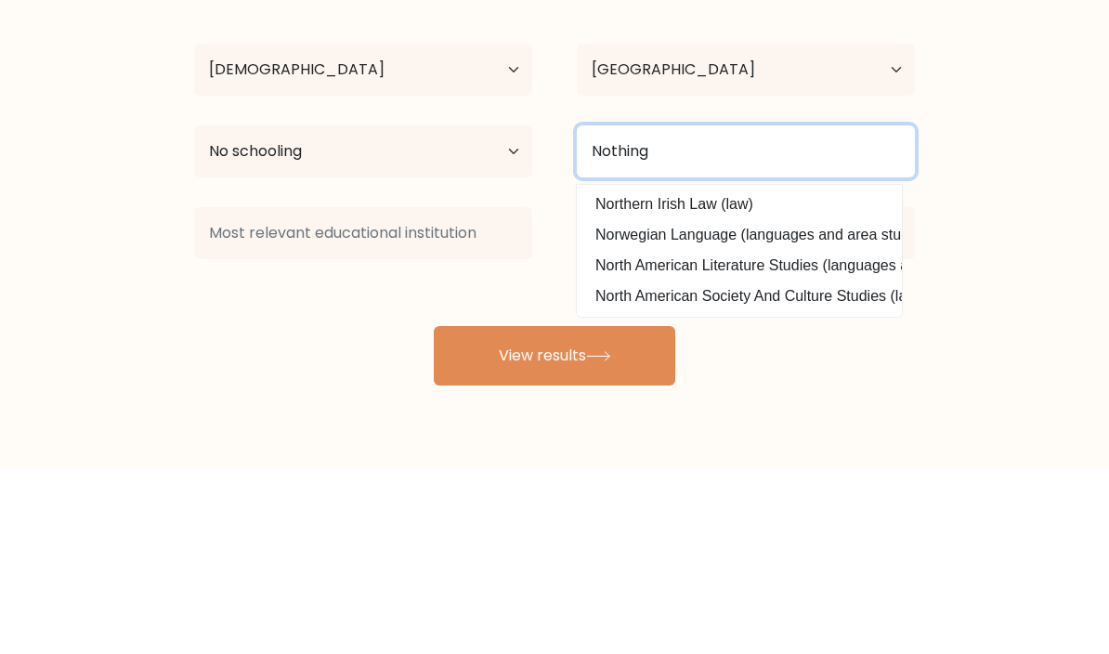
type input "Nothing"
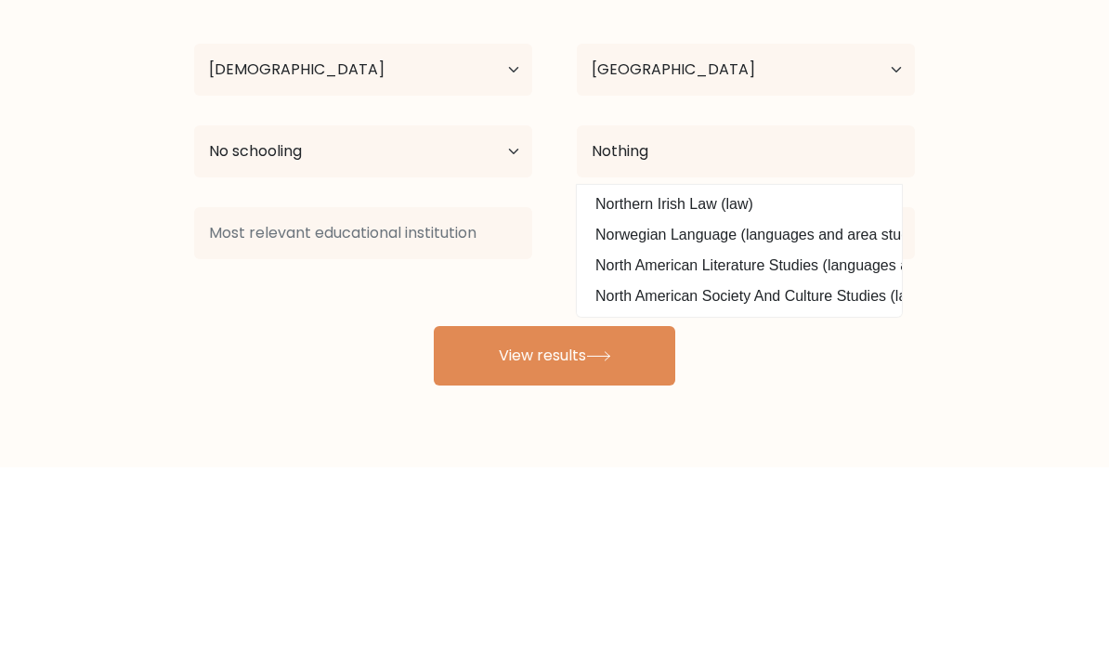
click at [988, 209] on form "Compare your results to your peers Prags Son Age Under 18 years old 18-24 years…" at bounding box center [554, 309] width 1109 height 528
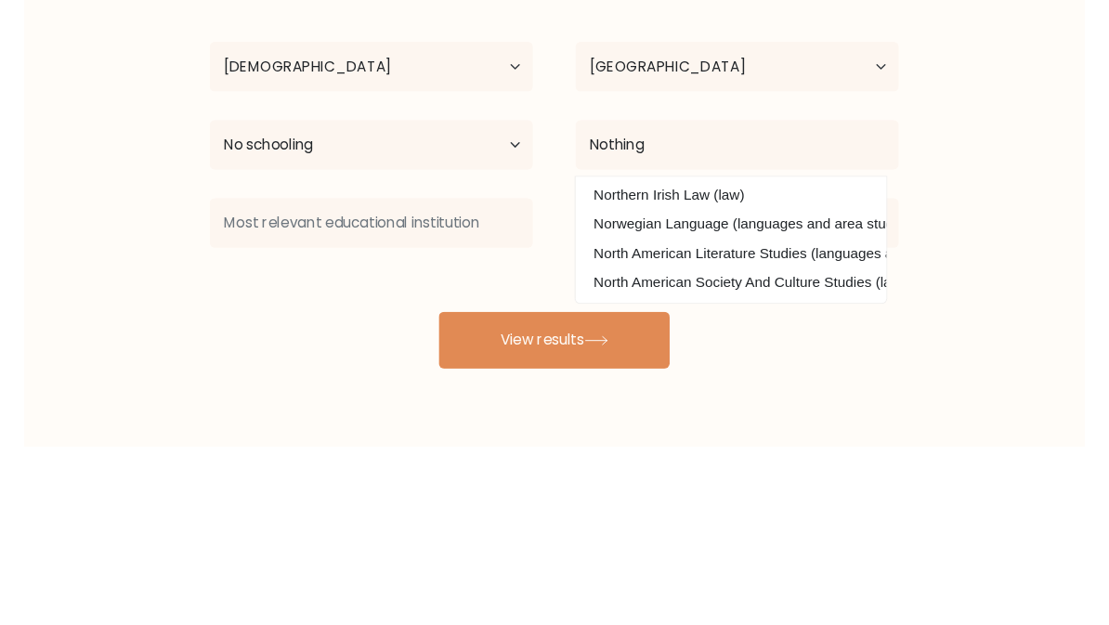
scroll to position [79, 0]
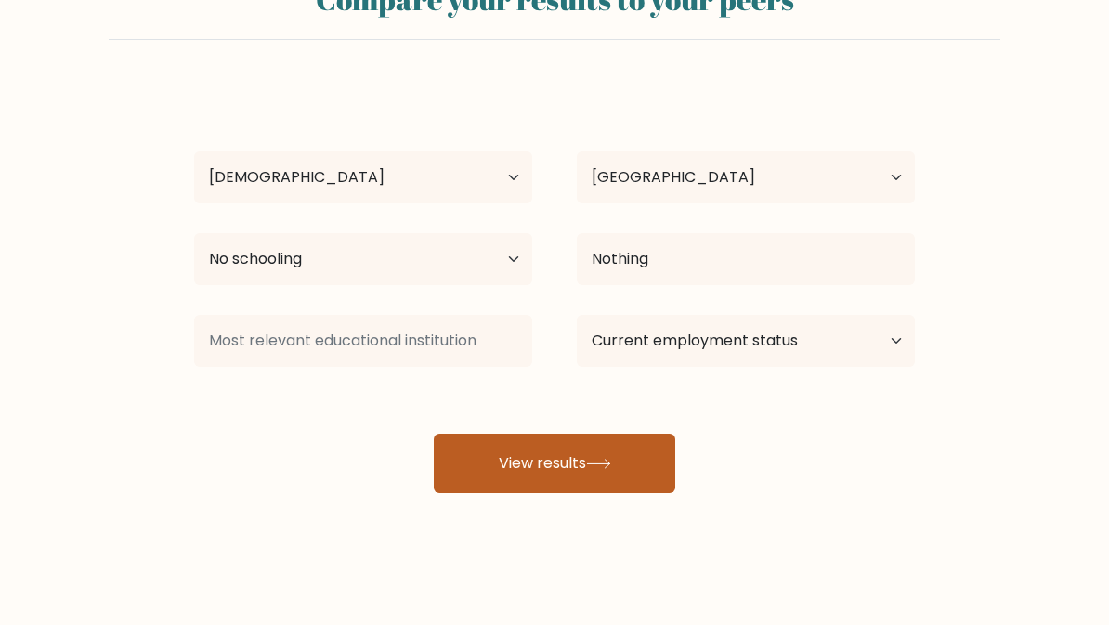
click at [596, 478] on button "View results" at bounding box center [555, 463] width 242 height 59
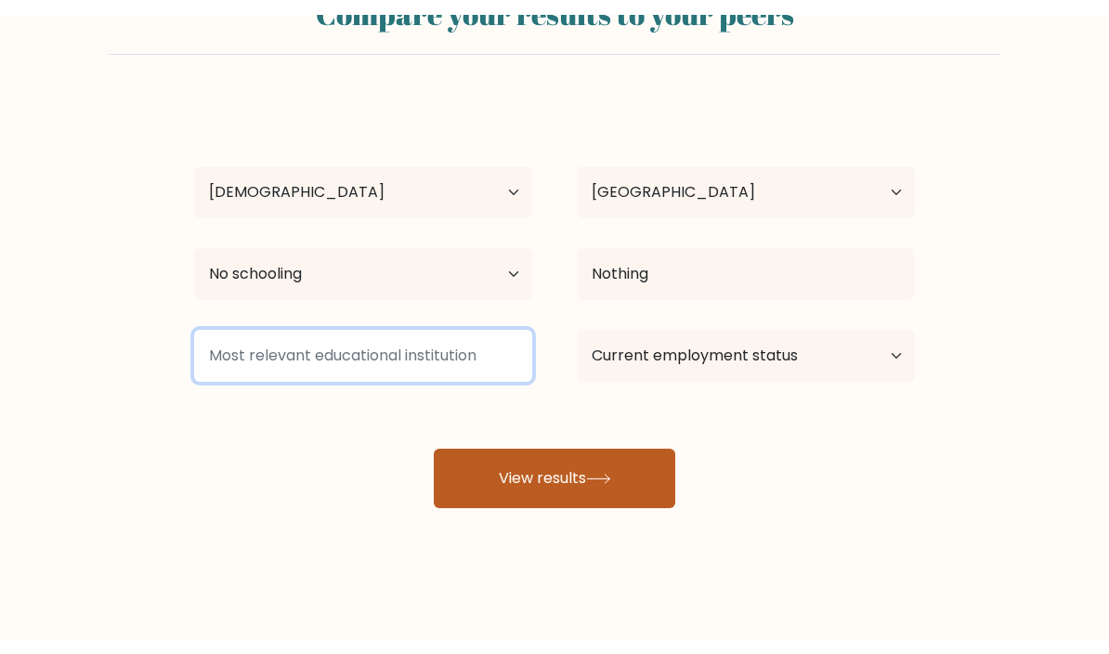
scroll to position [50, 0]
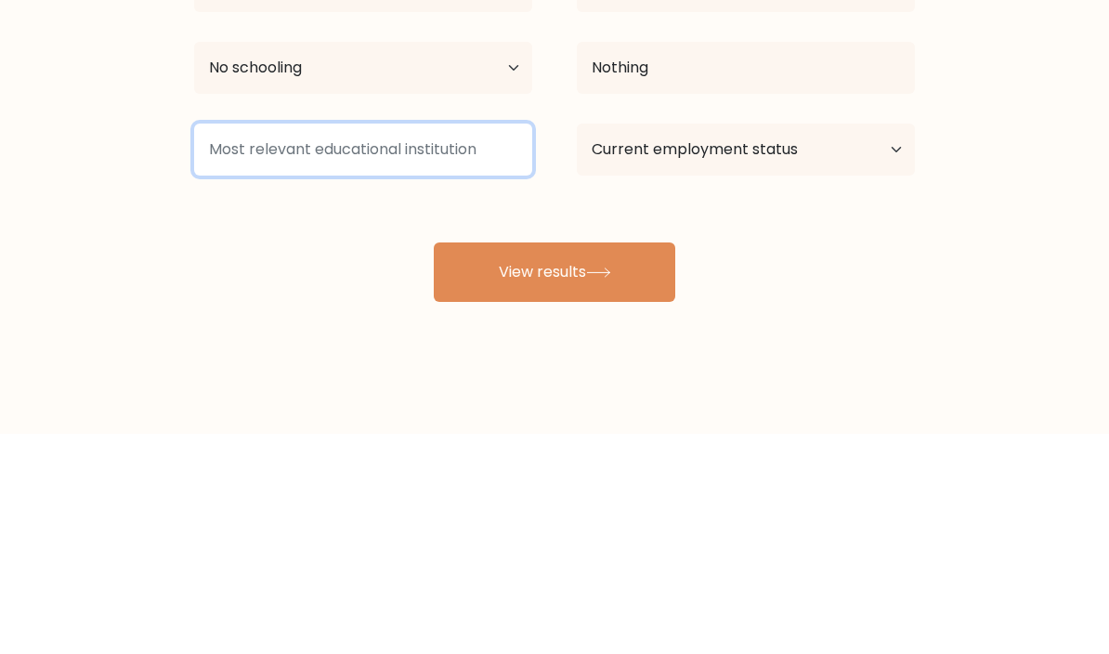
click at [478, 344] on input at bounding box center [363, 370] width 338 height 52
type input "Noclue"
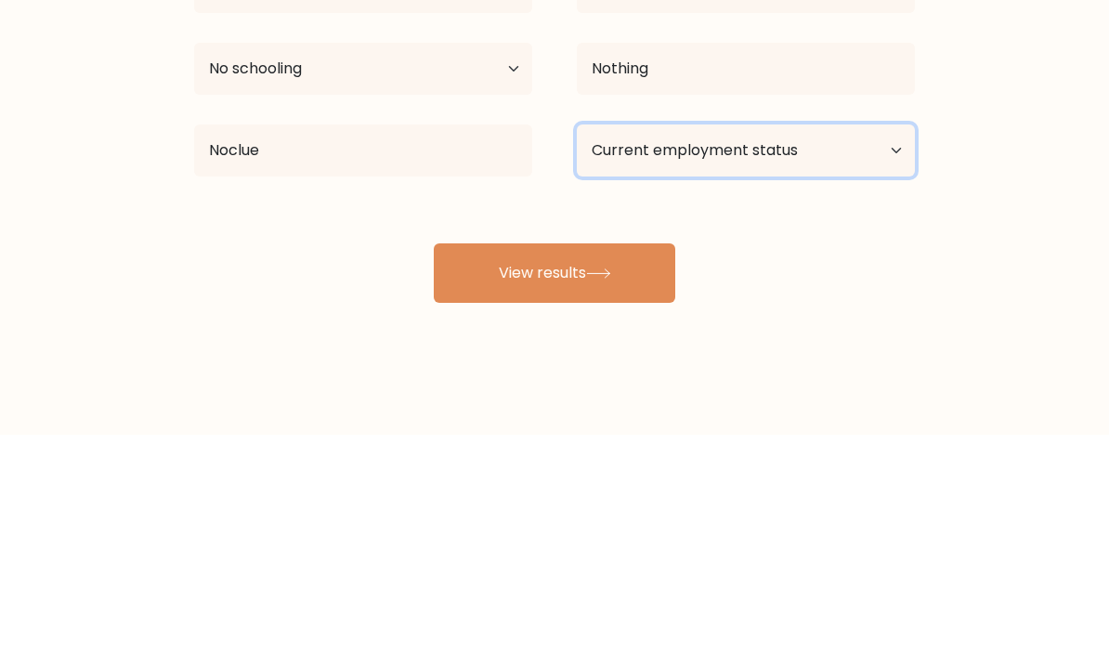
click at [854, 344] on select "Current employment status Employed Student Retired Other / prefer not to answer" at bounding box center [746, 370] width 338 height 52
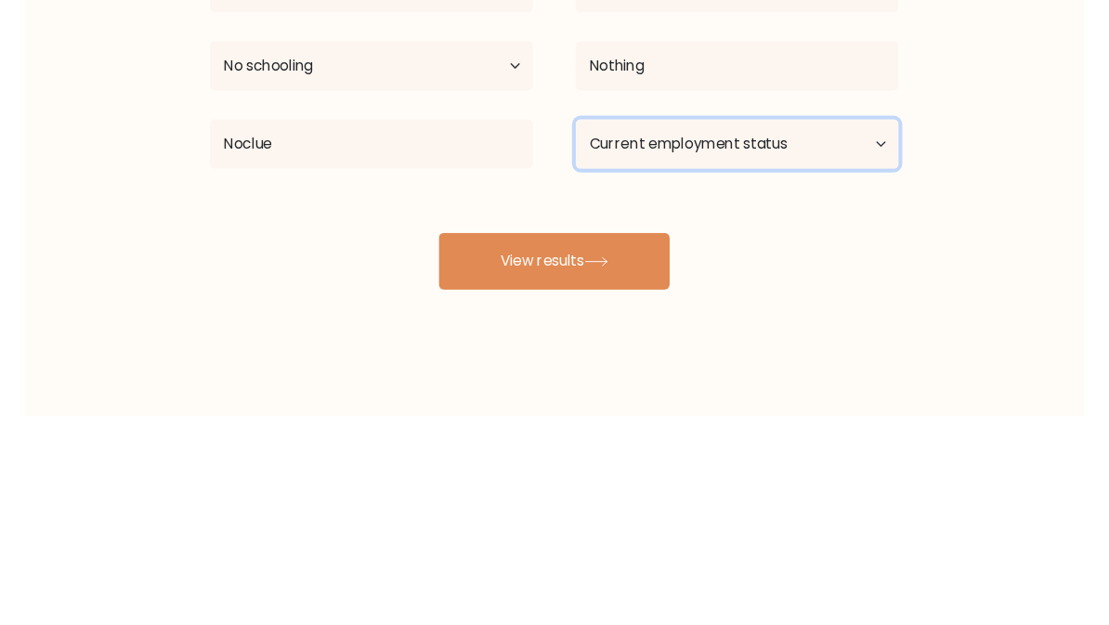
scroll to position [79, 0]
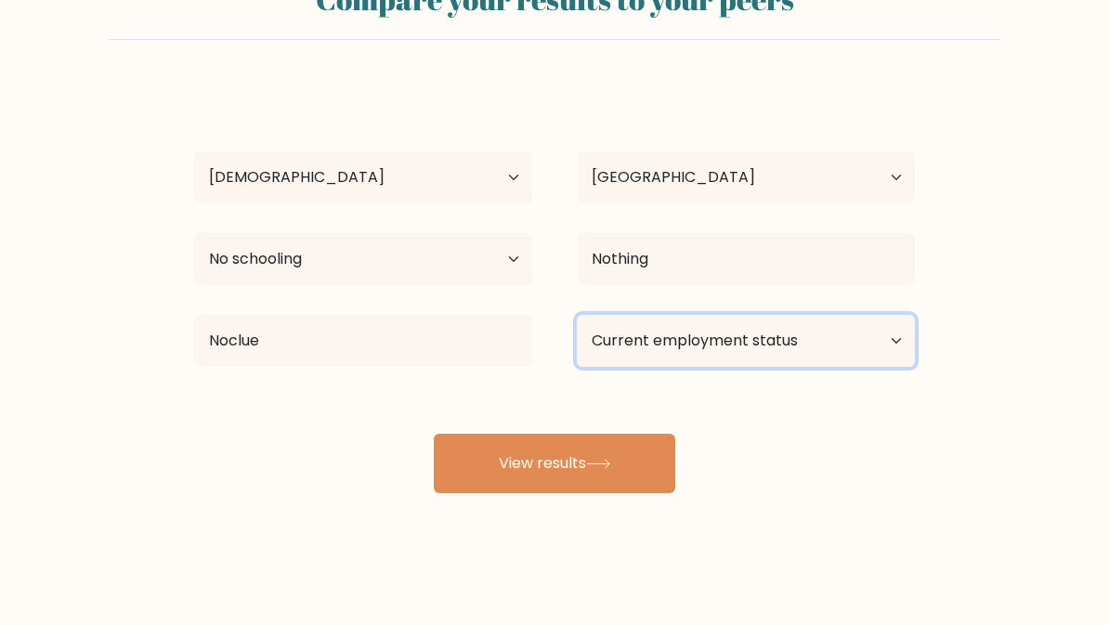
select select "other"
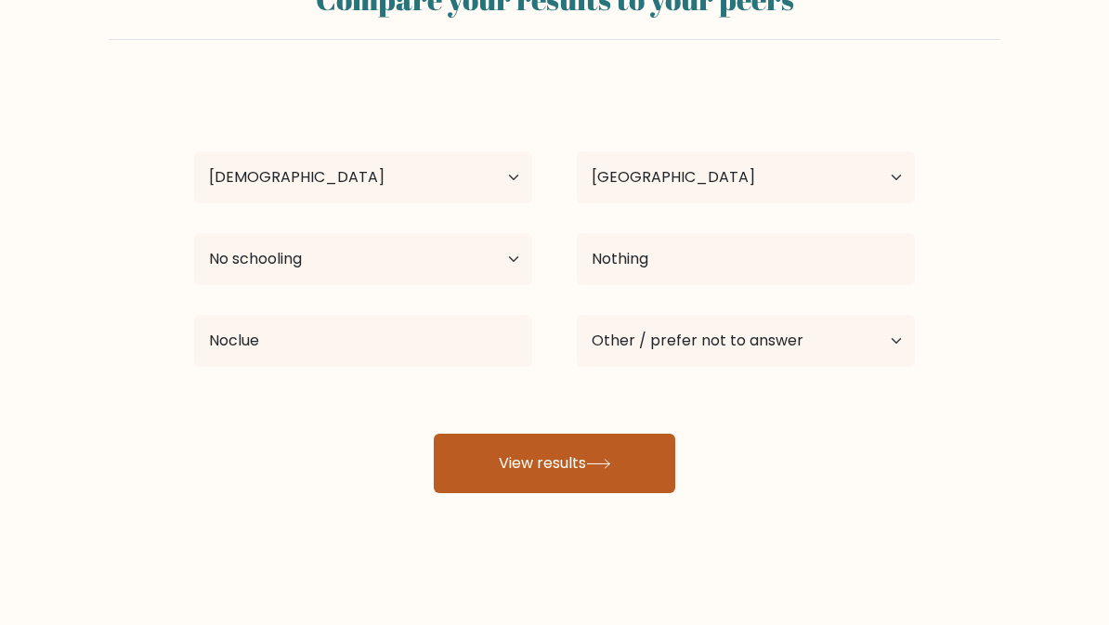
click at [634, 483] on button "View results" at bounding box center [555, 463] width 242 height 59
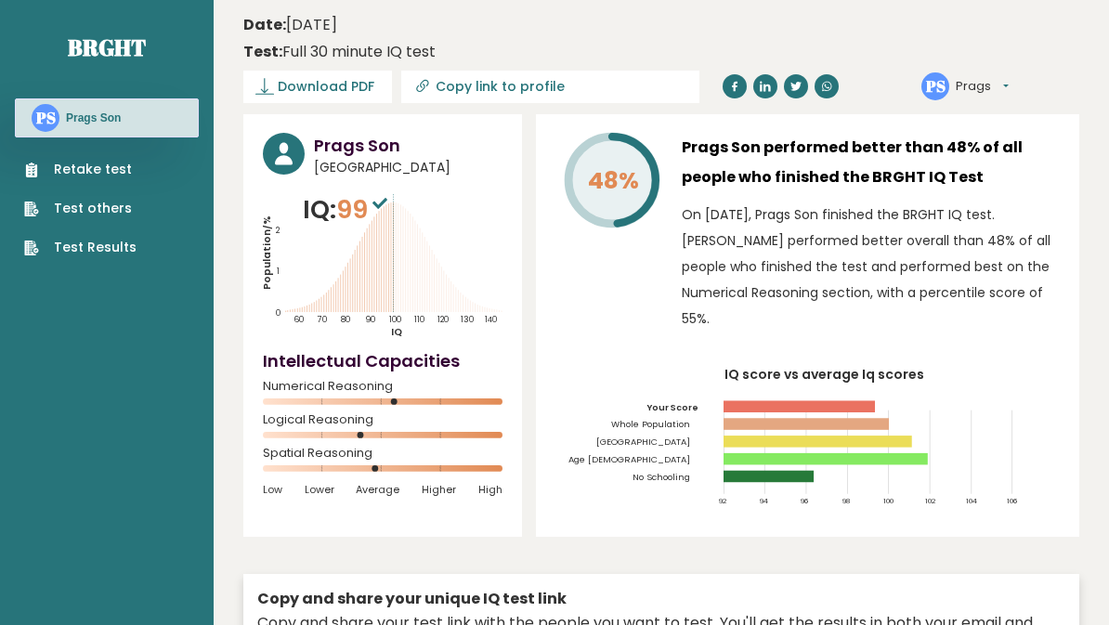
click at [28, 2] on nav "Brght PS Prags Son Retake test Test others Test Results" at bounding box center [107, 131] width 184 height 262
click at [86, 123] on h3 "Prags Son" at bounding box center [93, 118] width 55 height 15
click at [121, 254] on link "Test Results" at bounding box center [80, 248] width 112 height 20
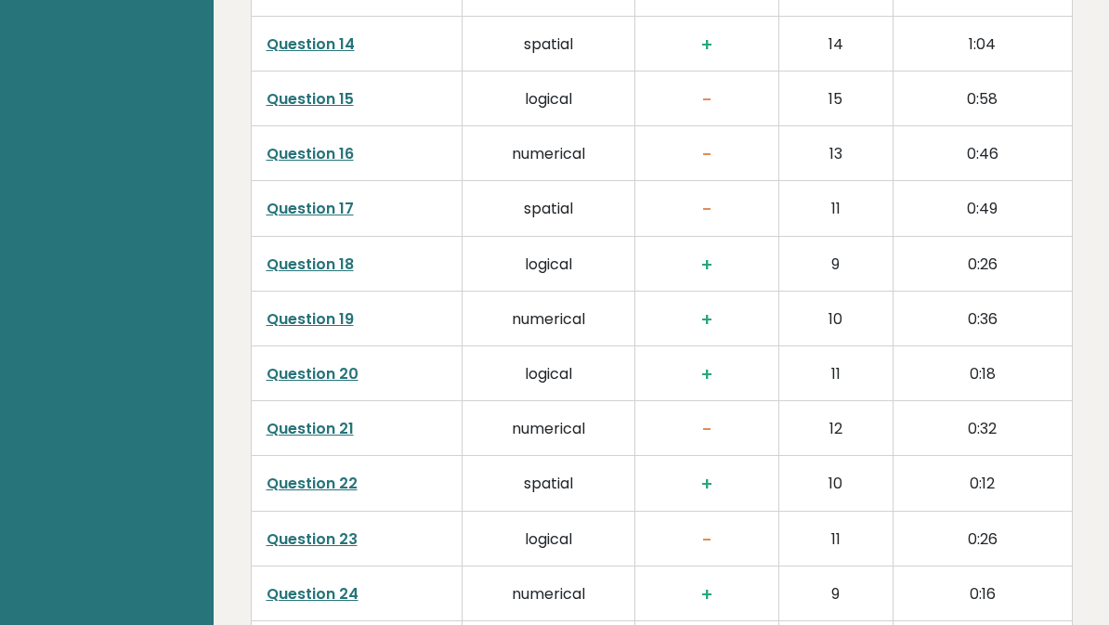
scroll to position [3599, 0]
